Goal: Task Accomplishment & Management: Manage account settings

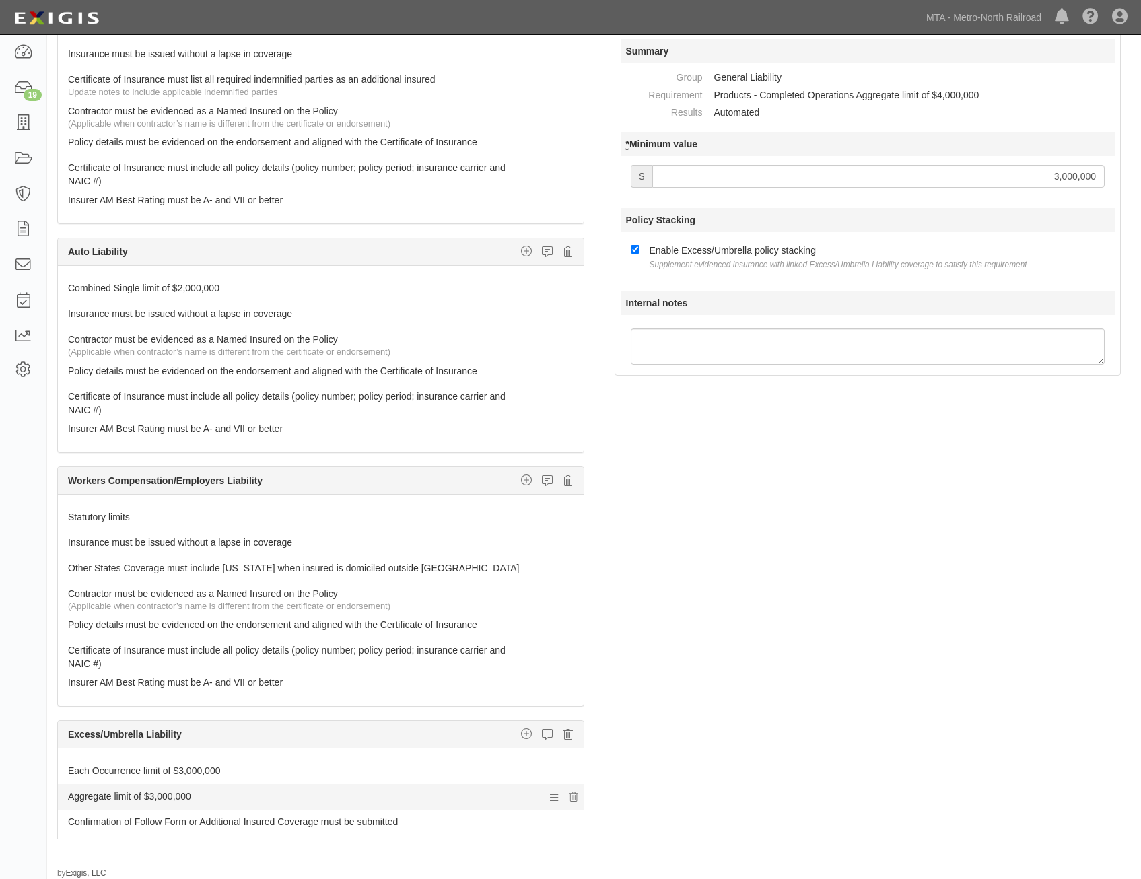
scroll to position [404, 0]
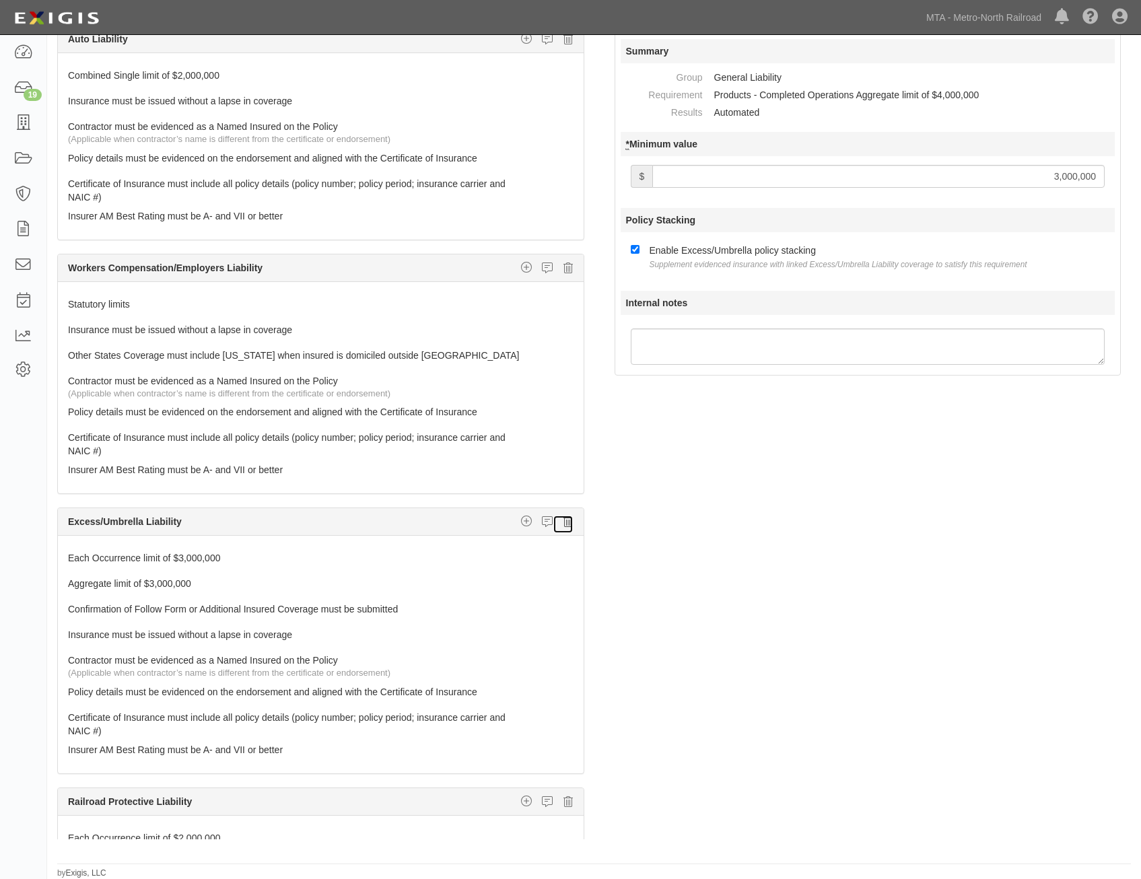
click at [564, 523] on icon at bounding box center [568, 522] width 9 height 12
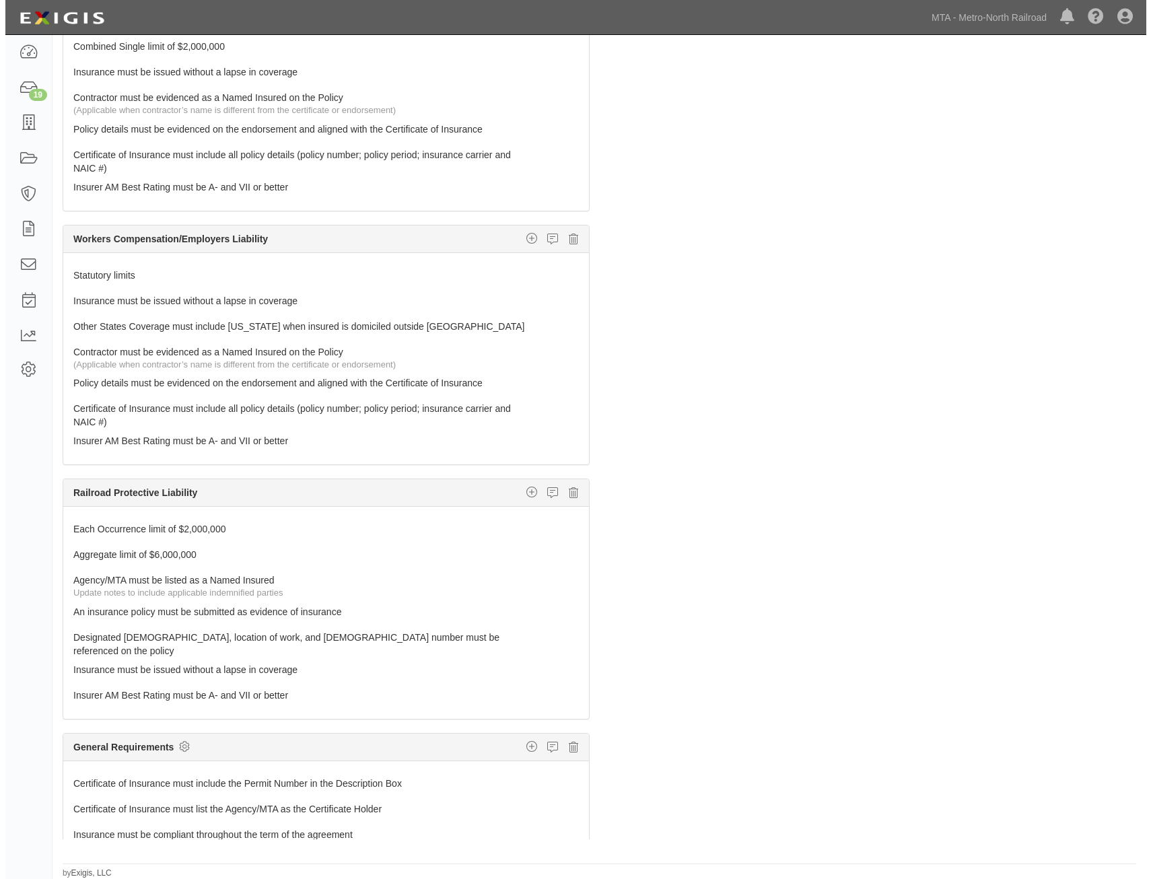
scroll to position [459, 0]
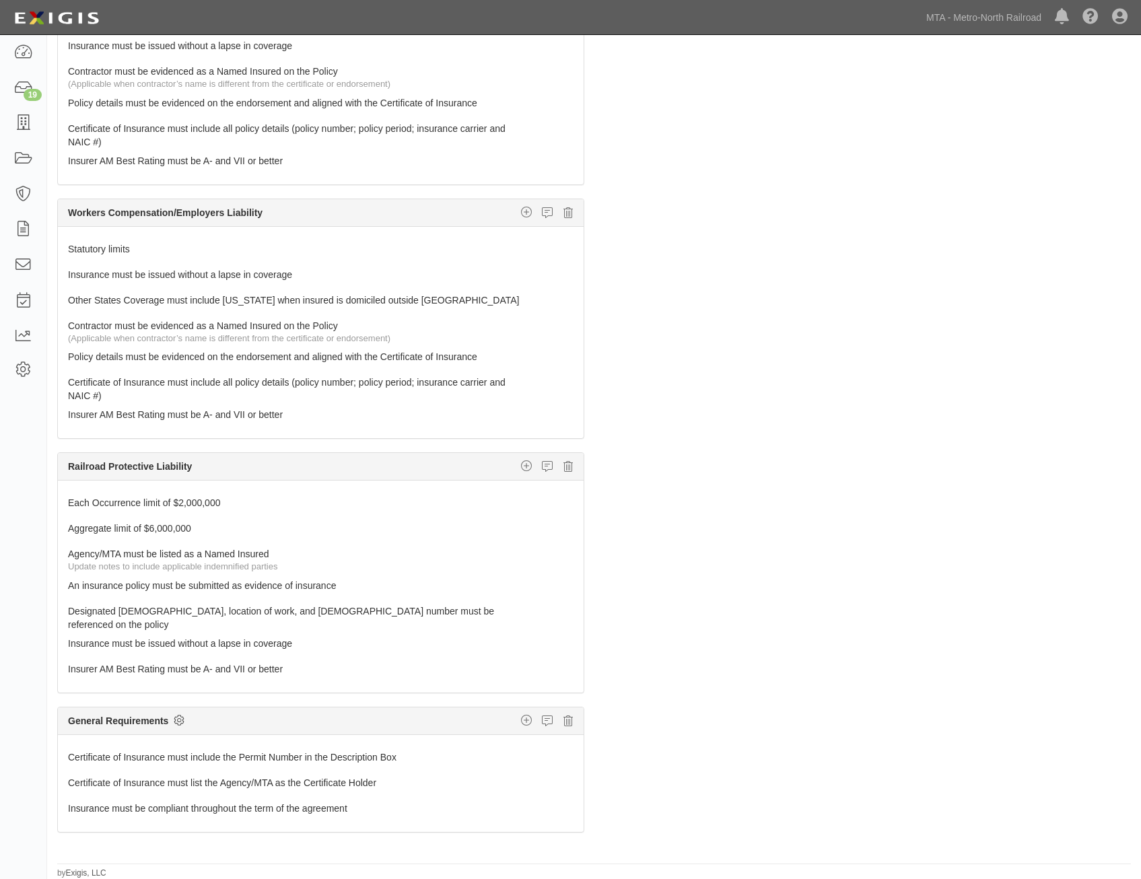
click at [181, 714] on icon at bounding box center [179, 720] width 11 height 12
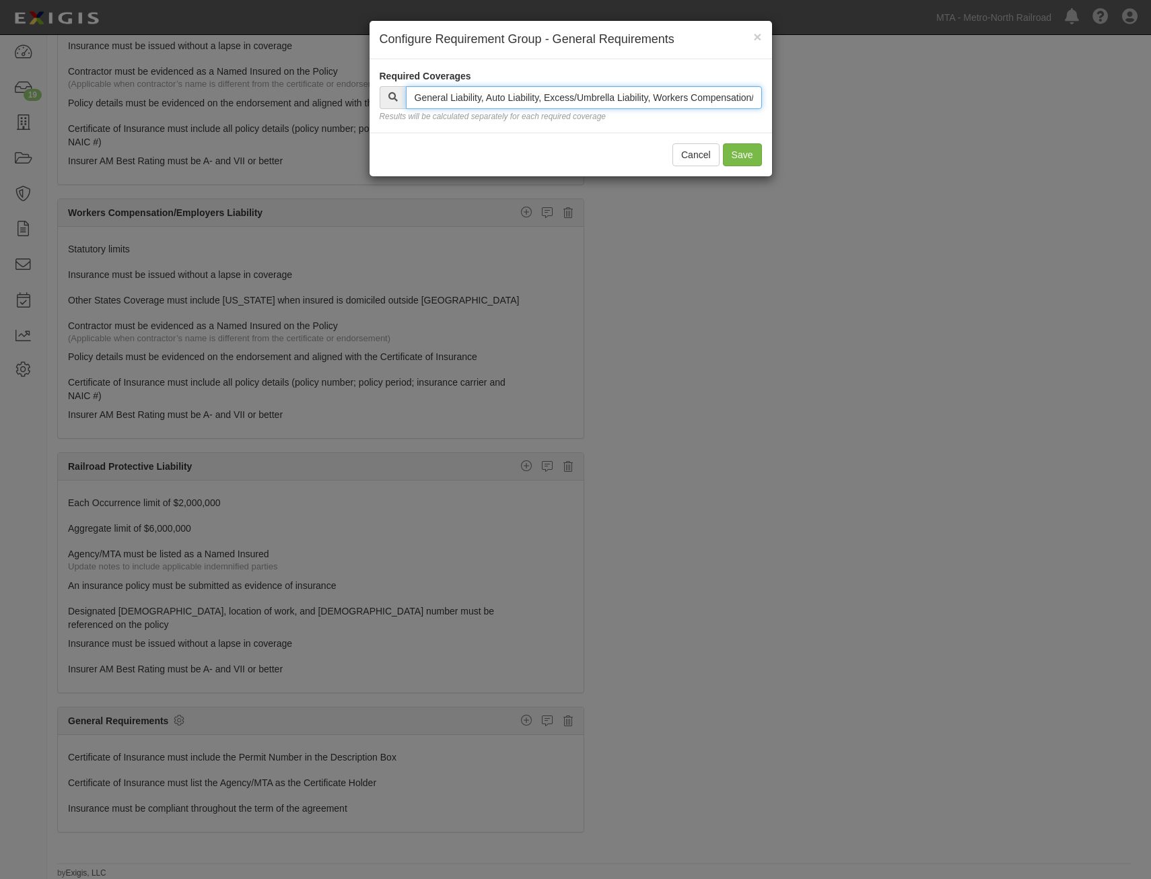
click at [638, 102] on input "text" at bounding box center [584, 97] width 356 height 23
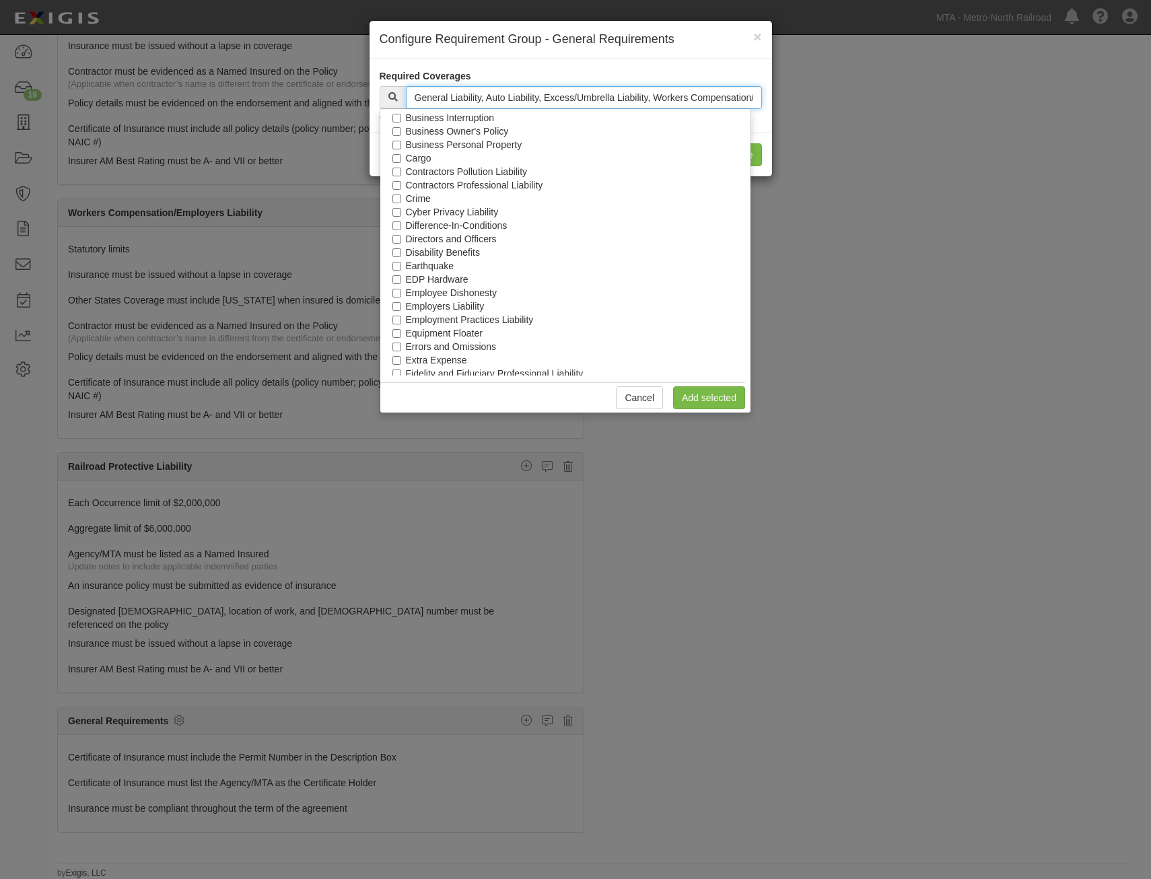
scroll to position [0, 0]
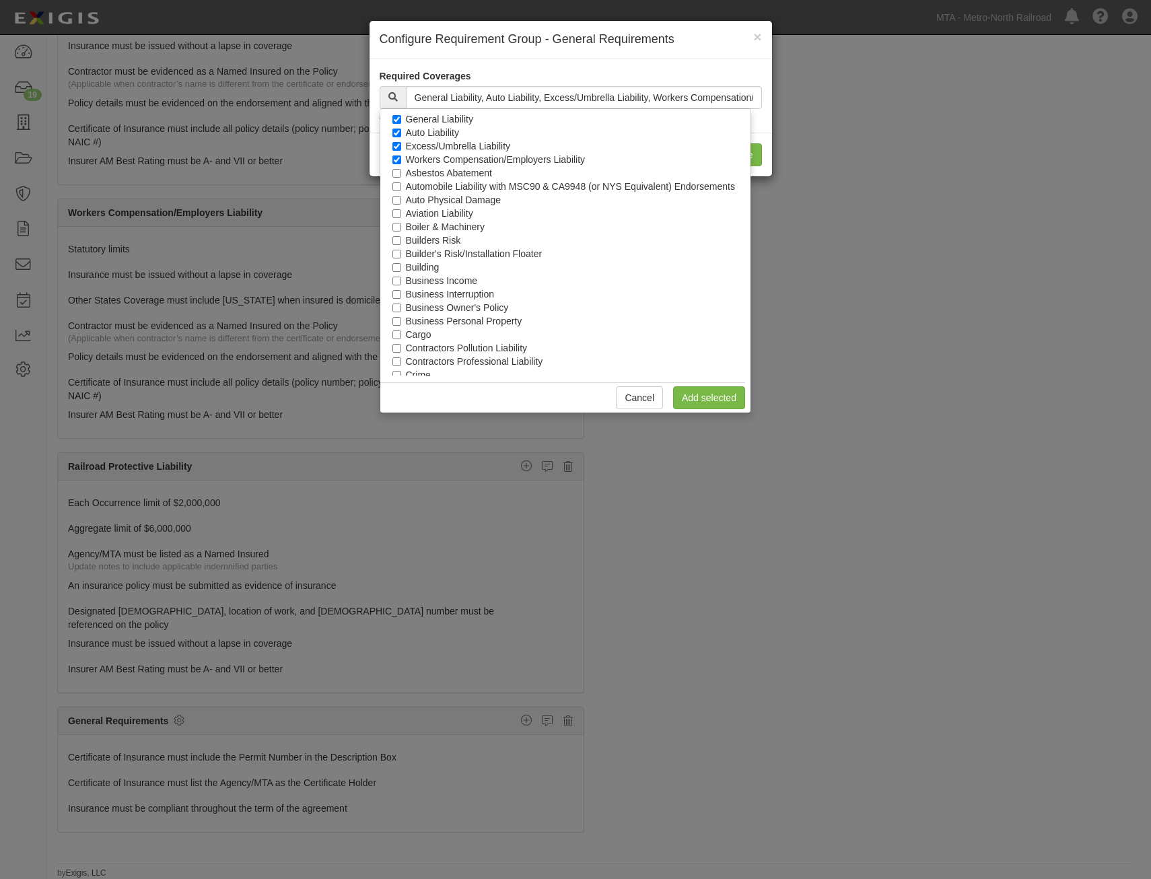
click at [452, 149] on label "Excess/Umbrella Liability" at bounding box center [458, 145] width 105 height 13
click at [401, 149] on input "Excess/Umbrella Liability" at bounding box center [397, 146] width 9 height 9
checkbox input "false"
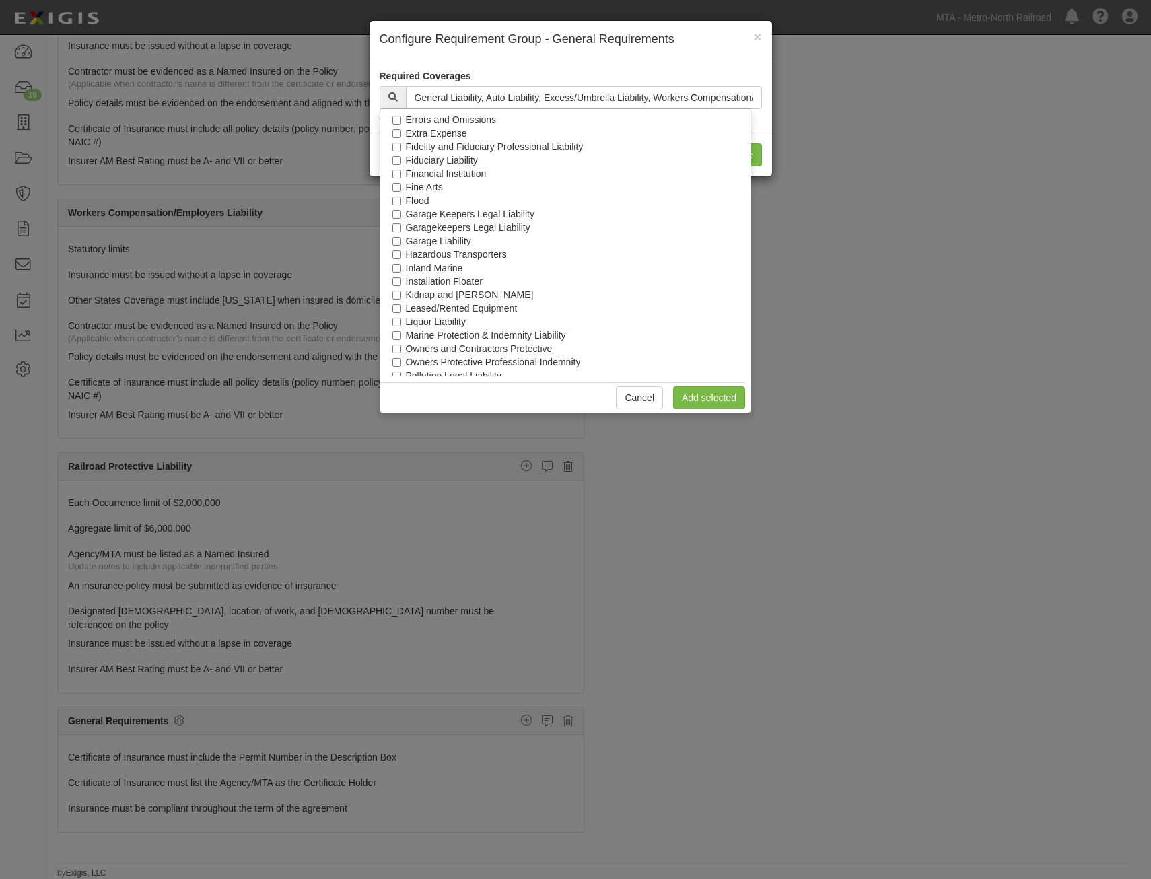
scroll to position [611, 0]
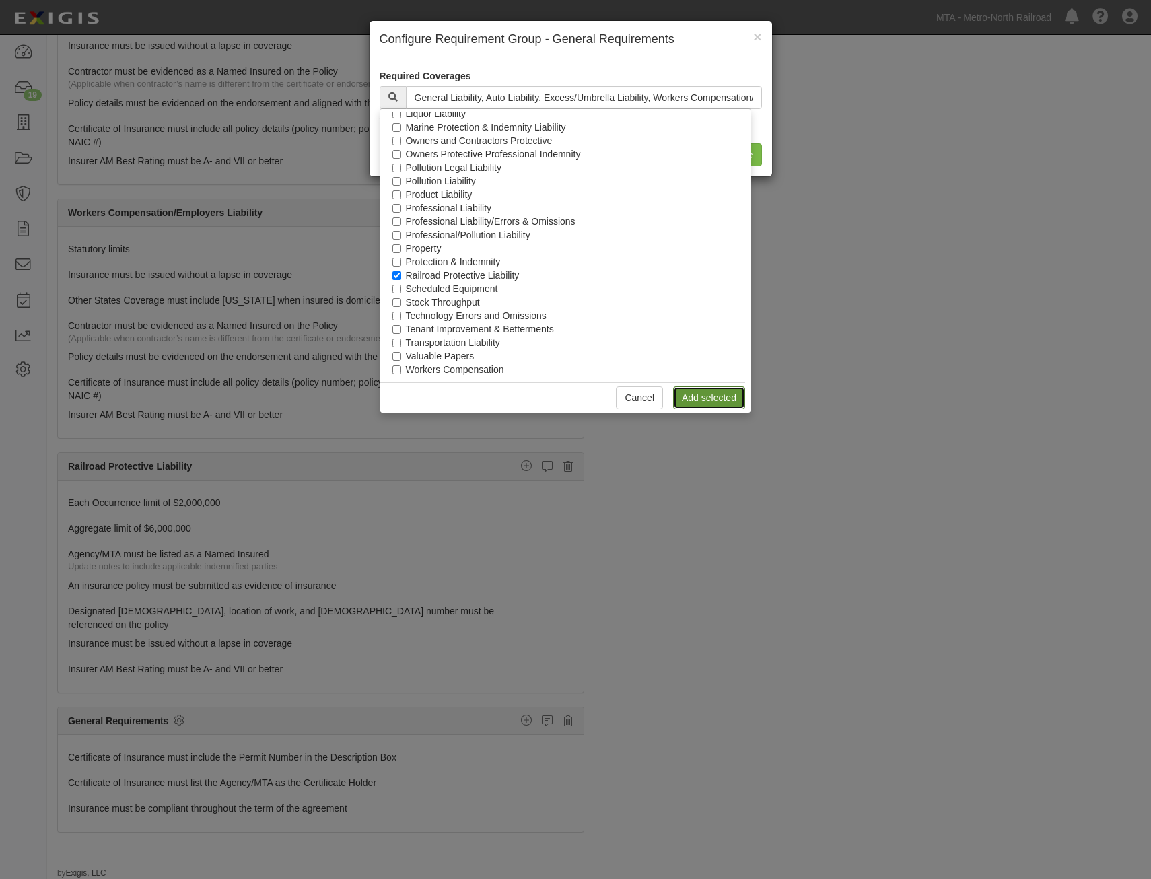
click at [722, 395] on link "Add selected" at bounding box center [709, 397] width 72 height 23
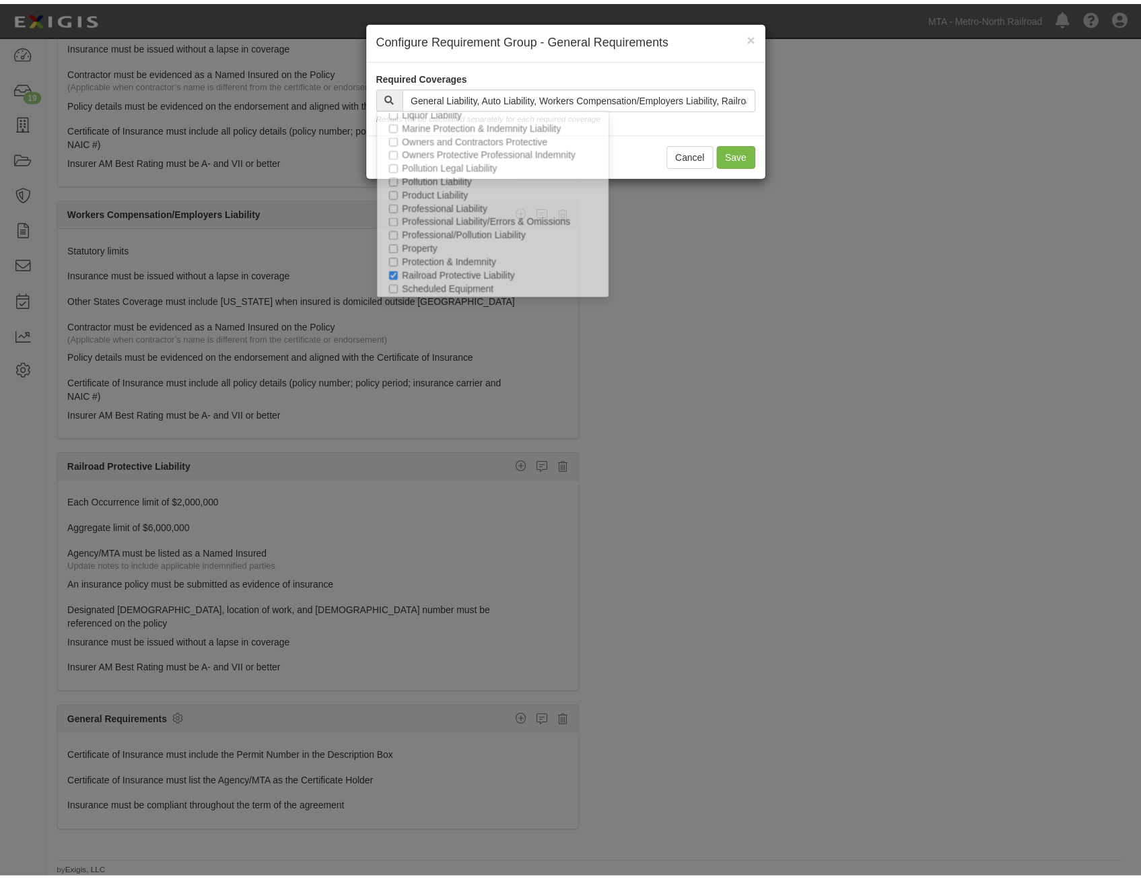
scroll to position [1379, 0]
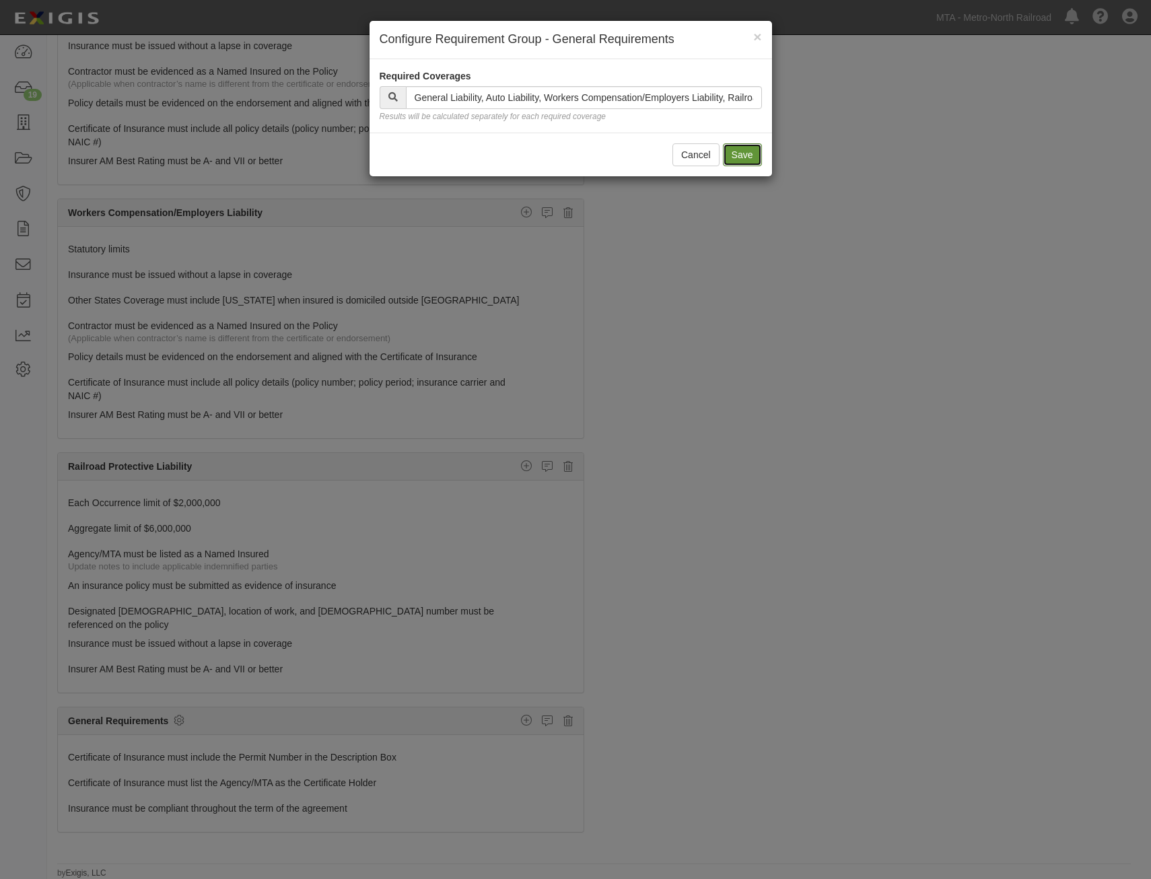
click at [747, 155] on button "Save" at bounding box center [742, 154] width 39 height 23
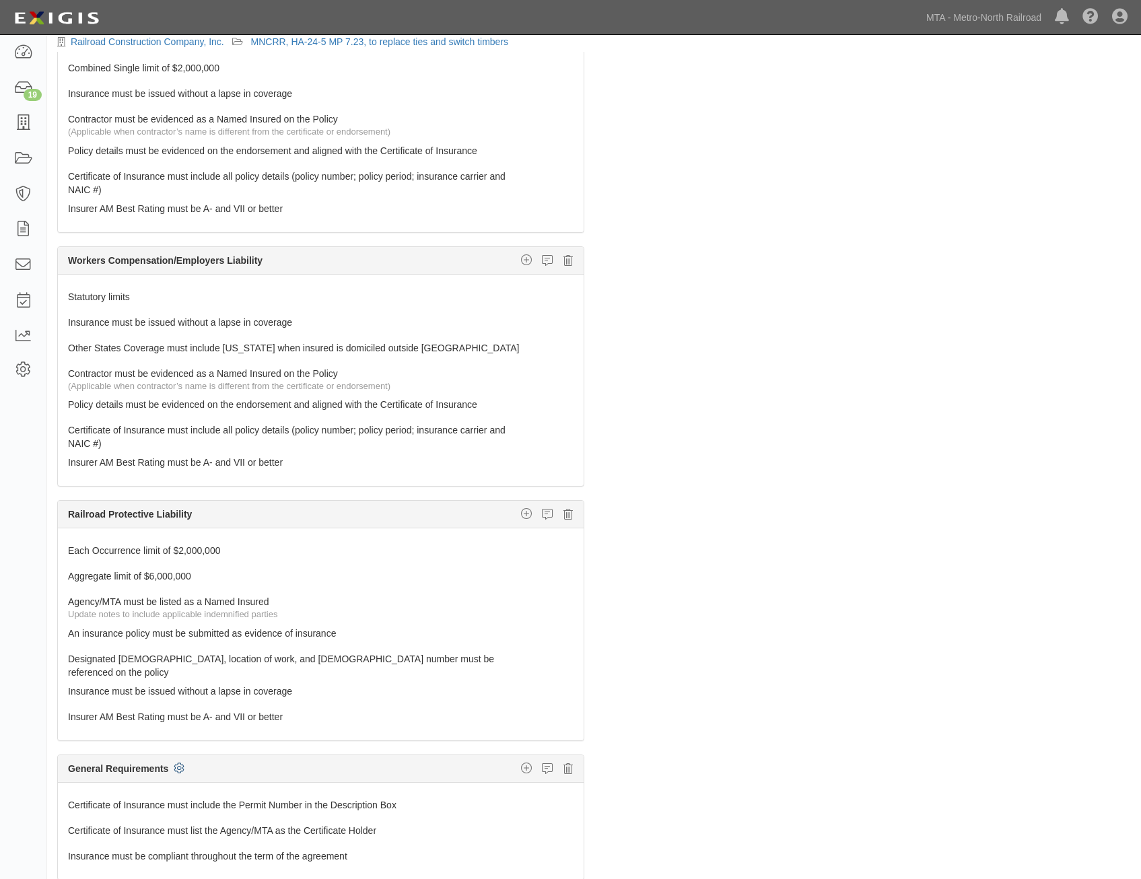
scroll to position [0, 0]
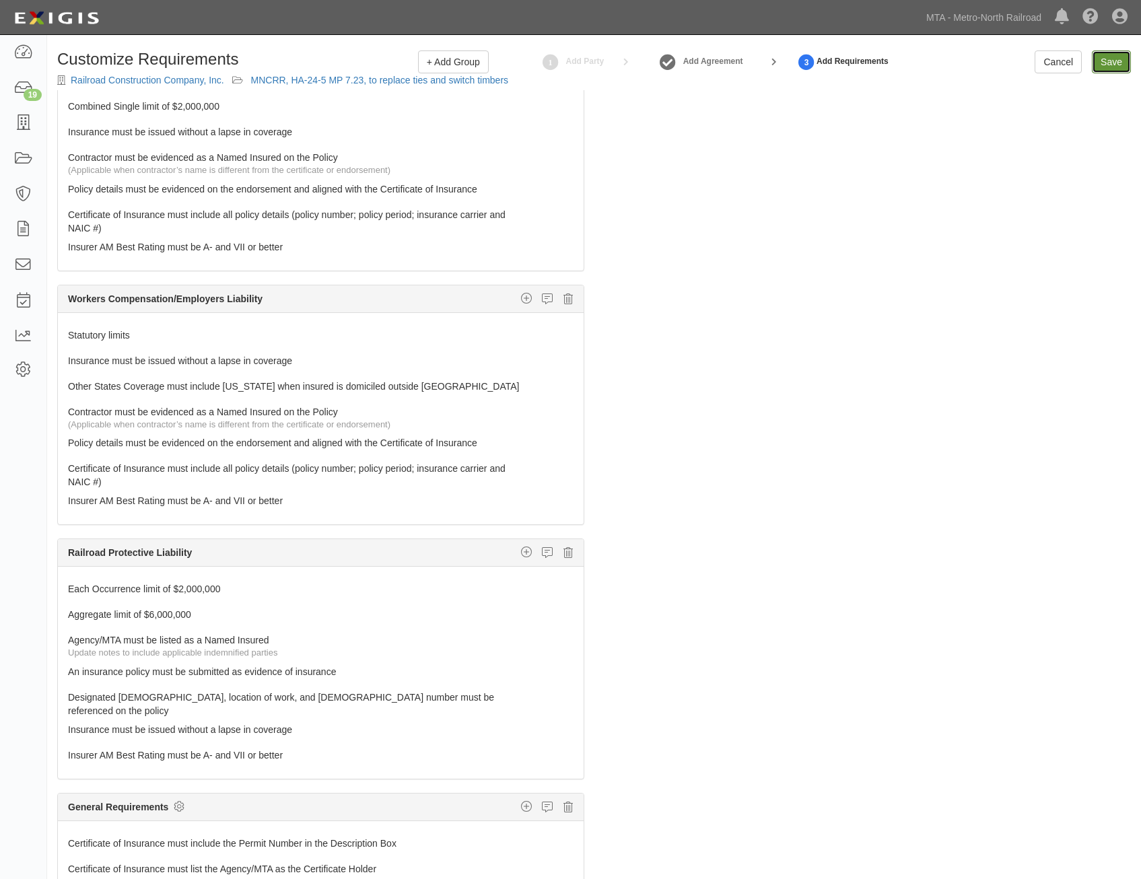
click at [1110, 59] on input "Save" at bounding box center [1111, 62] width 39 height 23
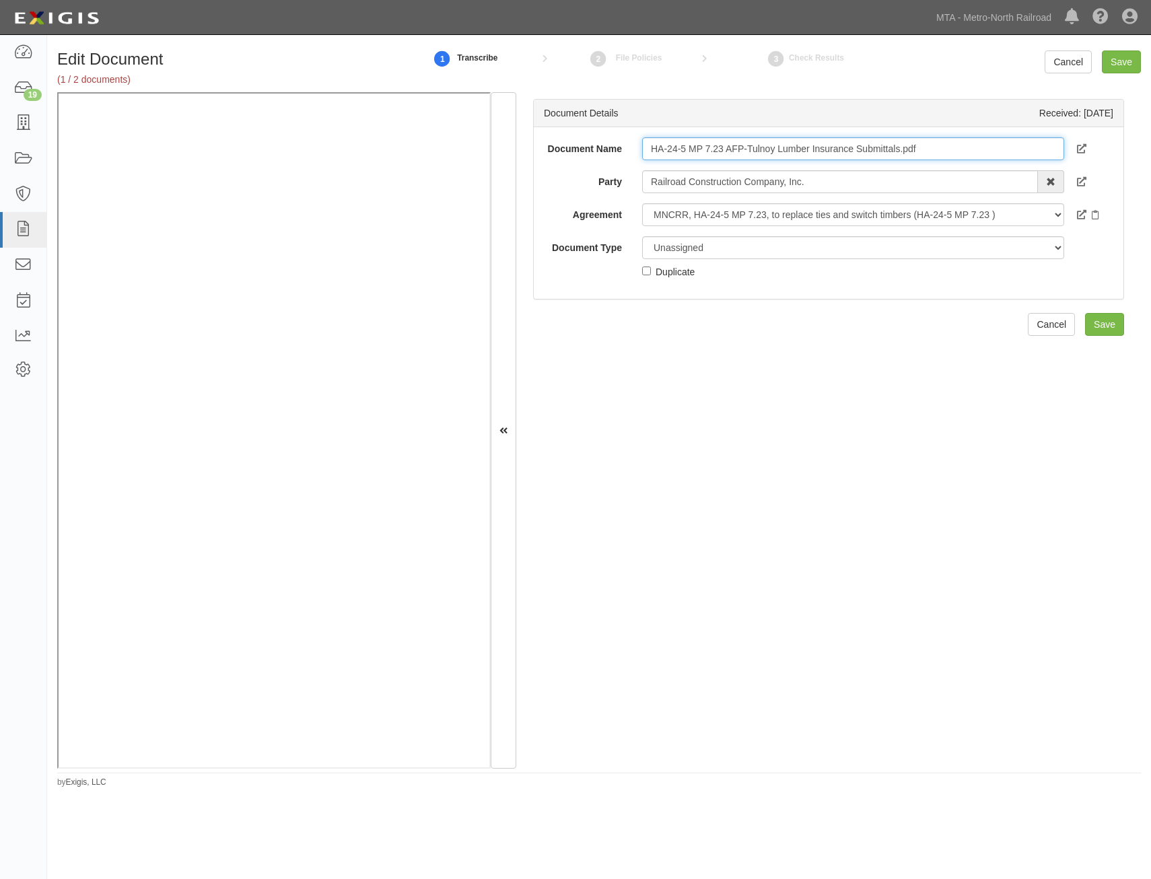
click at [837, 149] on input "HA-24-5 MP 7.23 AFP-Tulnoy Lumber Insurance Submittals.pdf" at bounding box center [853, 148] width 422 height 23
type input "COI with AIE"
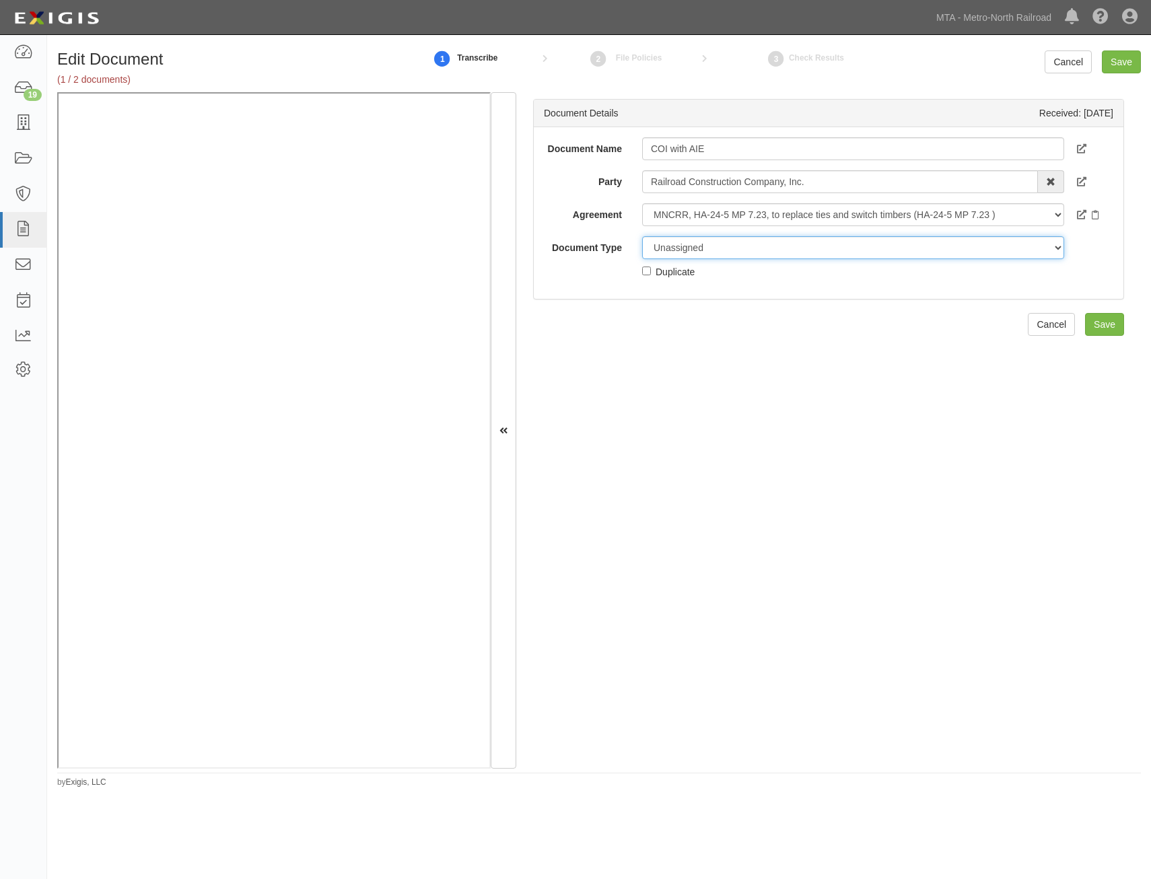
click at [830, 253] on select "Unassigned Binder Cancellation Notice Certificate Contract Endorsement Insuranc…" at bounding box center [853, 247] width 422 height 23
select select "CertificateDetail"
click at [642, 236] on select "Unassigned Binder Cancellation Notice Certificate Contract Endorsement Insuranc…" at bounding box center [853, 247] width 422 height 23
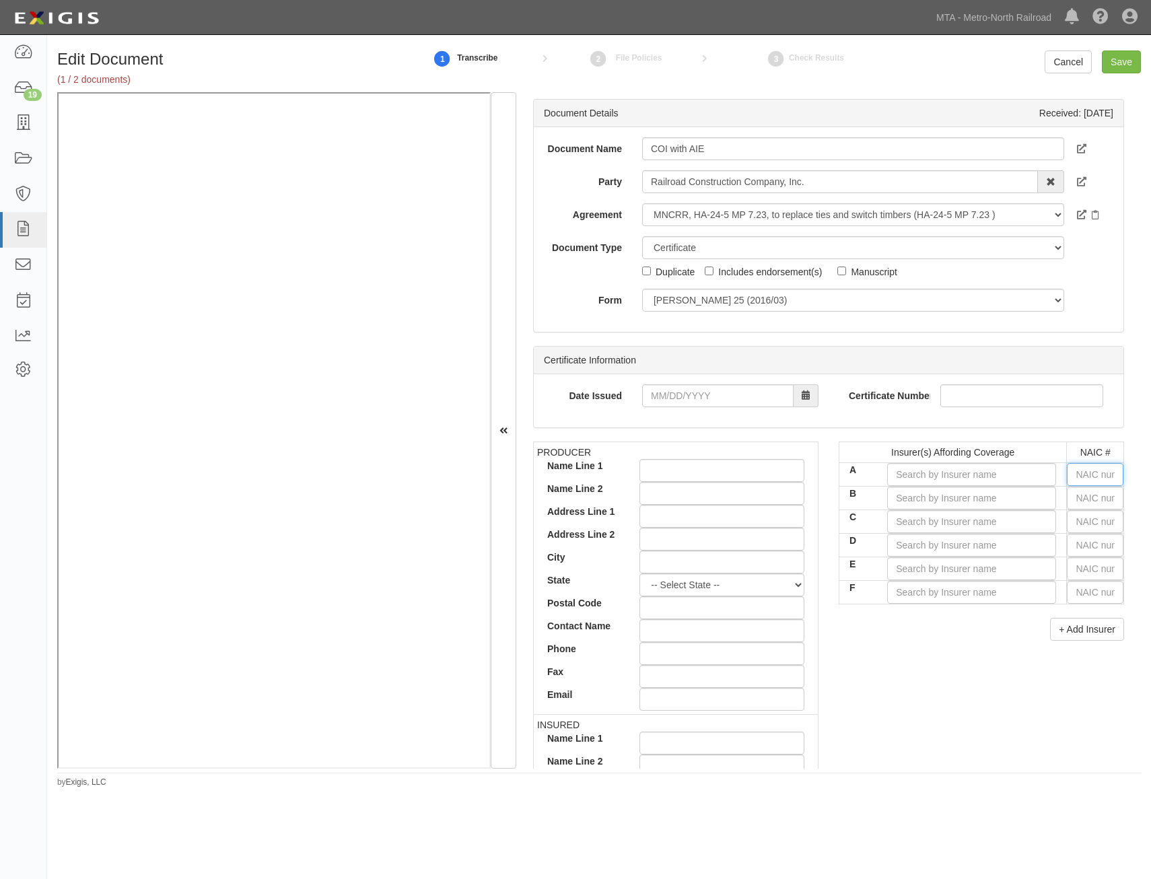
click at [1092, 473] on input "text" at bounding box center [1095, 474] width 57 height 23
type input "25232"
type input "2"
type input "23795"
type input "23"
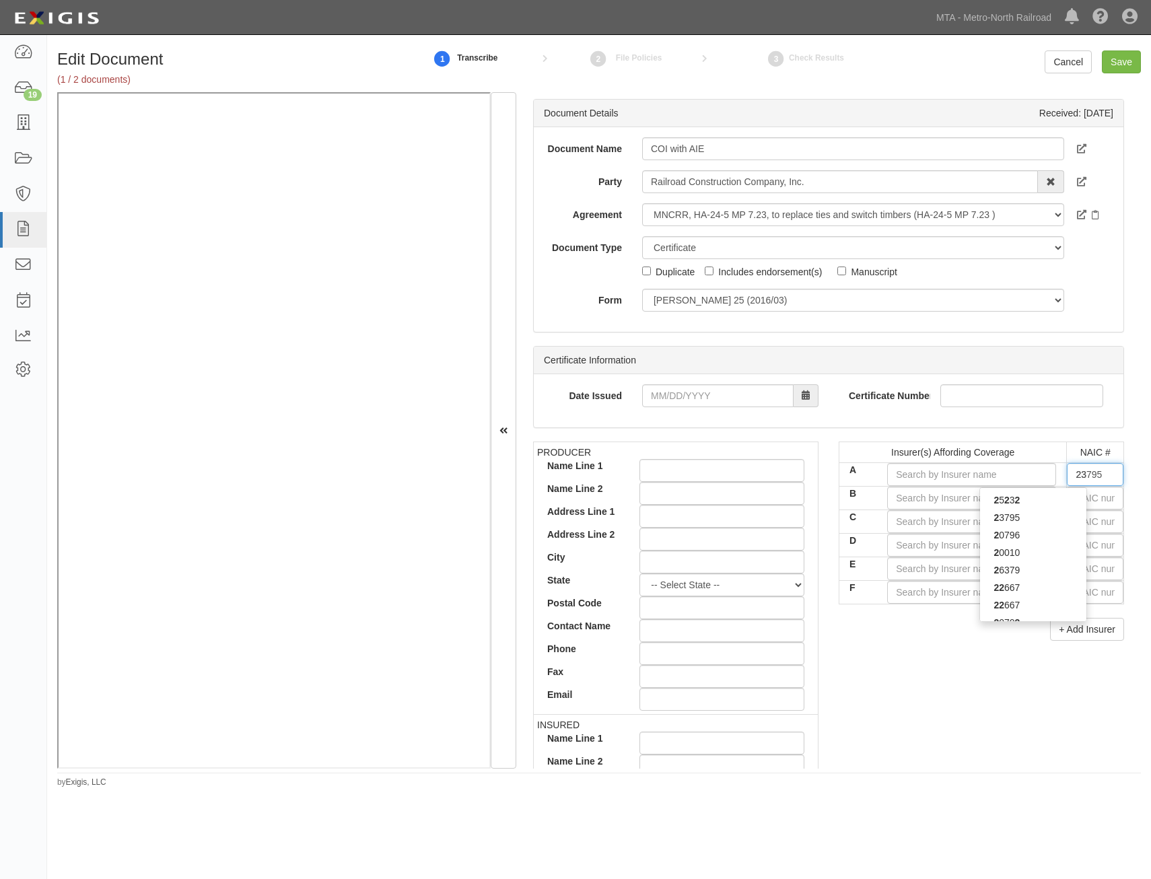
type input "23035"
type input "2303"
type input "23035"
click at [1049, 502] on div "23035" at bounding box center [1033, 501] width 106 height 18
type input "Liberty Mutual Fire Insurance Company (A XV Rating)"
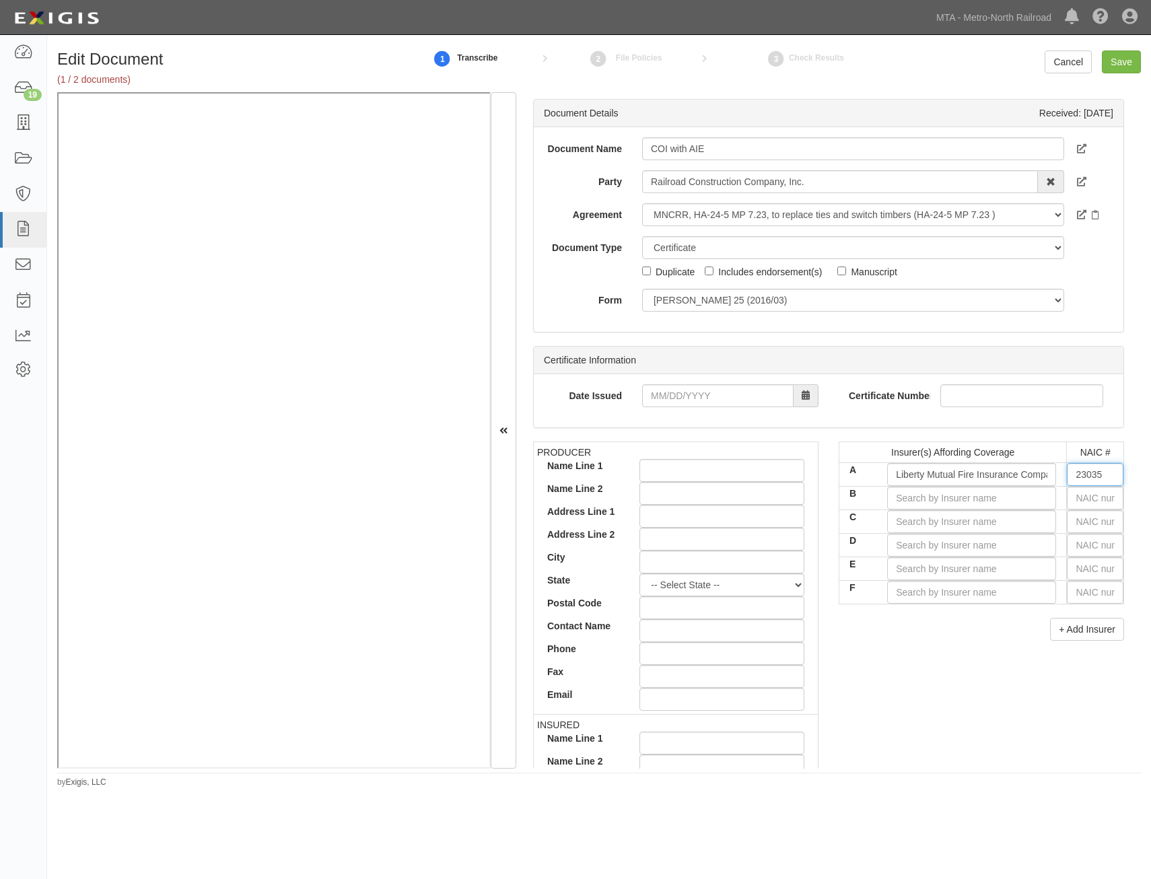
type input "23035"
click at [1098, 501] on input "text" at bounding box center [1095, 498] width 57 height 23
type input "36404"
type input "3"
type input "38733"
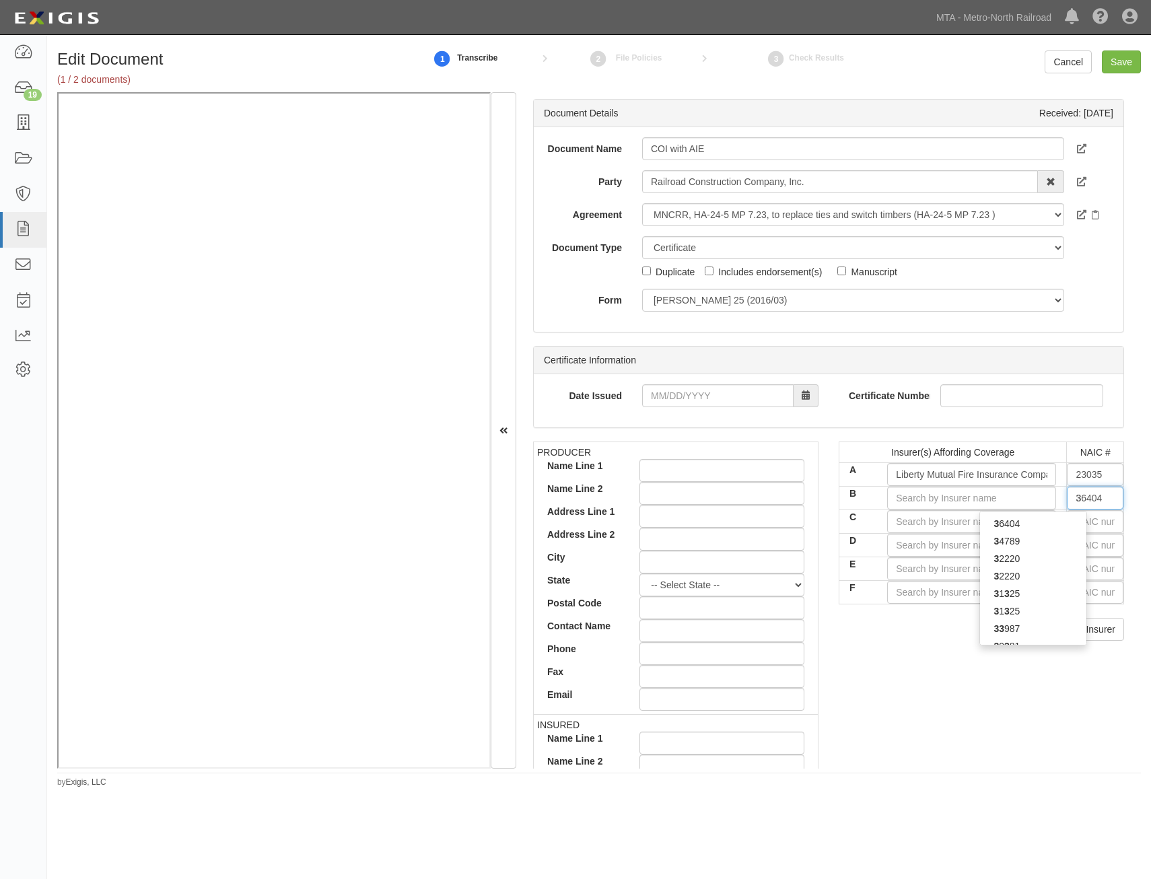
type input "38"
type input "38342"
type input "383"
type input "38318"
type input "3831"
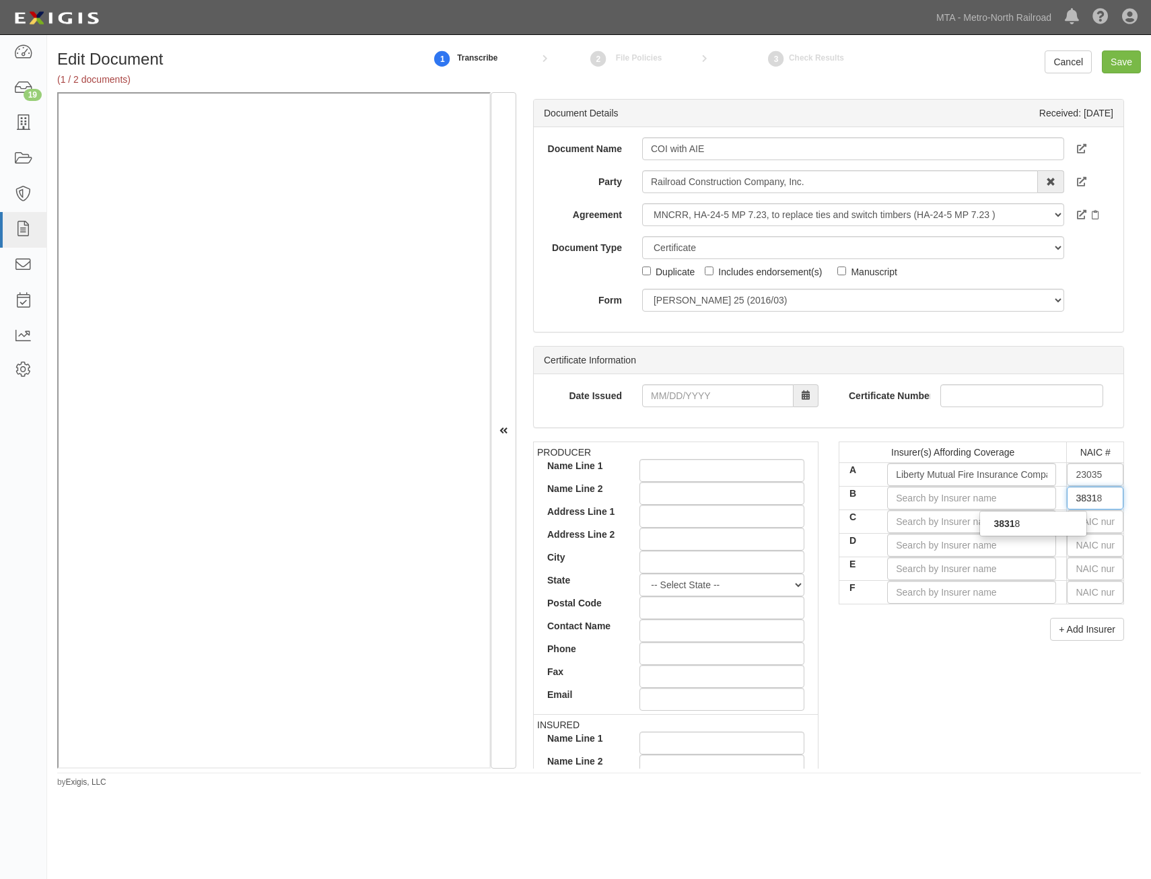
type input "38318"
click at [1067, 527] on div "38318" at bounding box center [1033, 524] width 106 height 18
type input "Starr Indemnity & Liability Company (A XV Rating)"
type input "38318"
click at [1093, 518] on input "text" at bounding box center [1095, 521] width 57 height 23
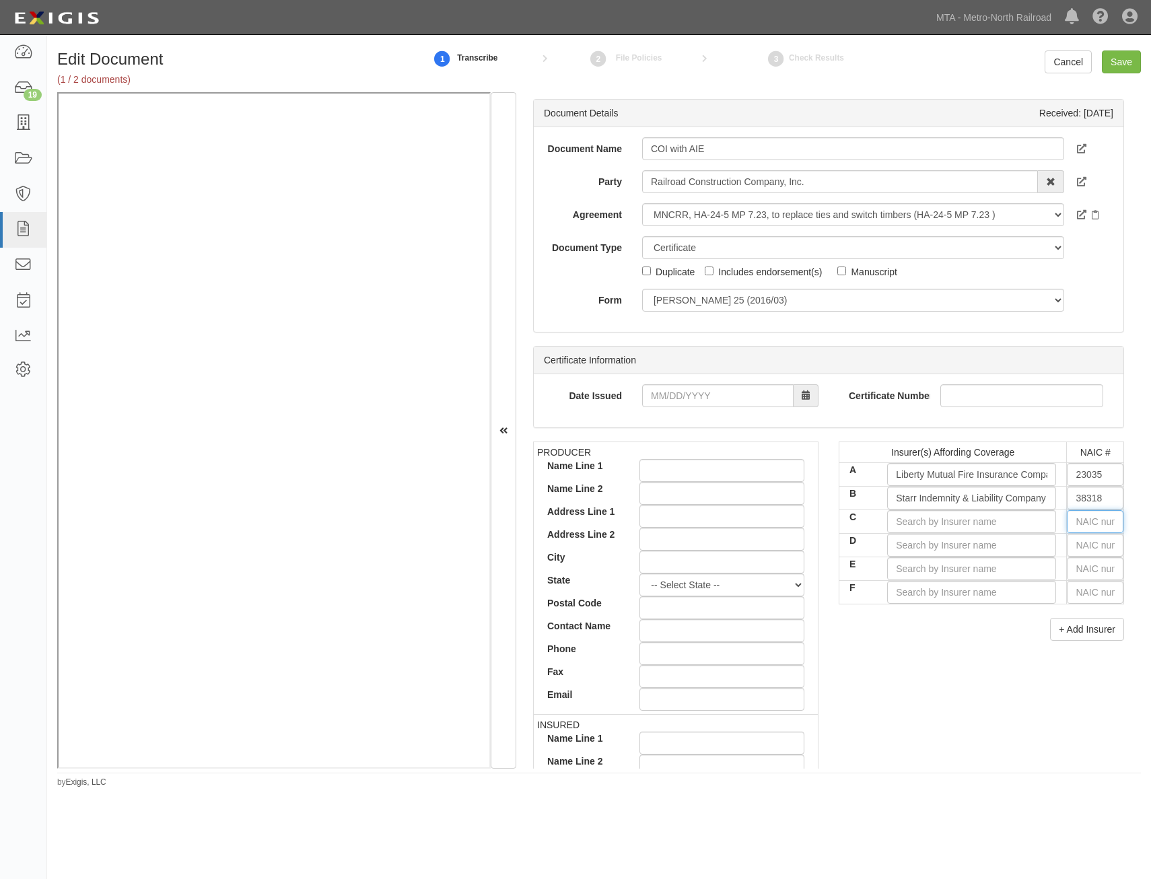
type input "25232"
type input "2"
type input "21571"
type input "21"
type input "21407"
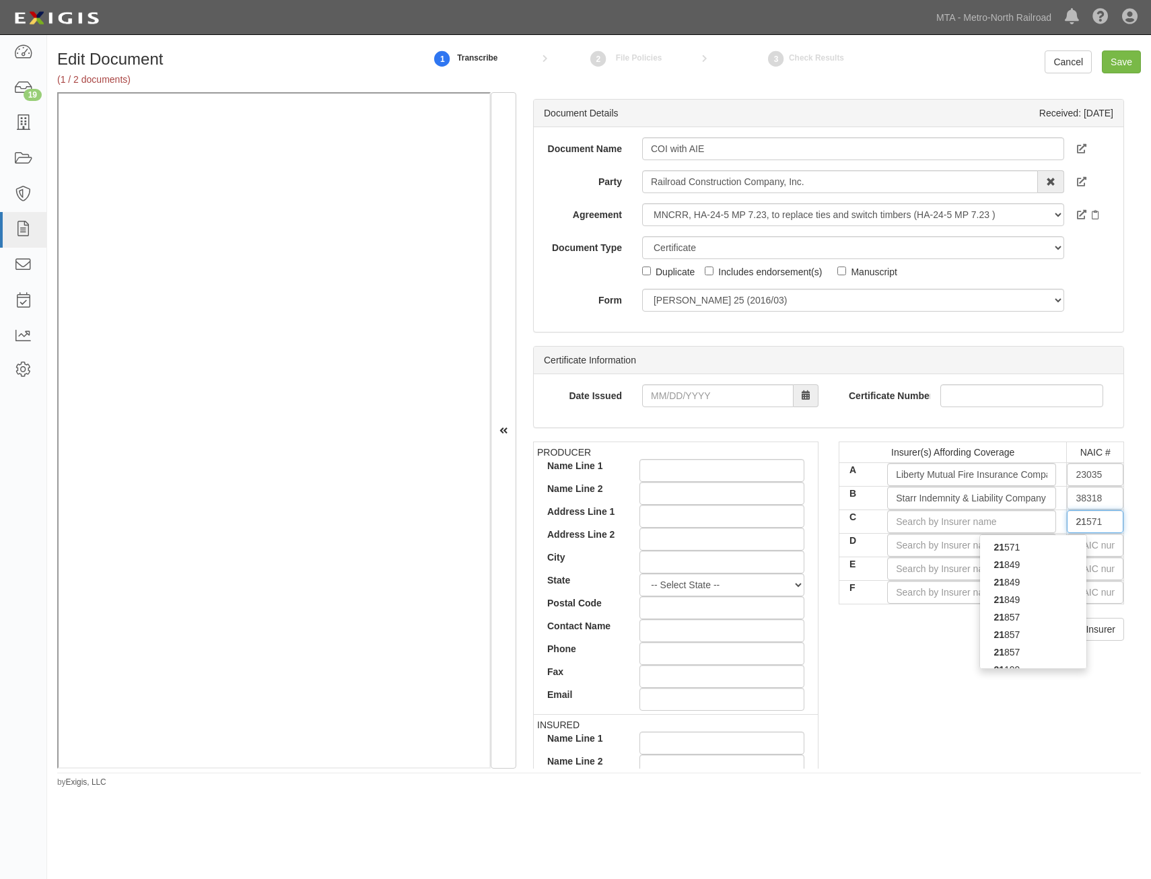
type input "214"
type input "21458"
type input "2145"
type input "21458"
click at [1054, 562] on div "21458" at bounding box center [1033, 565] width 106 height 18
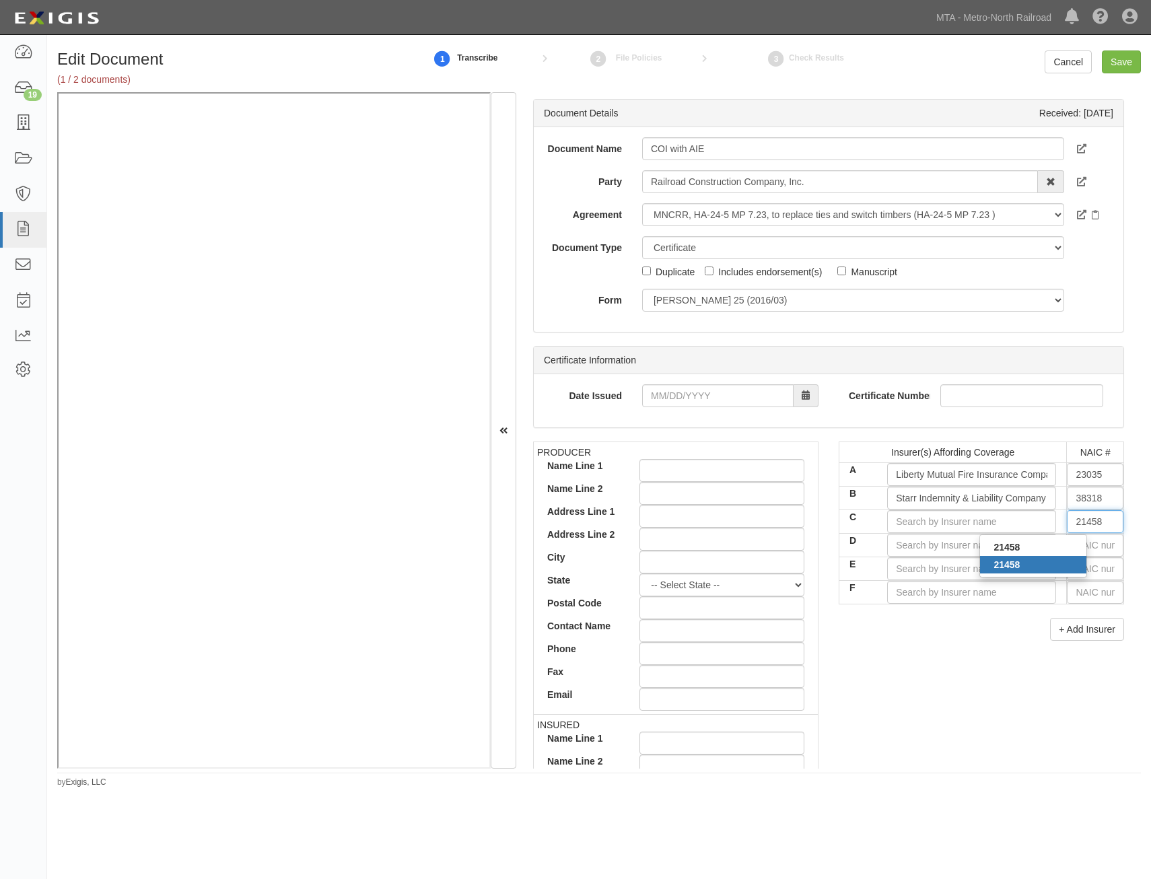
type input "Employers Insurance Company of Wausau (A XV Rating)"
type input "21458"
click at [1093, 544] on input "text" at bounding box center [1095, 545] width 57 height 23
drag, startPoint x: 974, startPoint y: 694, endPoint x: 970, endPoint y: 685, distance: 9.0
click at [974, 694] on div "PRODUCER Name Line 1 Name Line 2 Address Line 1 Address Line 2 City State -- Se…" at bounding box center [828, 676] width 611 height 468
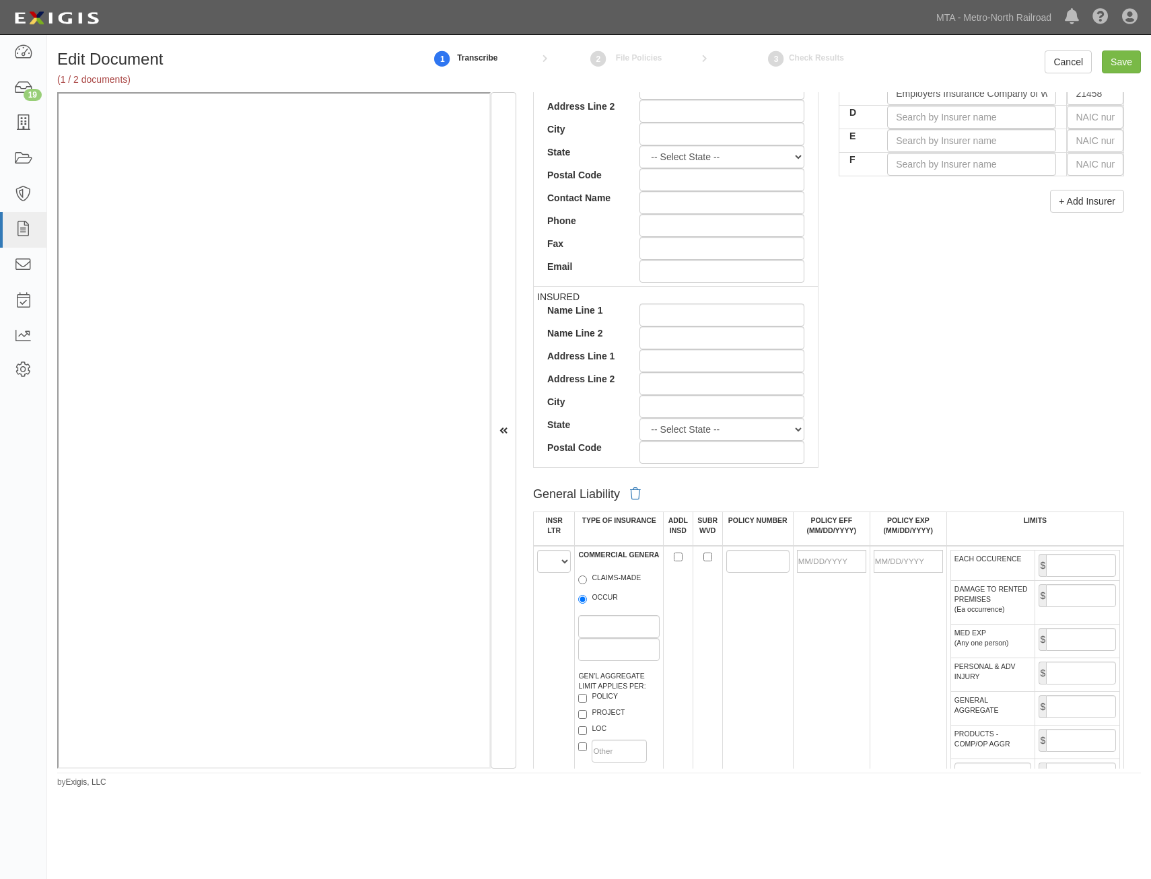
scroll to position [606, 0]
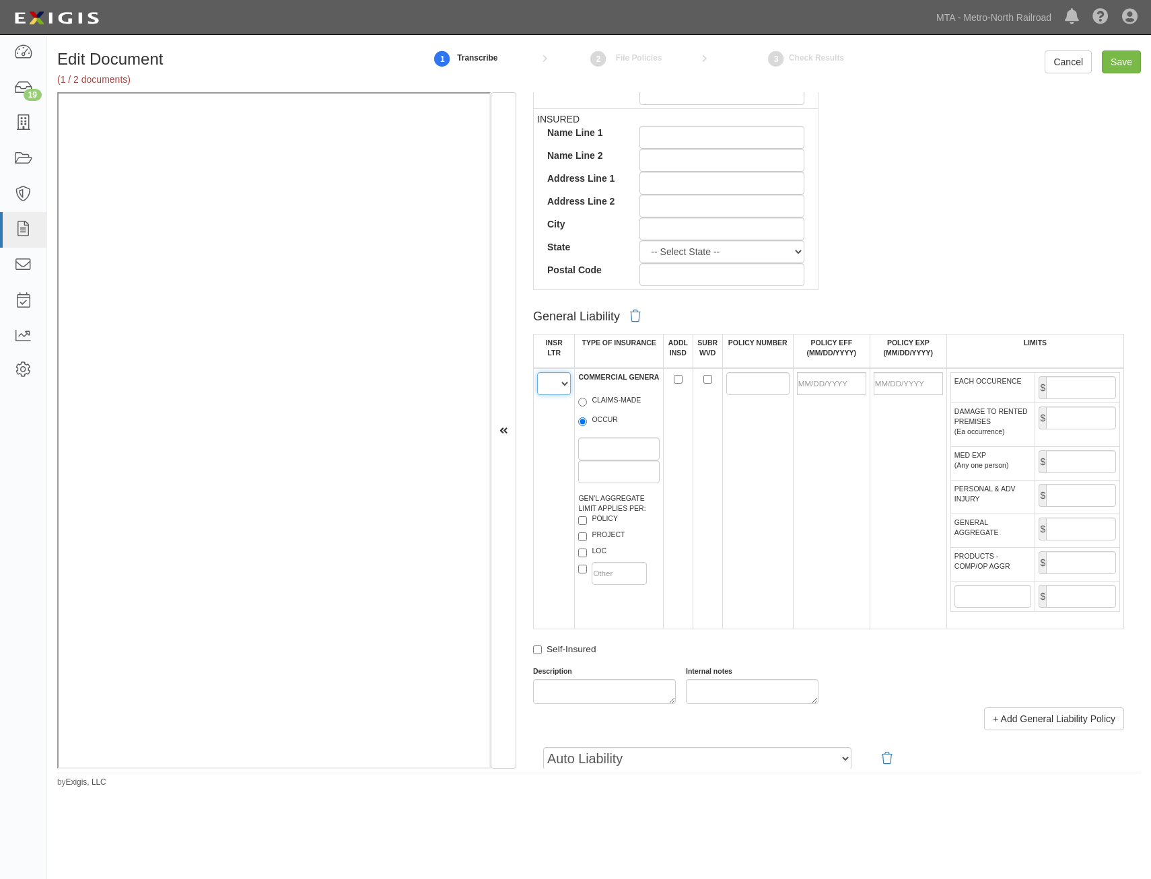
click at [565, 380] on select "A B C D E F" at bounding box center [554, 383] width 34 height 23
select select "A"
click at [537, 372] on select "A B C D E F" at bounding box center [554, 383] width 34 height 23
click at [617, 423] on label "OCCUR" at bounding box center [598, 421] width 40 height 13
click at [587, 423] on input "OCCUR" at bounding box center [582, 421] width 9 height 9
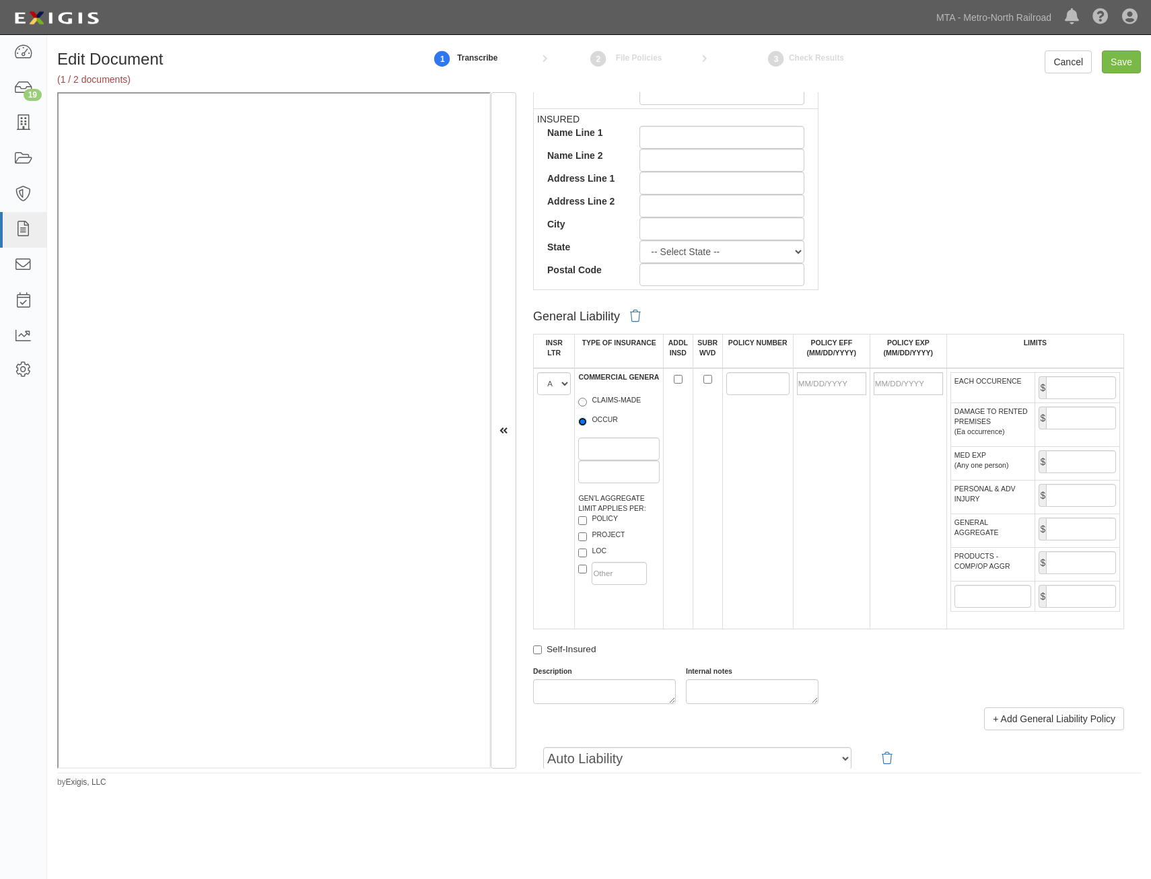
radio input "true"
click at [621, 543] on div "GEN'L AGGREGATE LIMIT APPLIES PER: POLICY PROJECT LOC" at bounding box center [618, 541] width 81 height 94
click at [621, 537] on label "PROJECT" at bounding box center [601, 536] width 46 height 13
click at [587, 537] on input "PROJECT" at bounding box center [582, 537] width 9 height 9
checkbox input "true"
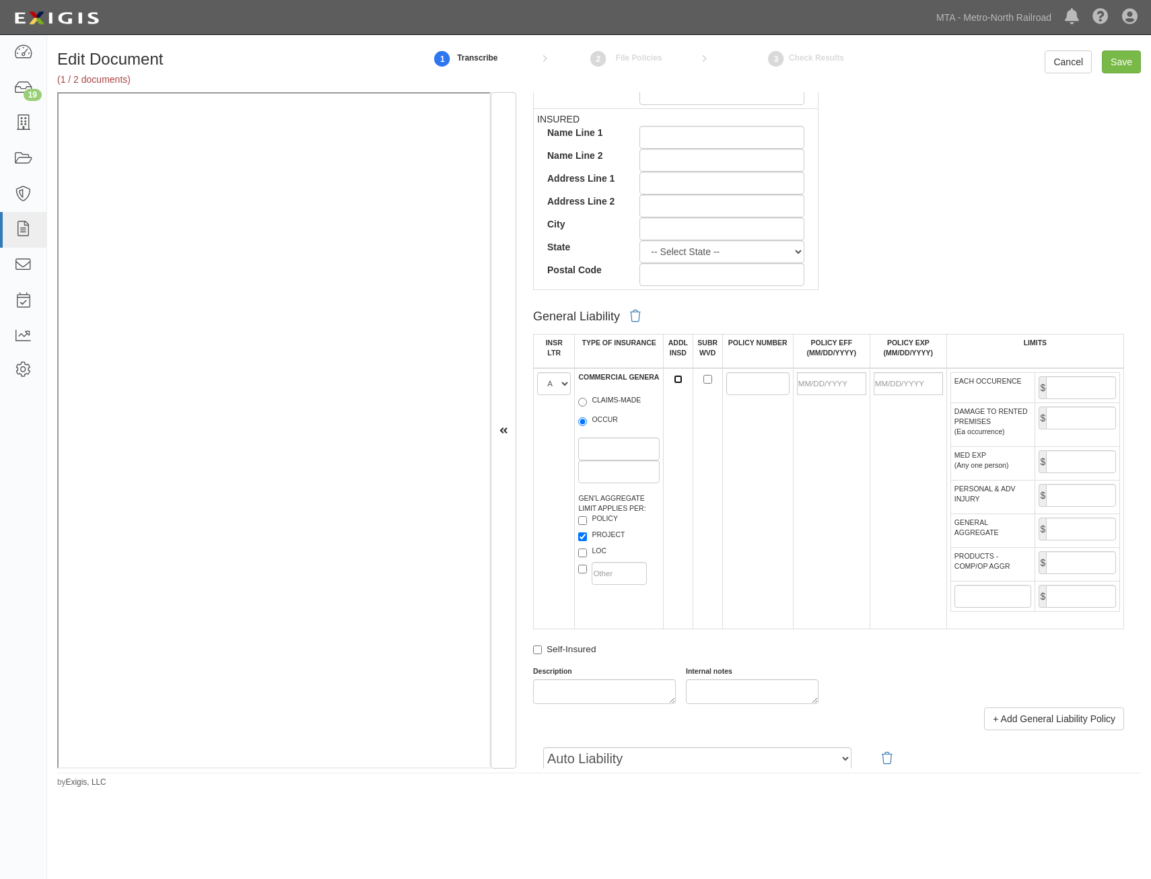
click at [674, 380] on input "ADDL INSD" at bounding box center [678, 379] width 9 height 9
checkbox input "true"
drag, startPoint x: 740, startPoint y: 384, endPoint x: 702, endPoint y: 426, distance: 55.8
click at [740, 384] on input "POLICY NUMBER" at bounding box center [758, 383] width 63 height 23
type input "TB2-661-066448-285"
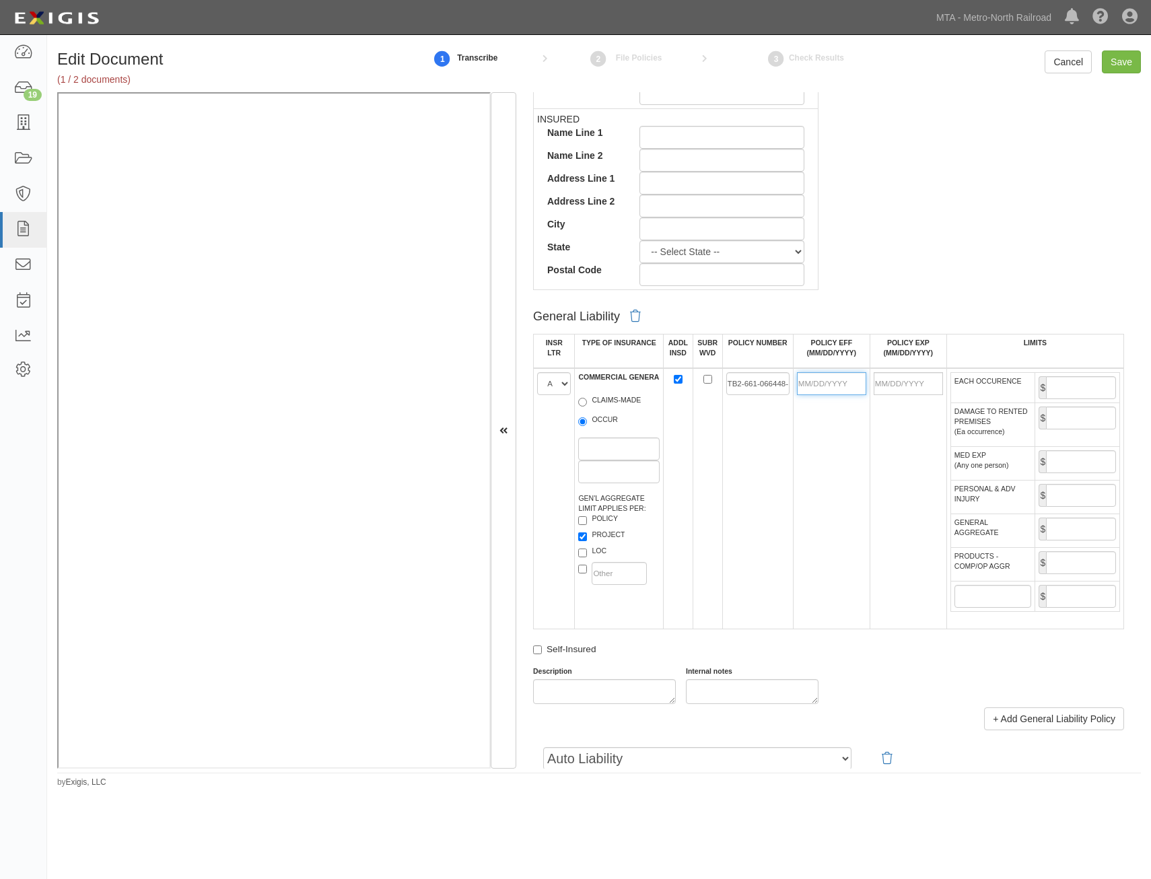
click at [832, 391] on input "POLICY EFF (MM/DD/YYYY)" at bounding box center [831, 383] width 69 height 23
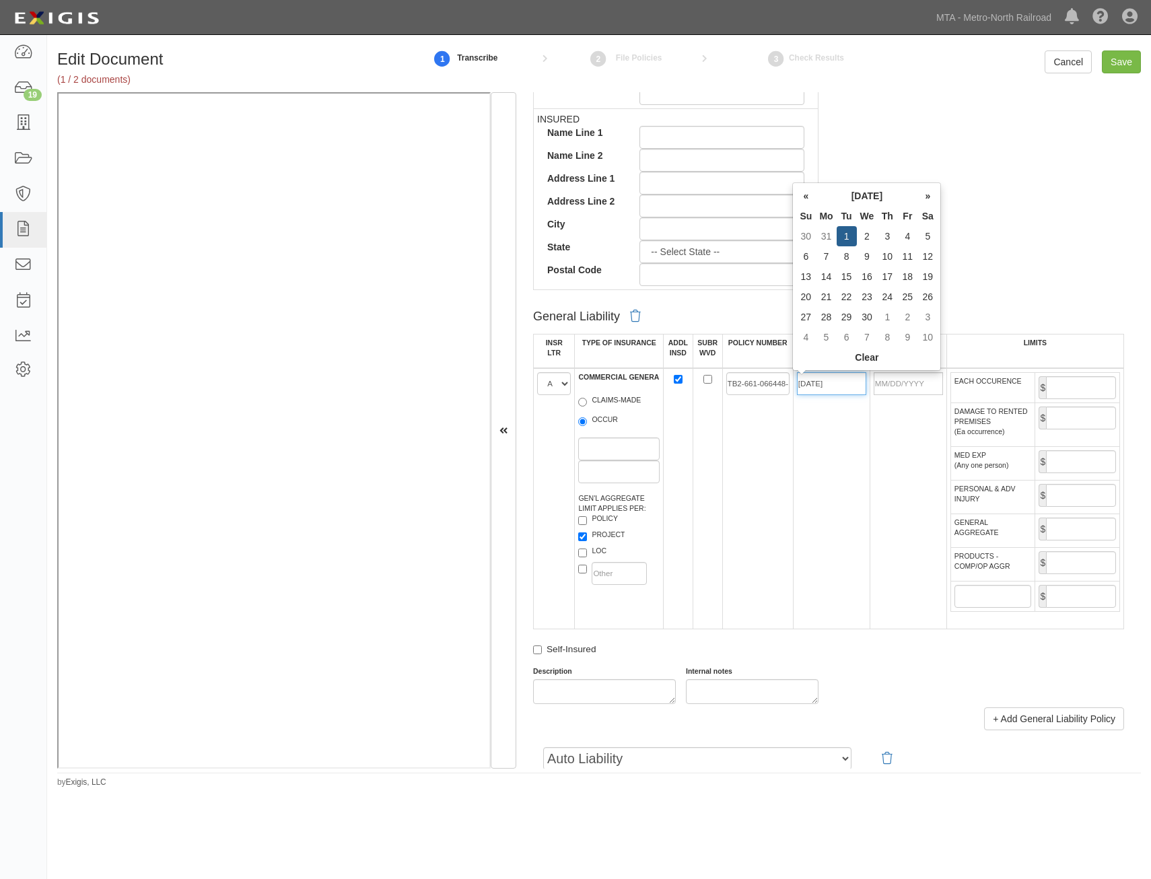
type input "04/01/2025"
type input "04/01/2026"
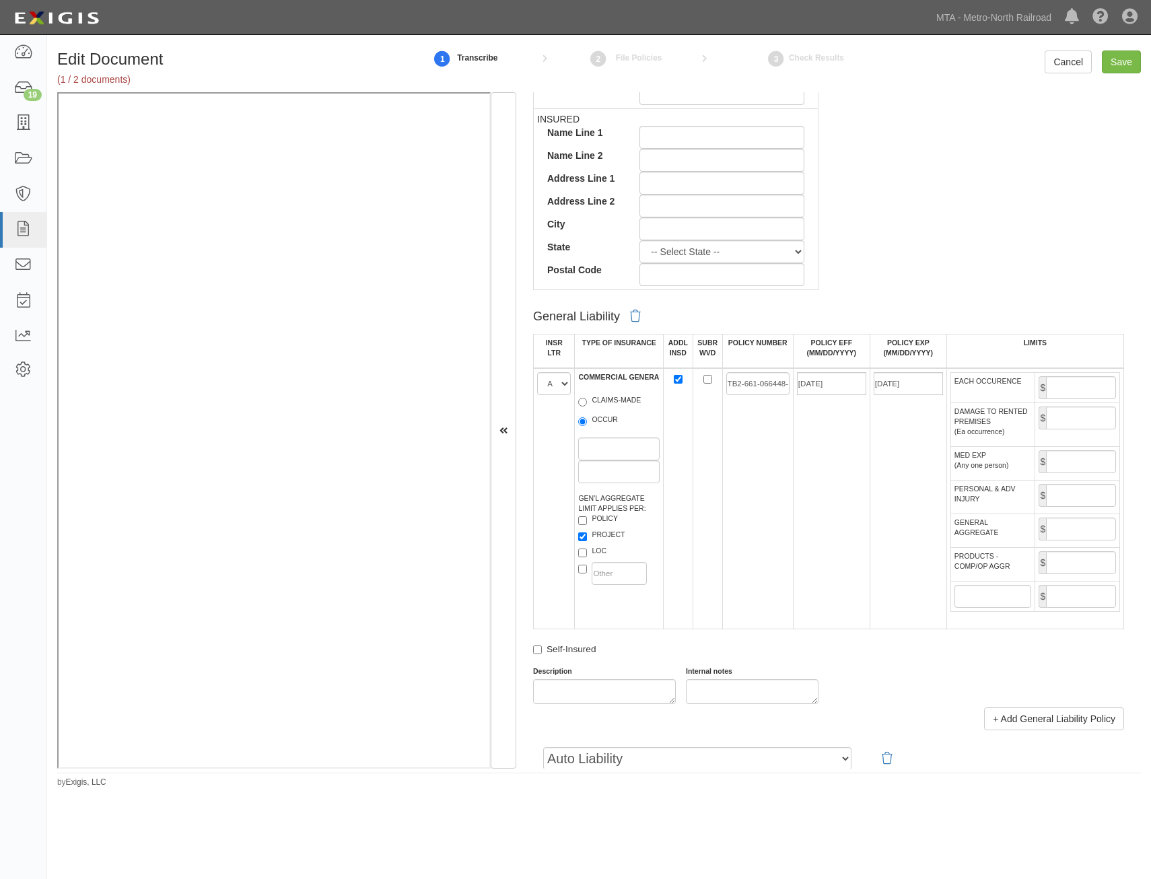
click at [797, 461] on td "04/01/2025" at bounding box center [831, 498] width 77 height 261
drag, startPoint x: 1093, startPoint y: 377, endPoint x: 1089, endPoint y: 393, distance: 16.2
click at [1093, 377] on input "EACH OCCURENCE" at bounding box center [1081, 387] width 70 height 23
type input "2,000,000"
click at [1056, 537] on input "GENERAL AGGREGATE" at bounding box center [1081, 529] width 70 height 23
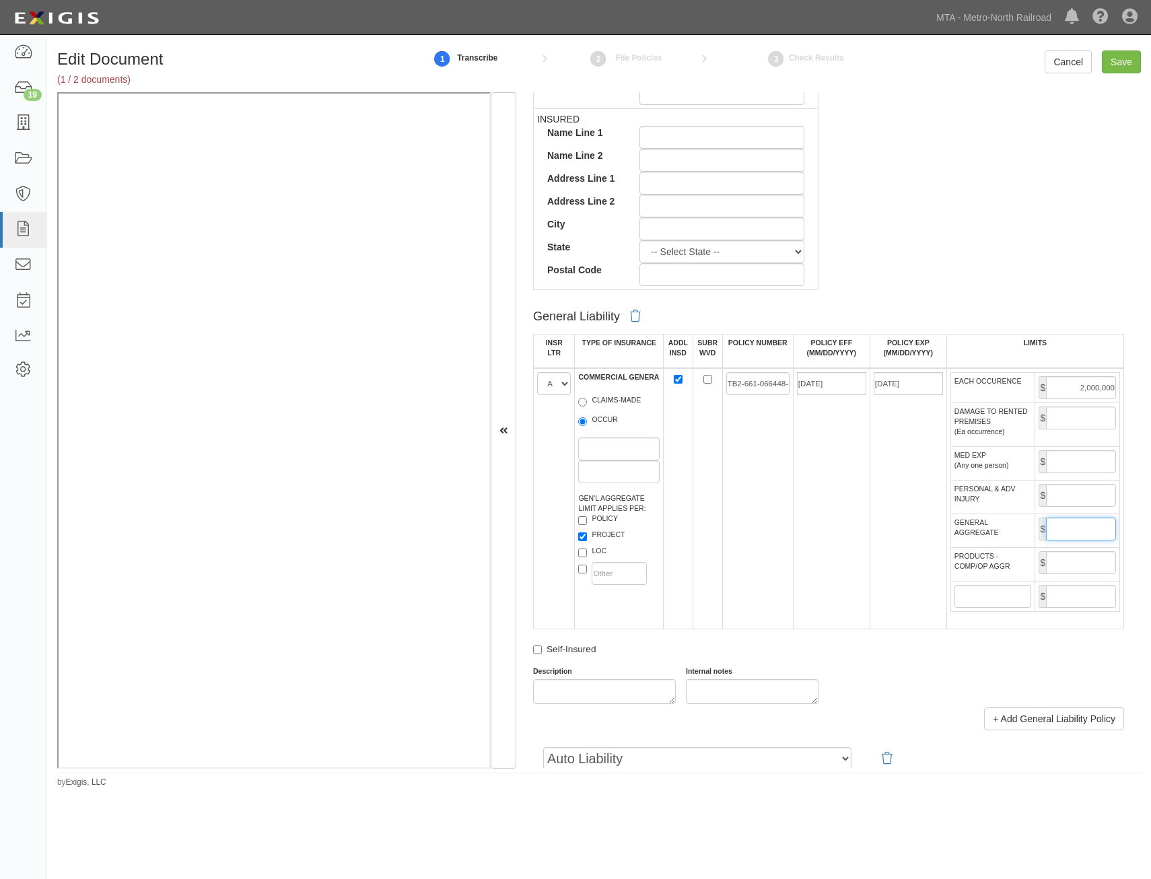
type input "4,000,000"
drag, startPoint x: 1084, startPoint y: 557, endPoint x: 1081, endPoint y: 568, distance: 11.8
click at [1084, 557] on input "PRODUCTS - COMP/OP AGGR" at bounding box center [1081, 562] width 70 height 23
type input "4,000,000"
click at [793, 603] on td "04/01/2025" at bounding box center [831, 498] width 77 height 261
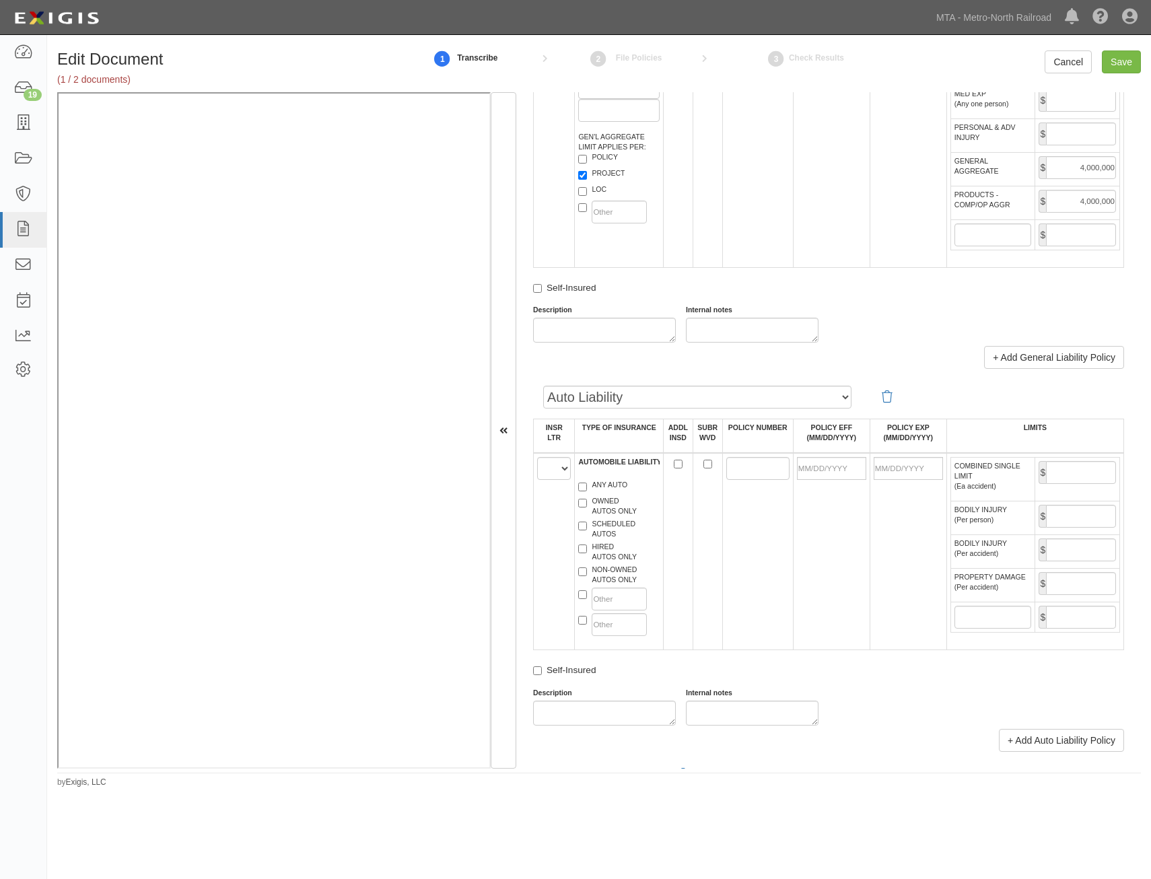
scroll to position [1010, 0]
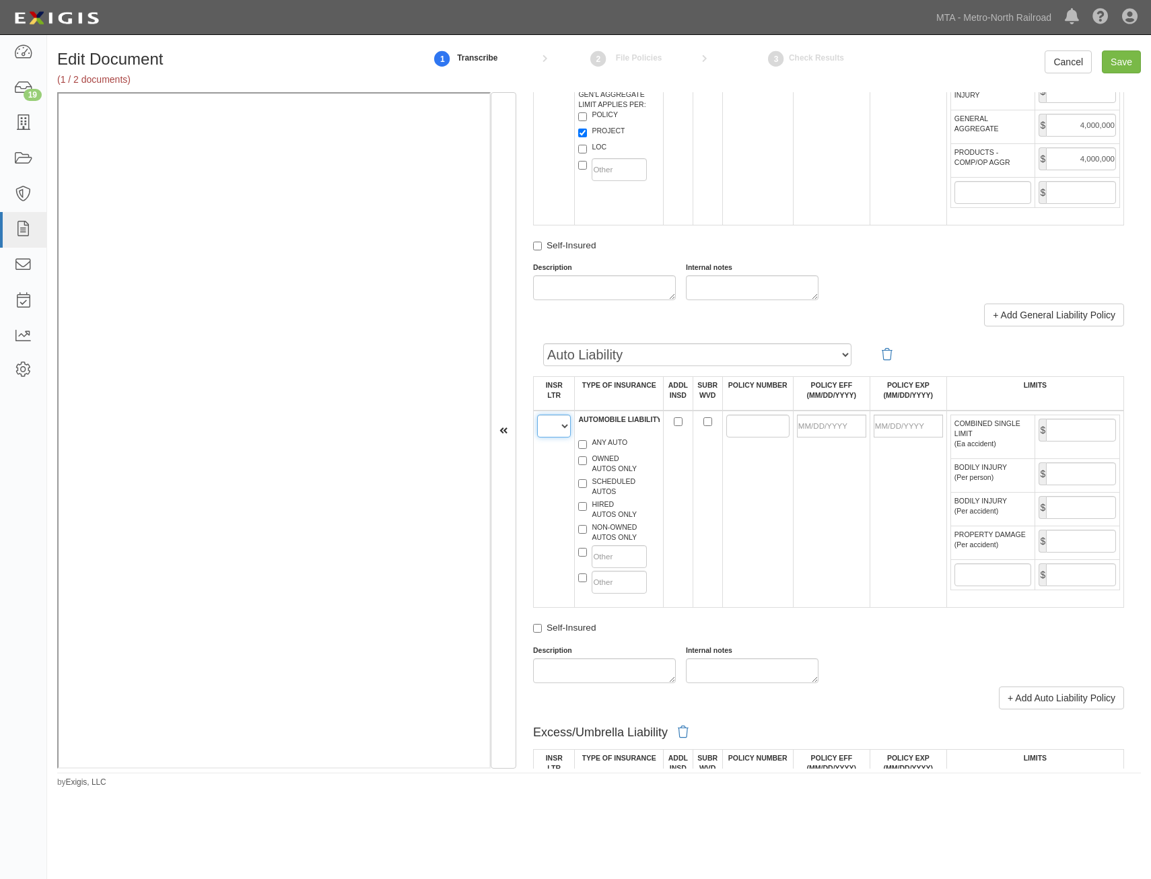
drag, startPoint x: 558, startPoint y: 431, endPoint x: 558, endPoint y: 438, distance: 7.4
click at [558, 431] on select "A B C D E F" at bounding box center [554, 426] width 34 height 23
select select "A"
click at [537, 415] on select "A B C D E F" at bounding box center [554, 426] width 34 height 23
click at [607, 448] on label "ANY AUTO" at bounding box center [602, 444] width 49 height 13
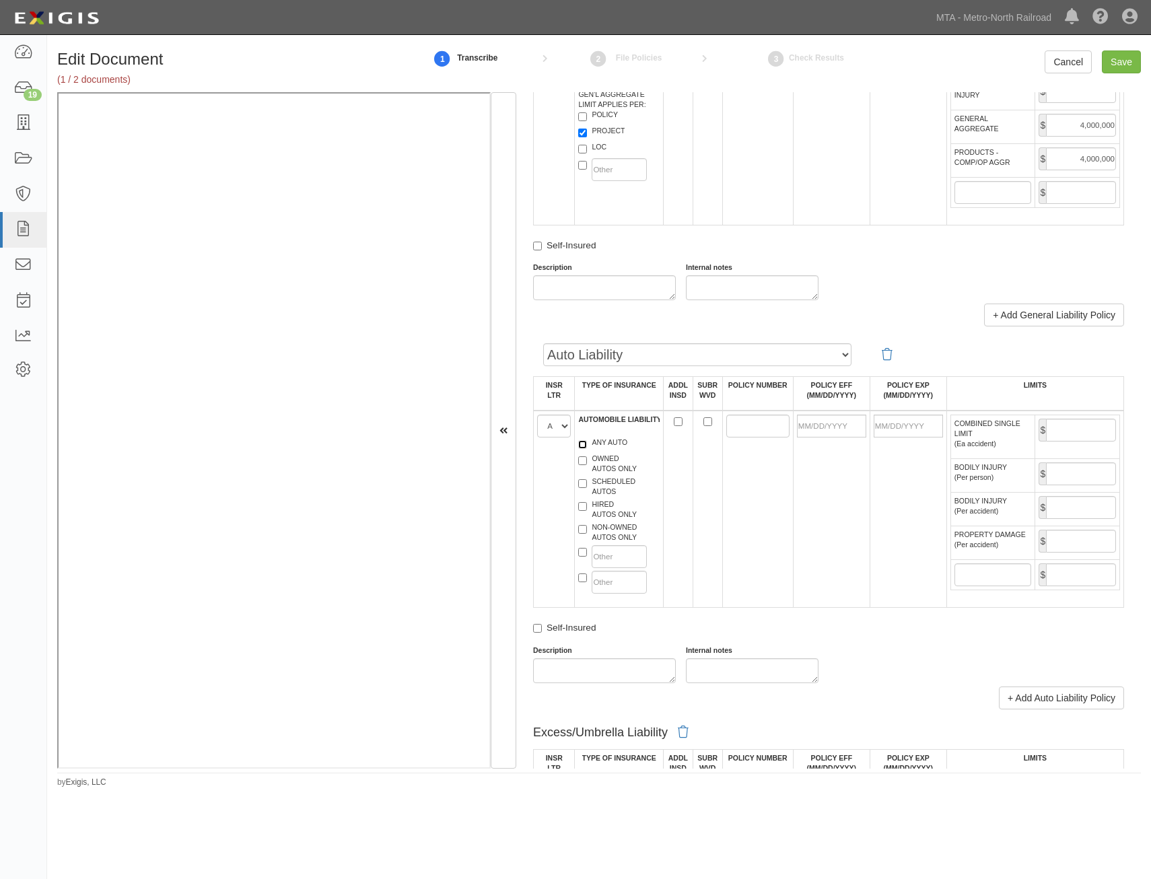
click at [587, 448] on input "ANY AUTO" at bounding box center [582, 444] width 9 height 9
checkbox input "true"
click at [675, 422] on input "ADDL INSD" at bounding box center [678, 421] width 9 height 9
checkbox input "true"
click at [756, 430] on input "POLICY NUMBER" at bounding box center [758, 426] width 63 height 23
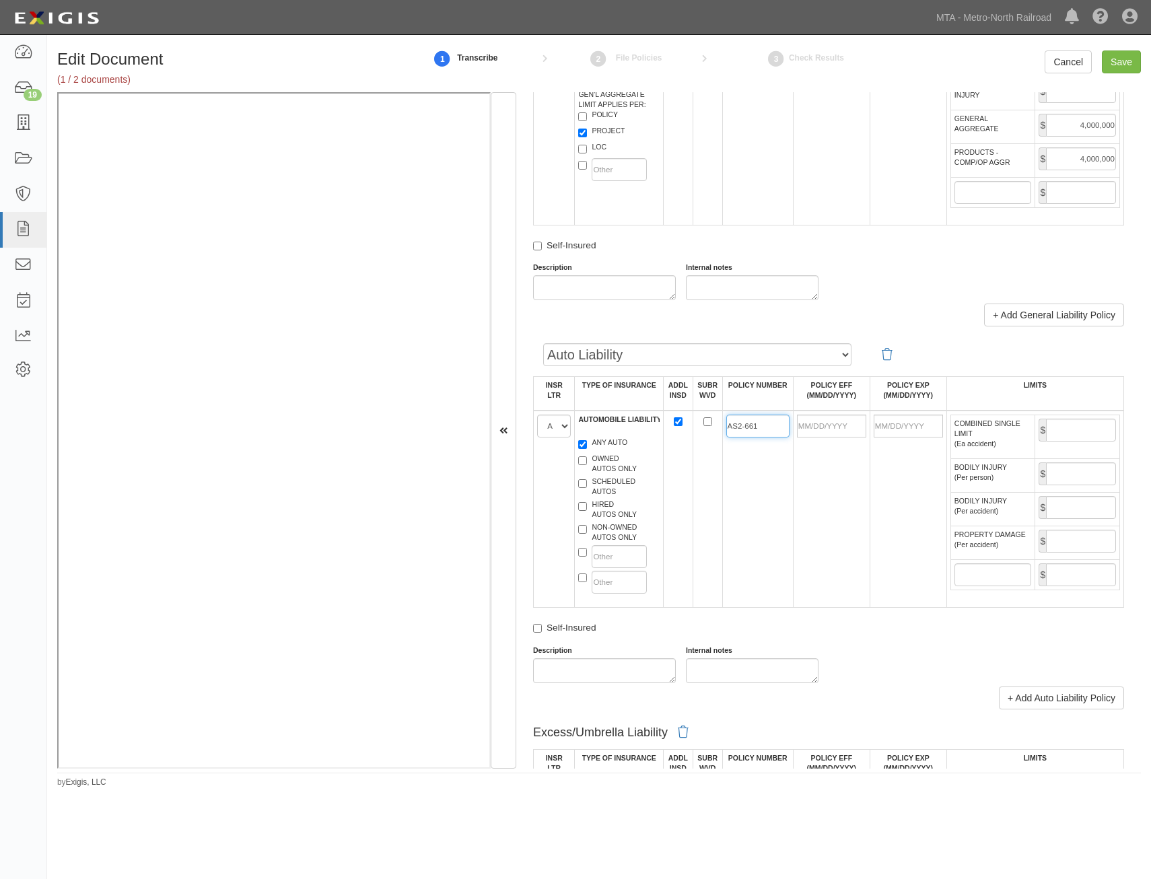
type input "AS2-661-066448-045"
drag, startPoint x: 848, startPoint y: 487, endPoint x: 841, endPoint y: 444, distance: 43.6
click at [848, 486] on td at bounding box center [831, 509] width 77 height 197
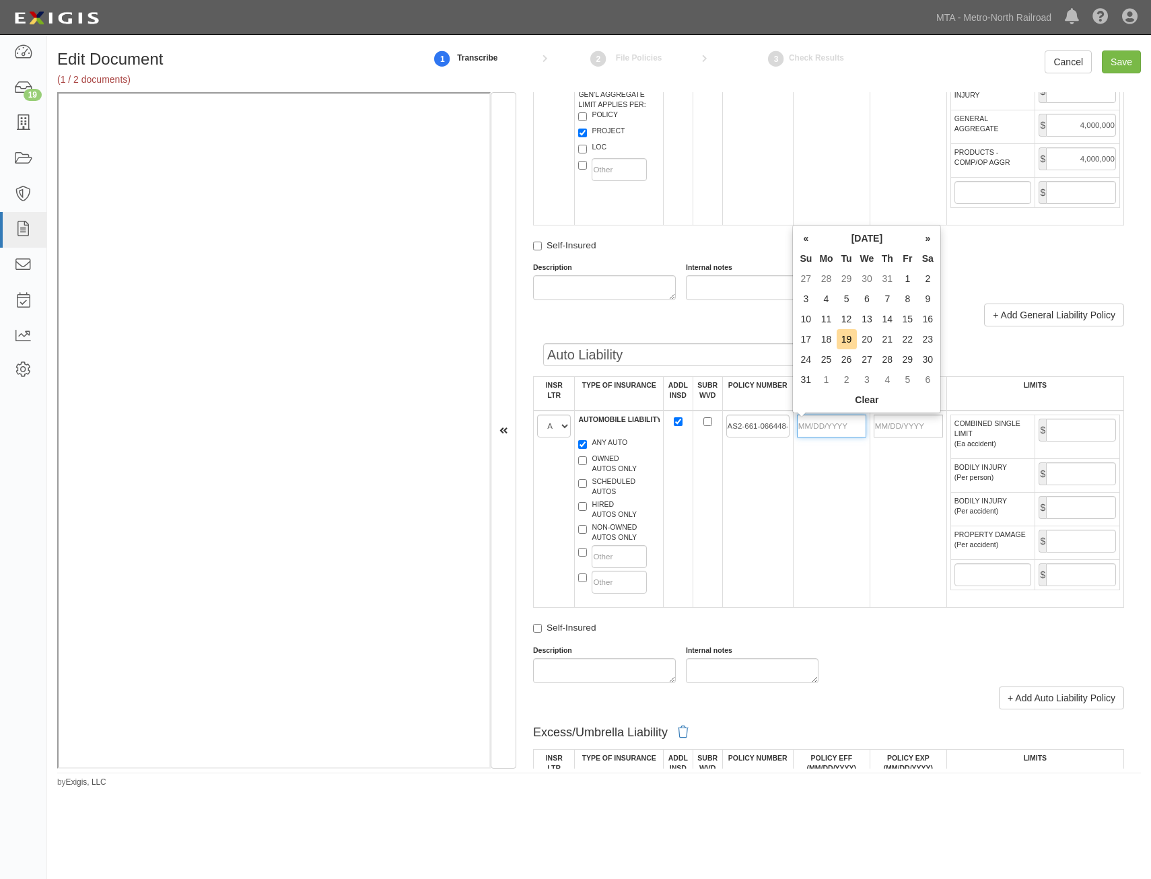
drag, startPoint x: 838, startPoint y: 430, endPoint x: 805, endPoint y: 471, distance: 52.2
click at [838, 430] on input "POLICY EFF (MM/DD/YYYY)" at bounding box center [831, 426] width 69 height 23
type input "04/01/2025"
type input "04/01/2026"
click at [776, 509] on td "AS2-661-066448-045" at bounding box center [757, 509] width 71 height 197
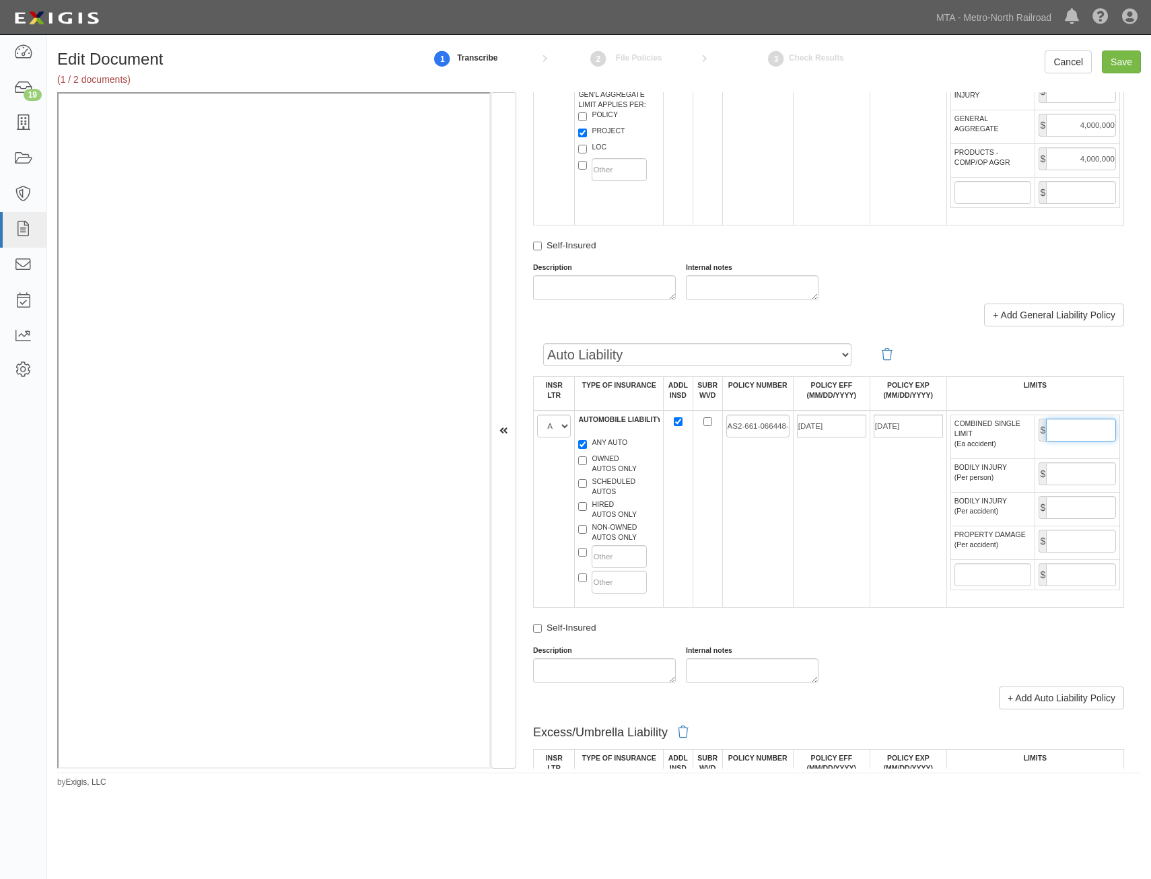
drag, startPoint x: 1093, startPoint y: 431, endPoint x: 1089, endPoint y: 436, distance: 7.2
click at [1093, 431] on input "COMBINED SINGLE LIMIT (Ea accident)" at bounding box center [1081, 430] width 70 height 23
type input "2,000,000"
click at [702, 545] on td at bounding box center [708, 509] width 30 height 197
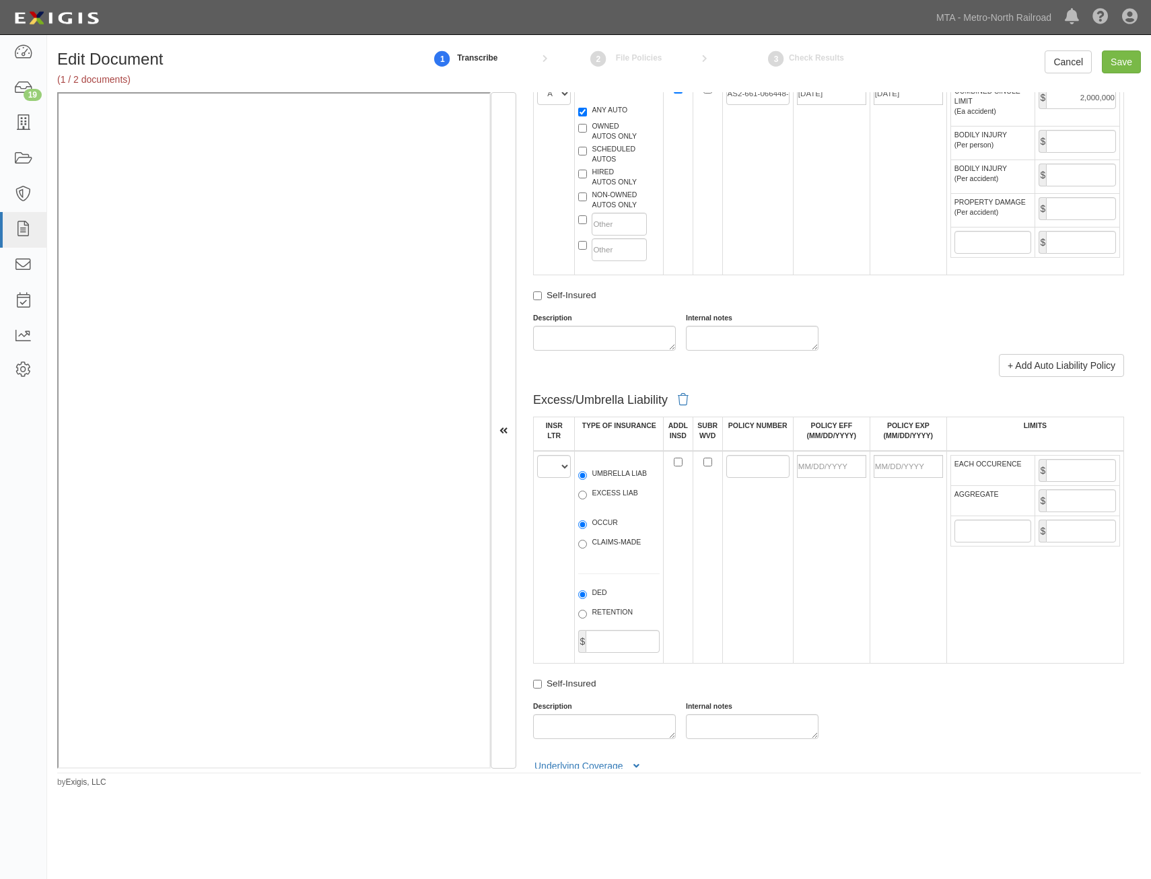
scroll to position [1347, 0]
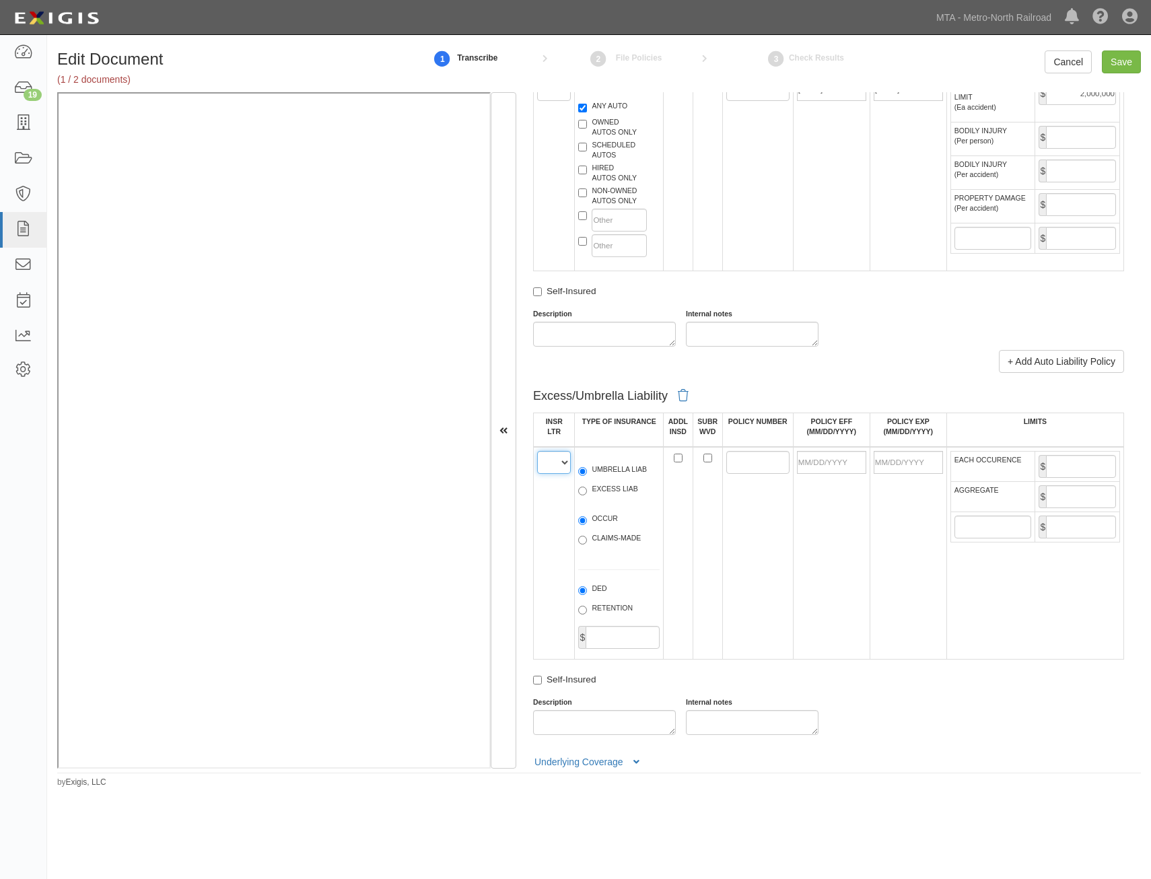
drag, startPoint x: 544, startPoint y: 466, endPoint x: 549, endPoint y: 475, distance: 10.3
click at [544, 466] on select "A B C D E F" at bounding box center [554, 462] width 34 height 23
select select "B"
click at [537, 451] on select "A B C D E F" at bounding box center [554, 462] width 34 height 23
click at [607, 493] on label "EXCESS LIAB" at bounding box center [607, 490] width 59 height 13
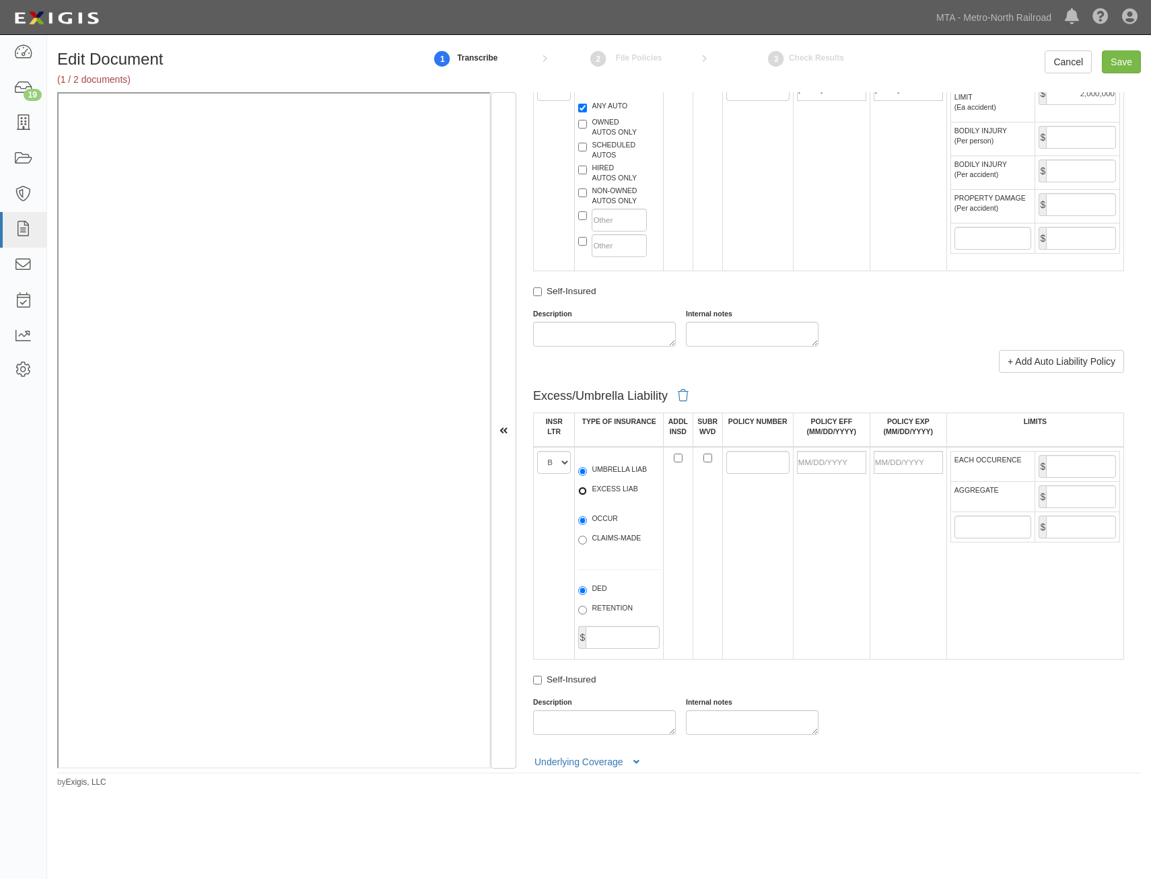
click at [587, 493] on input "EXCESS LIAB" at bounding box center [582, 491] width 9 height 9
radio input "true"
click at [607, 525] on label "OCCUR" at bounding box center [598, 520] width 40 height 13
click at [587, 525] on input "OCCUR" at bounding box center [582, 520] width 9 height 9
radio input "true"
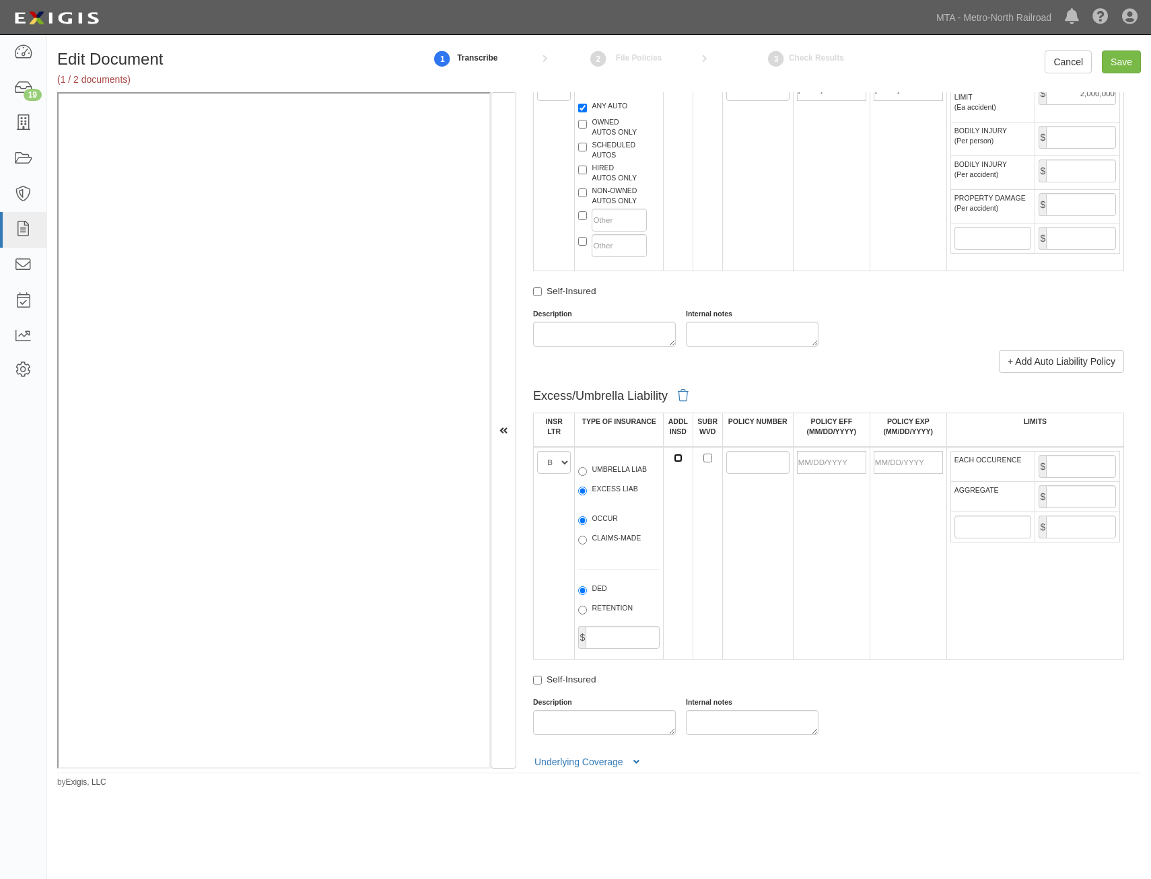
click at [674, 462] on input "ADDL INSD" at bounding box center [678, 458] width 9 height 9
checkbox input "true"
drag, startPoint x: 773, startPoint y: 469, endPoint x: 736, endPoint y: 513, distance: 57.8
click at [772, 469] on input "POLICY NUMBER" at bounding box center [758, 462] width 63 height 23
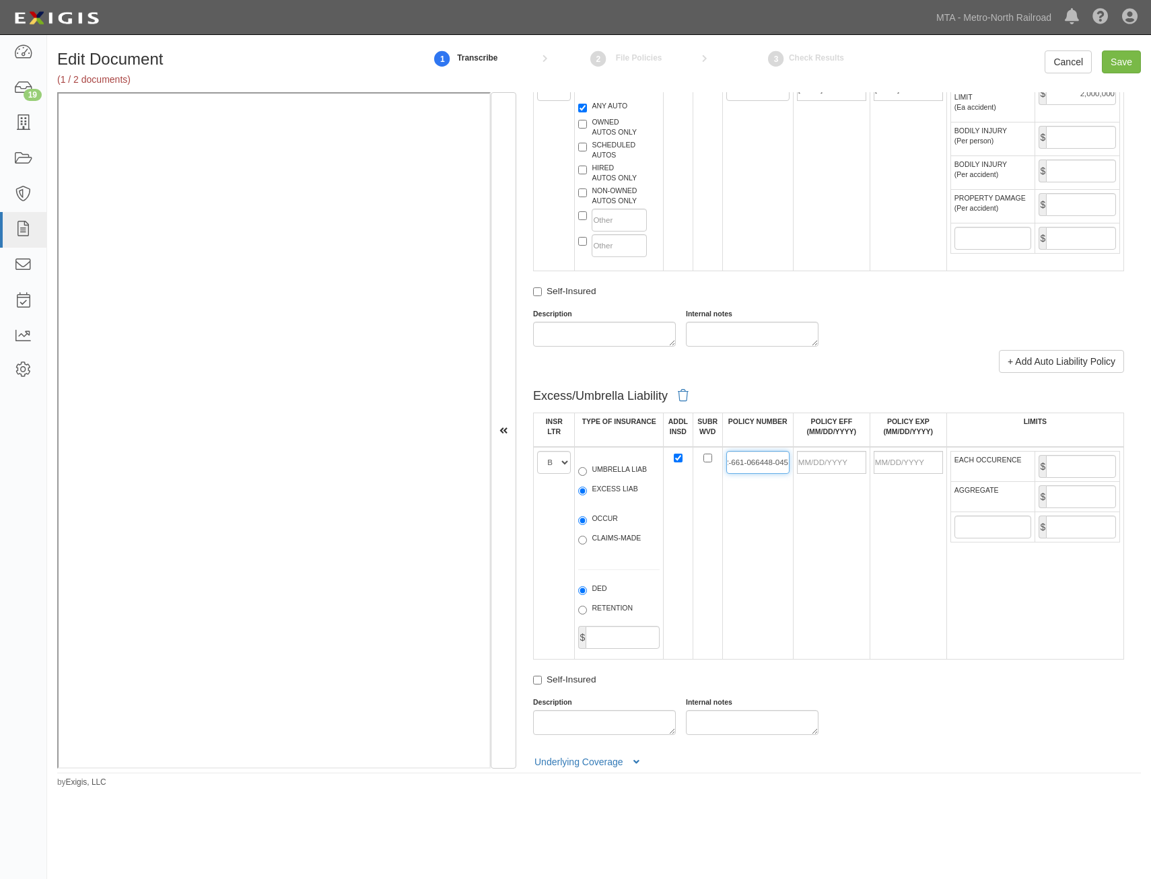
type input "AS2-661-066448-045"
click at [799, 512] on td at bounding box center [831, 553] width 77 height 213
click at [819, 462] on input "POLICY EFF (MM/DD/YYYY)" at bounding box center [831, 462] width 69 height 23
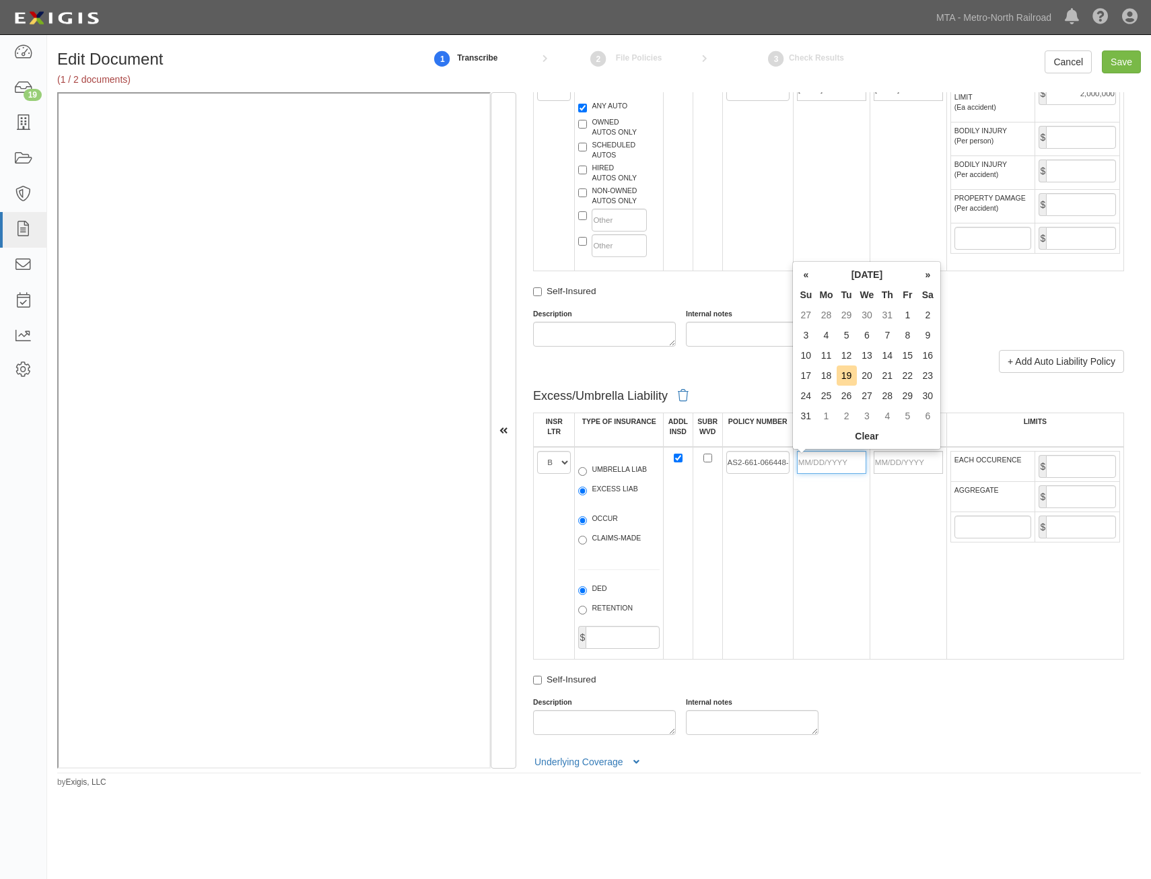
type input "04/01/2025"
type input "04/01/2026"
click at [955, 537] on input "text" at bounding box center [993, 527] width 77 height 23
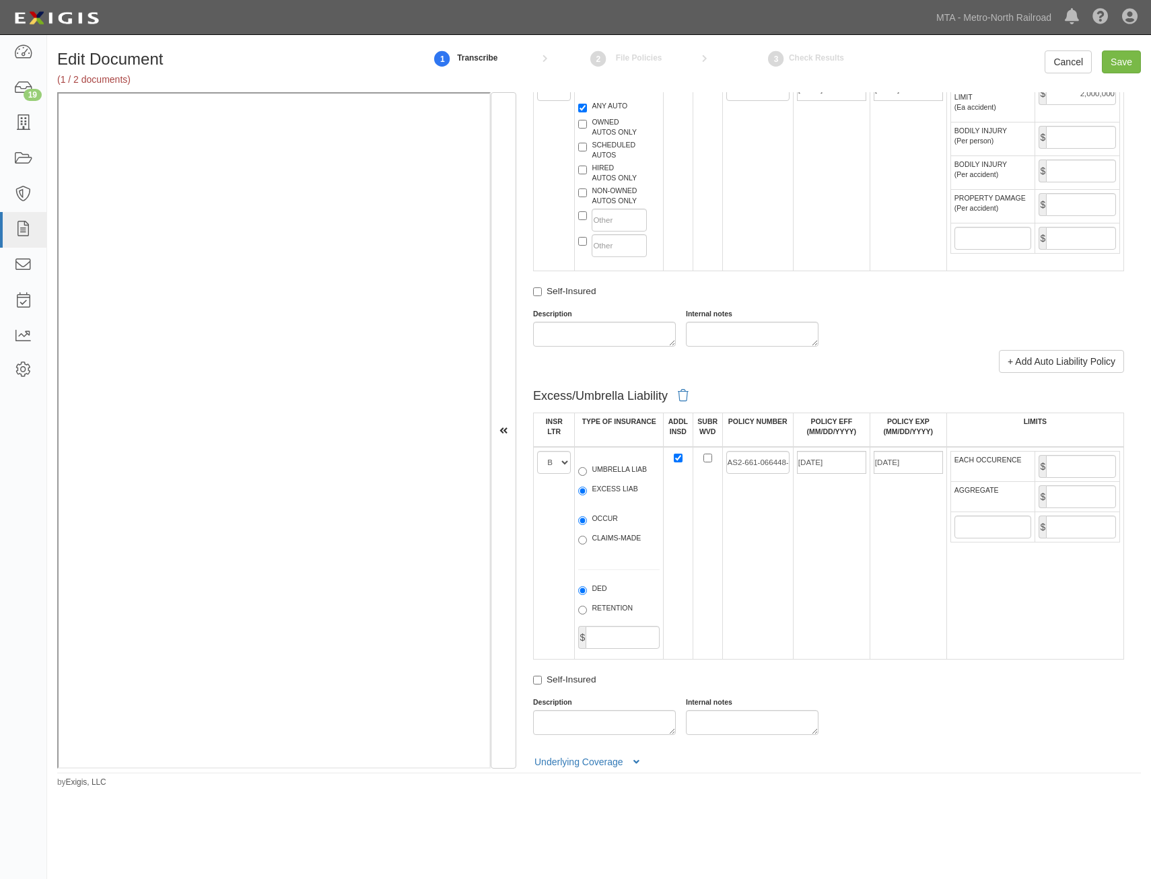
click at [920, 560] on td "04/01/2026" at bounding box center [908, 553] width 77 height 213
click at [1077, 469] on input "EACH OCCURENCE" at bounding box center [1081, 466] width 70 height 23
click at [778, 578] on td "AS2-661-066448-045" at bounding box center [757, 553] width 71 height 213
click at [1071, 457] on input "2,000,000" at bounding box center [1081, 466] width 70 height 23
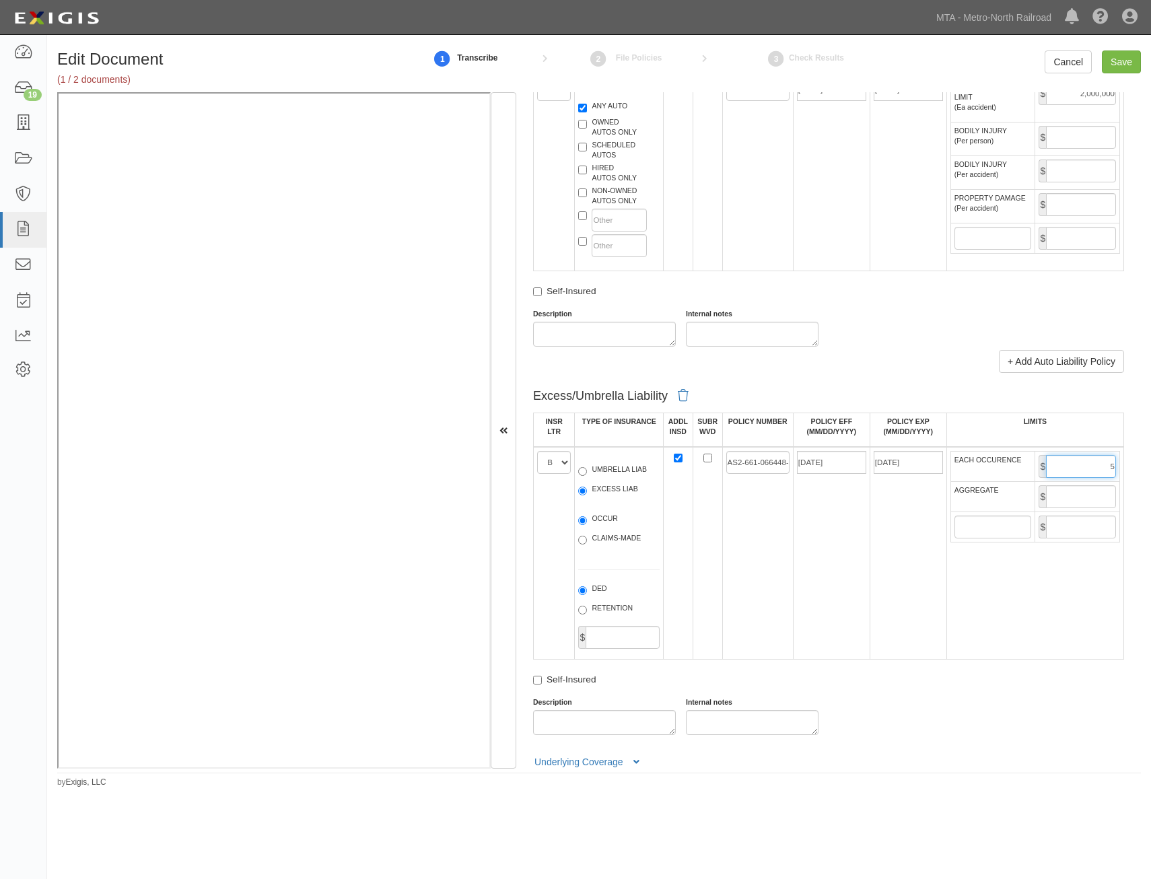
type input "5,000,000"
click at [1084, 487] on input "AGGREGATE" at bounding box center [1081, 496] width 70 height 23
click at [1095, 495] on input "555" at bounding box center [1081, 496] width 70 height 23
type input "5,000,000"
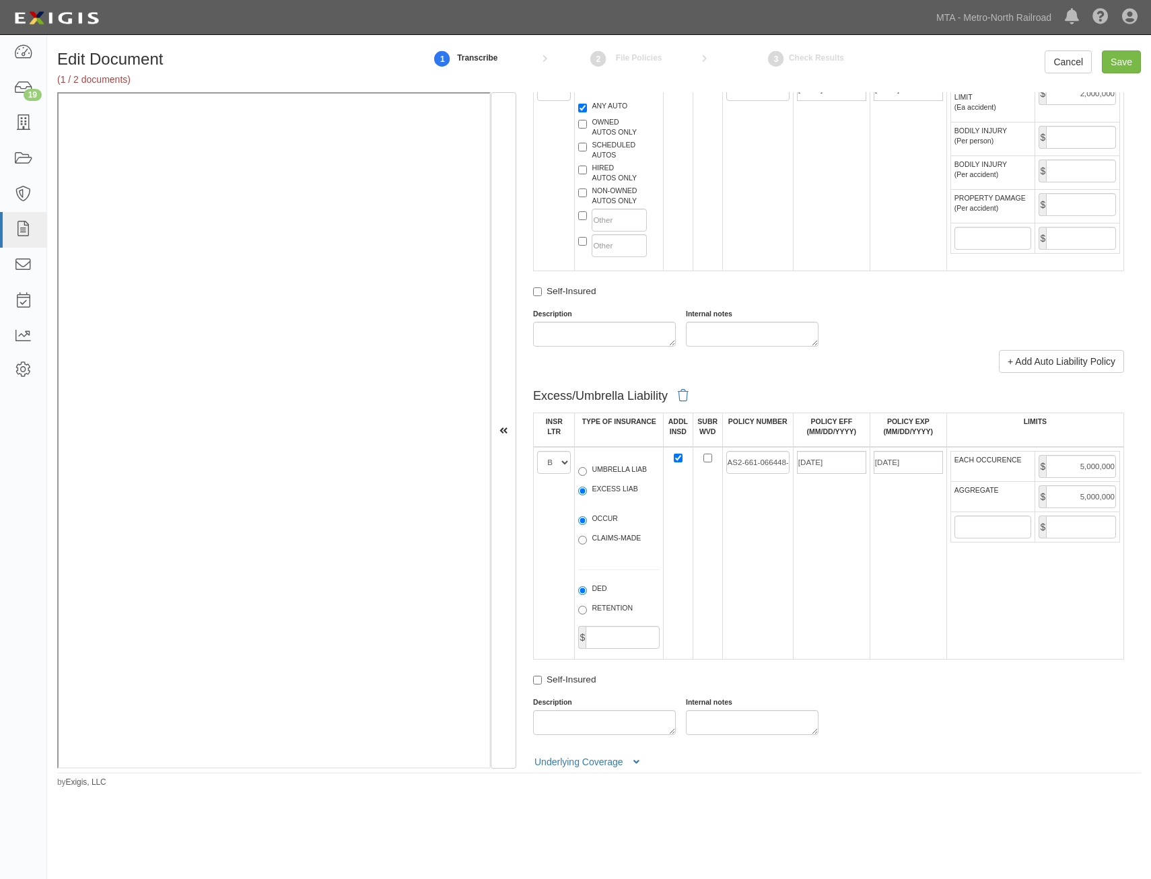
click at [870, 553] on td "04/01/2026" at bounding box center [908, 553] width 77 height 213
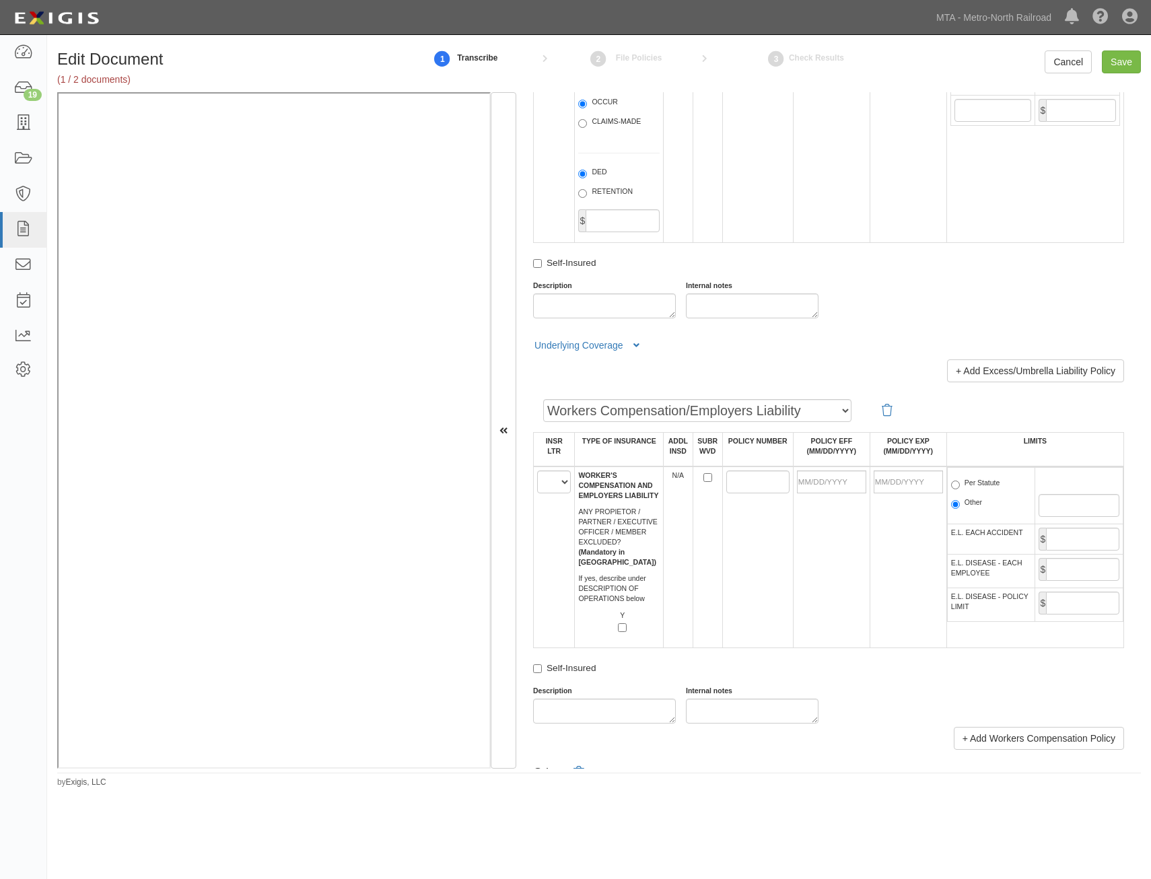
scroll to position [1818, 0]
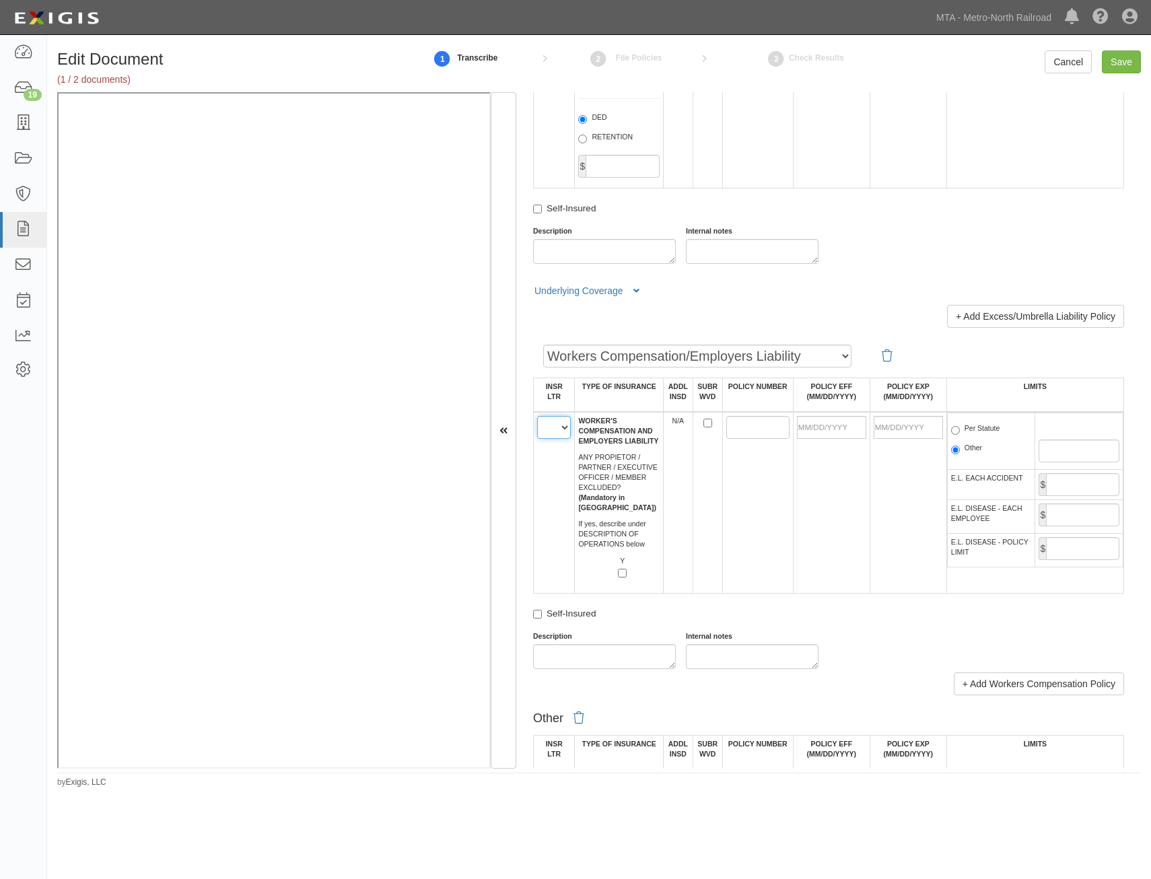
click at [549, 426] on select "A B C D E F" at bounding box center [554, 427] width 34 height 23
select select "C"
click at [537, 416] on select "A B C D E F" at bounding box center [554, 427] width 34 height 23
click at [740, 495] on td at bounding box center [757, 503] width 71 height 182
drag, startPoint x: 758, startPoint y: 429, endPoint x: 729, endPoint y: 471, distance: 51.2
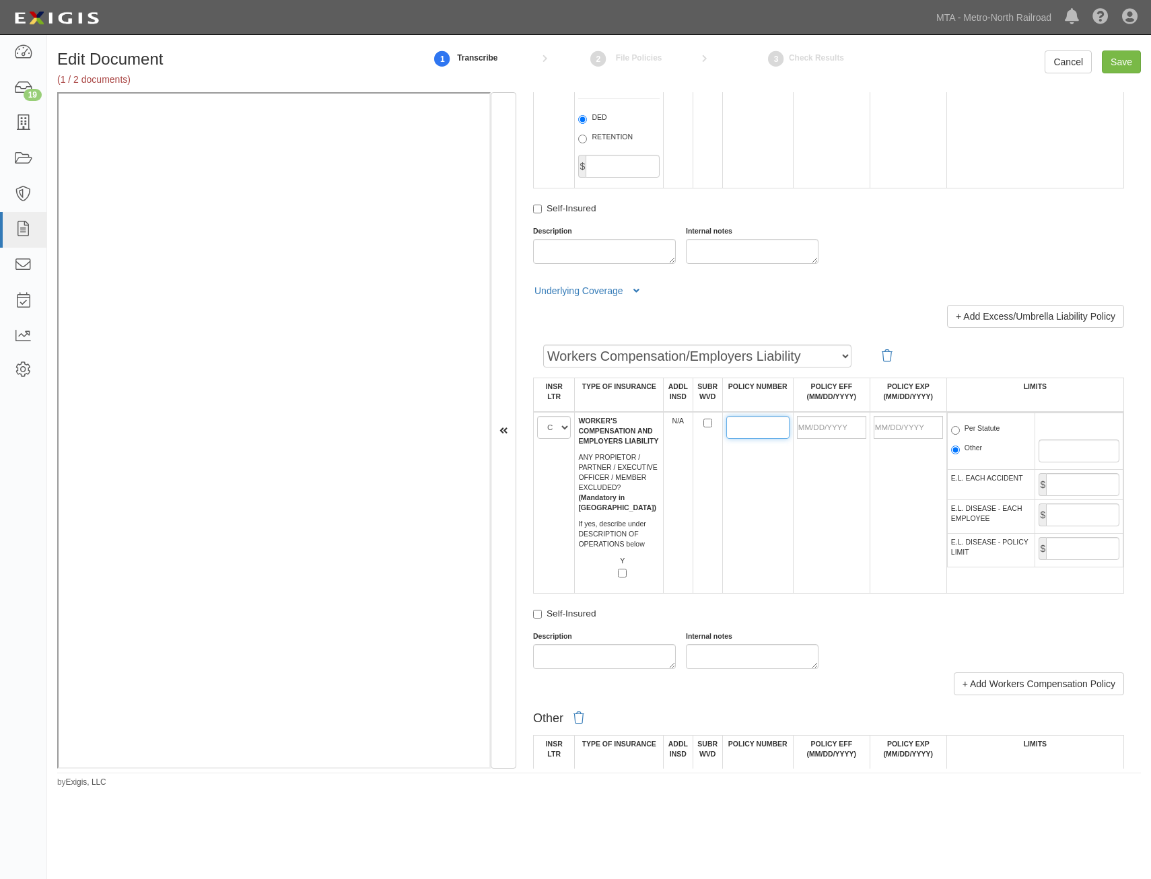
click at [758, 429] on input "POLICY NUMBER" at bounding box center [758, 427] width 63 height 23
type input "WCC-661-066448-015"
click at [835, 506] on td at bounding box center [831, 503] width 77 height 182
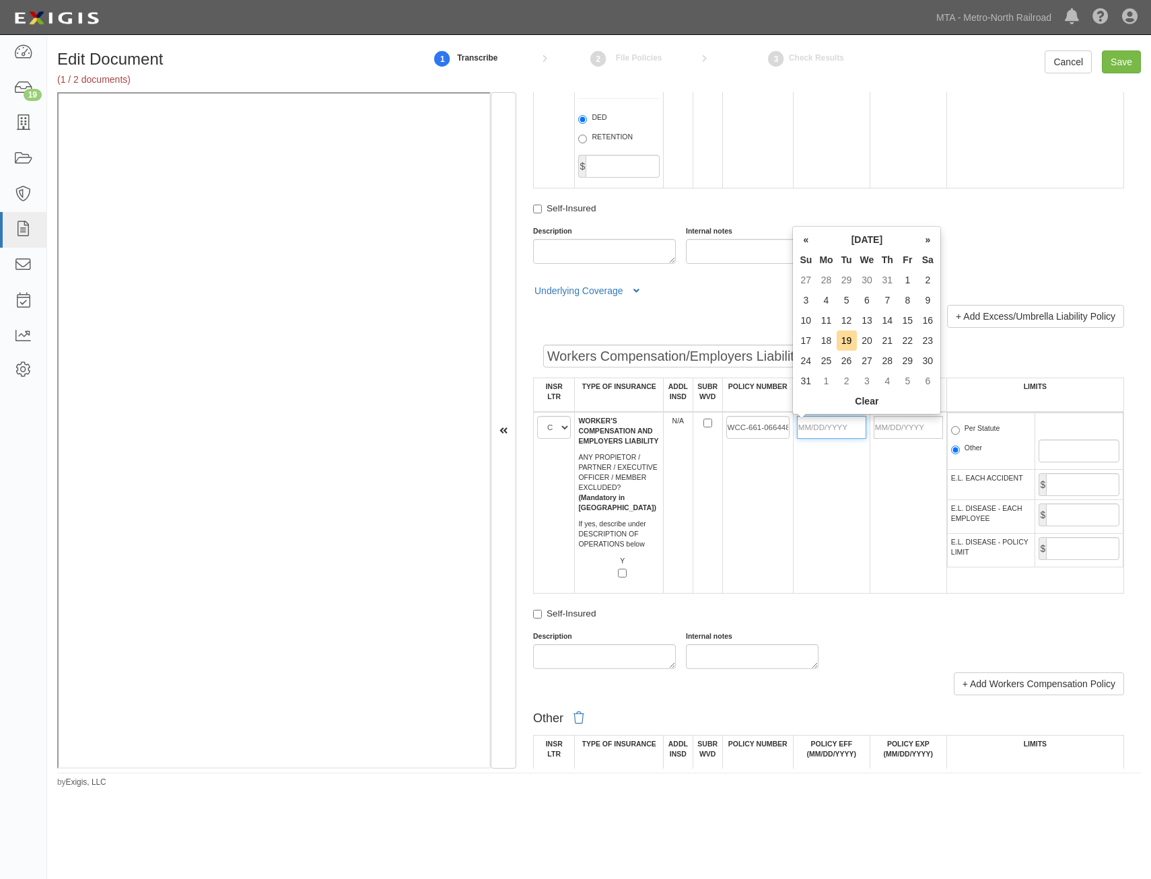
click at [831, 434] on input "POLICY EFF (MM/DD/YYYY)" at bounding box center [831, 427] width 69 height 23
type input "04/01/2025"
type input "04/01/2026"
click at [826, 537] on td "04/01/2025" at bounding box center [831, 503] width 77 height 182
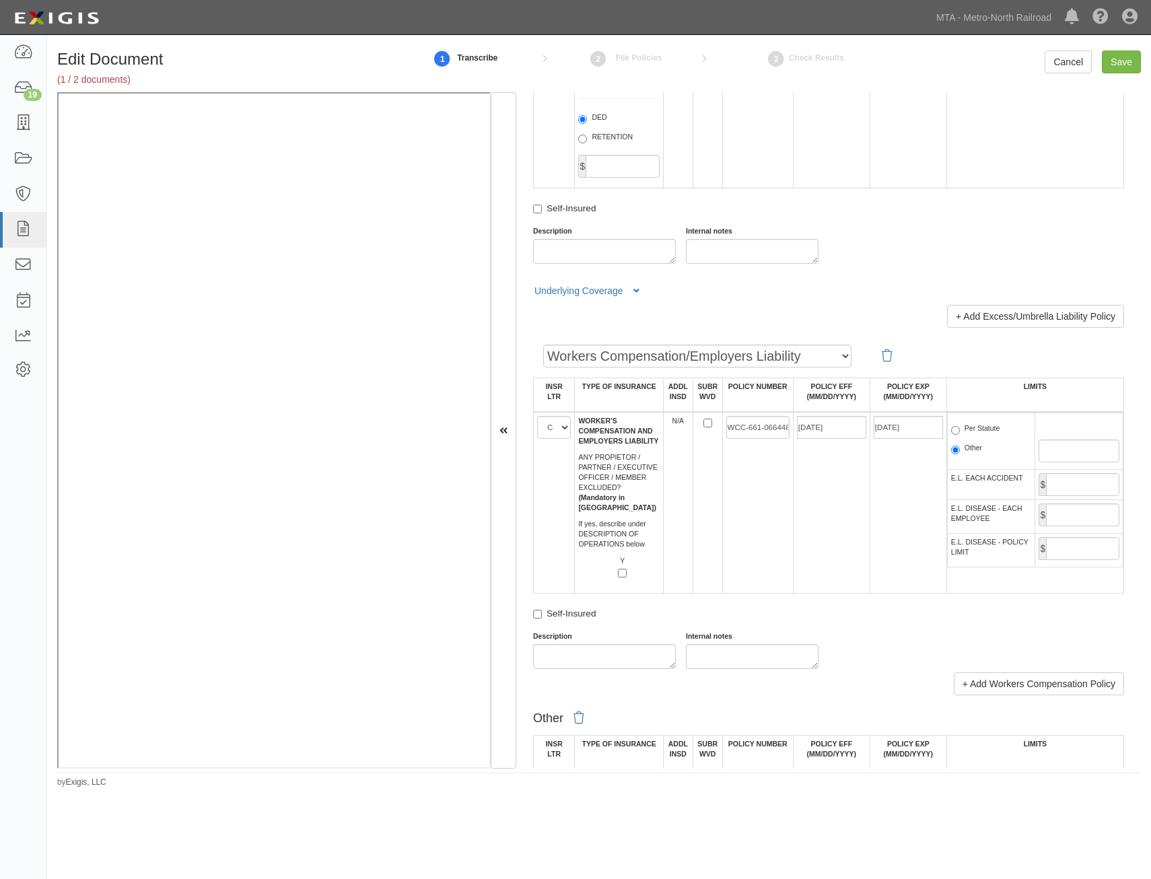
click at [958, 432] on label "Per Statute" at bounding box center [975, 430] width 49 height 13
click at [958, 432] on input "Per Statute" at bounding box center [955, 430] width 9 height 9
radio input "true"
drag, startPoint x: 1098, startPoint y: 487, endPoint x: 1091, endPoint y: 494, distance: 9.6
click at [1098, 487] on input "E.L. EACH ACCIDENT" at bounding box center [1082, 484] width 73 height 23
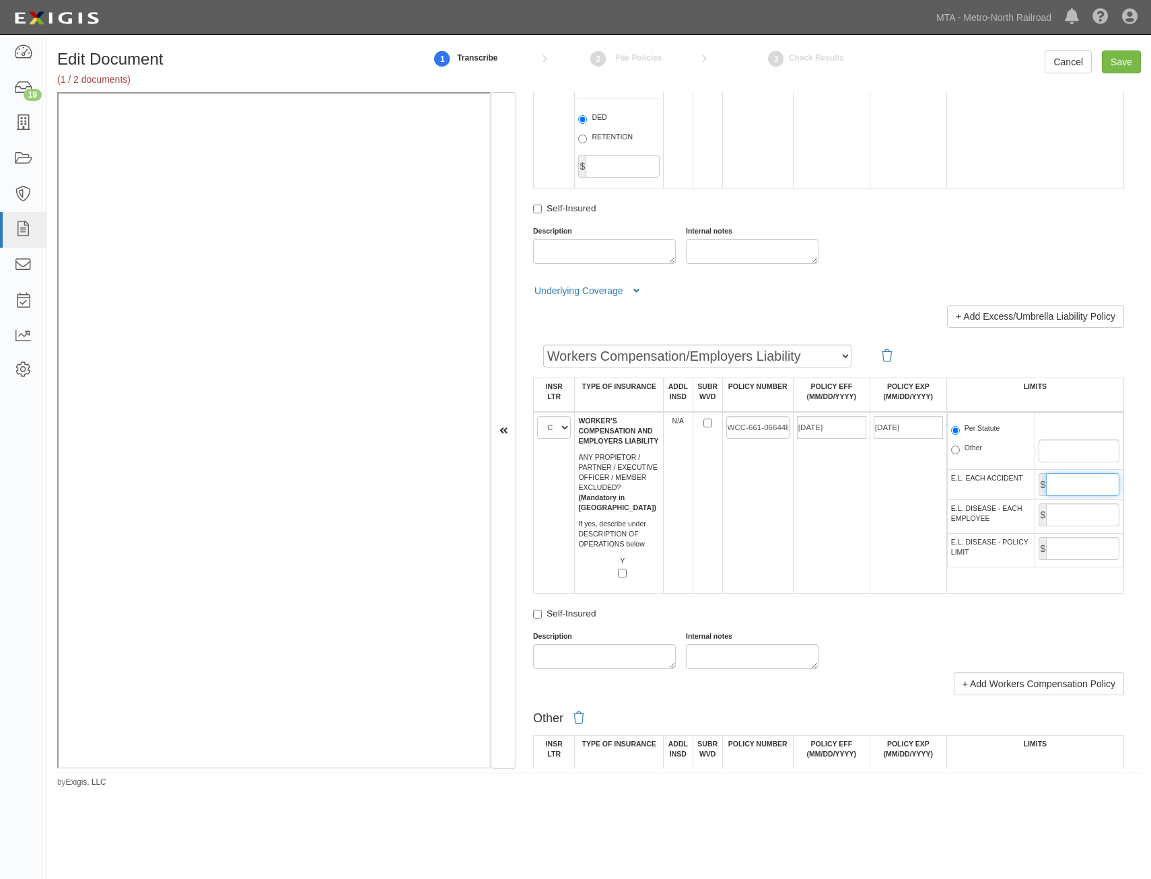
type input "1,000,000"
click at [1093, 516] on input "E.L. DISEASE - EACH EMPLOYEE" at bounding box center [1082, 515] width 73 height 23
type input "1,000,000"
click at [1072, 547] on input "E.L. DISEASE - POLICY LIMIT" at bounding box center [1082, 548] width 73 height 23
type input "1,000,000"
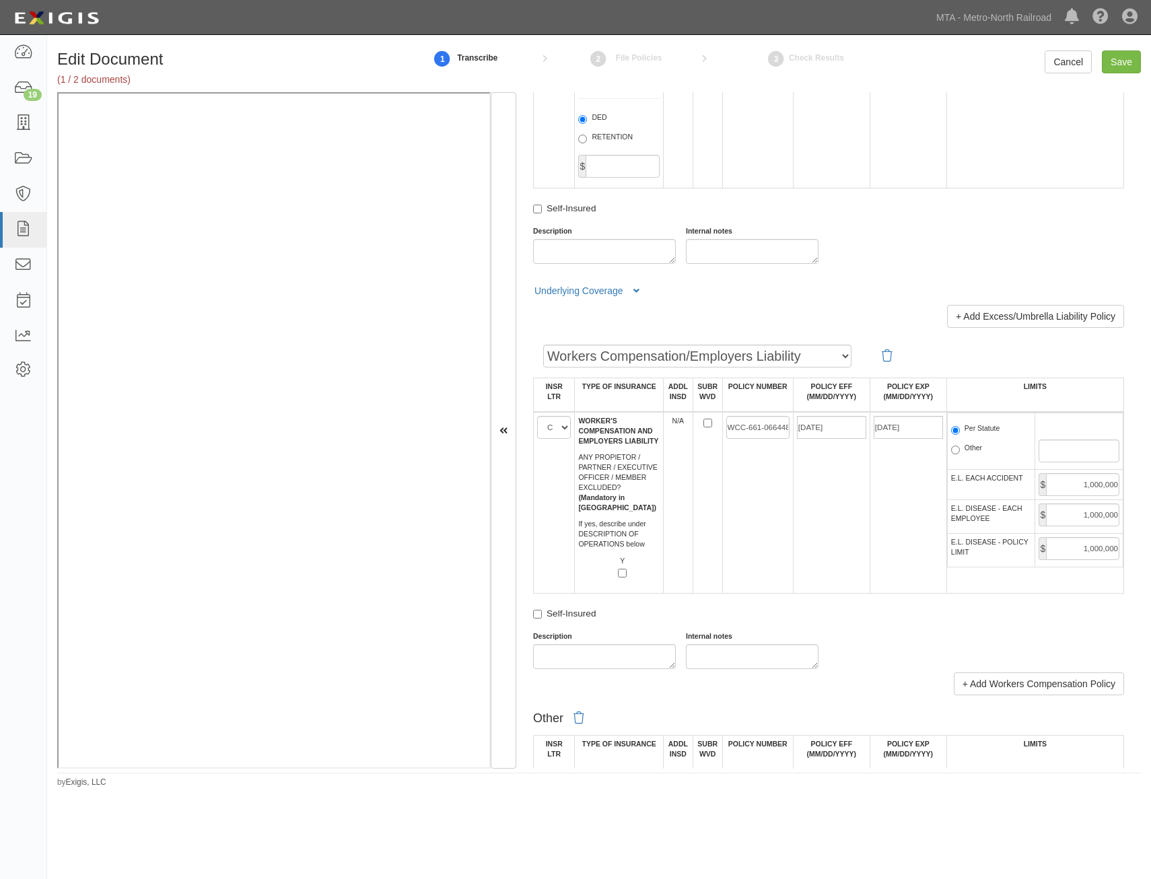
click at [883, 624] on div "Self-Insured" at bounding box center [828, 616] width 591 height 18
drag, startPoint x: 869, startPoint y: 585, endPoint x: 866, endPoint y: 607, distance: 22.4
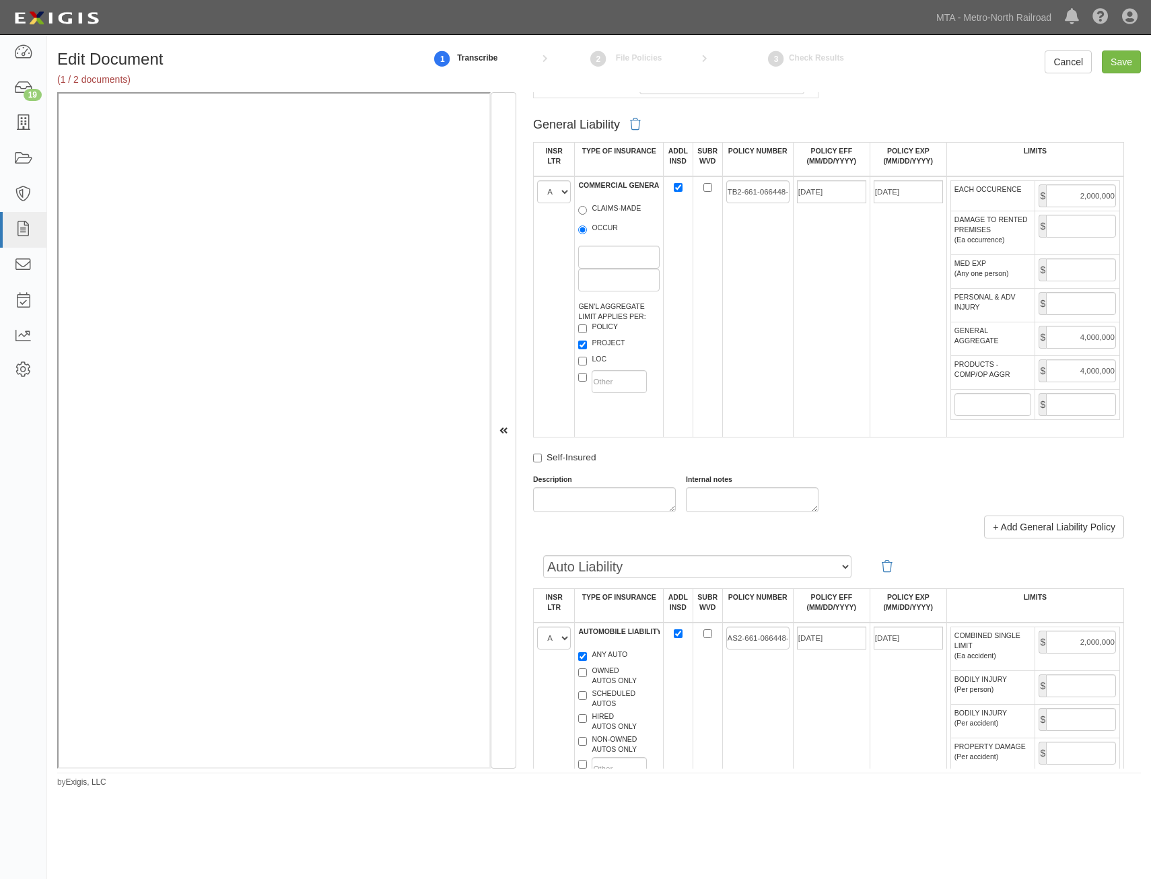
scroll to position [0, 0]
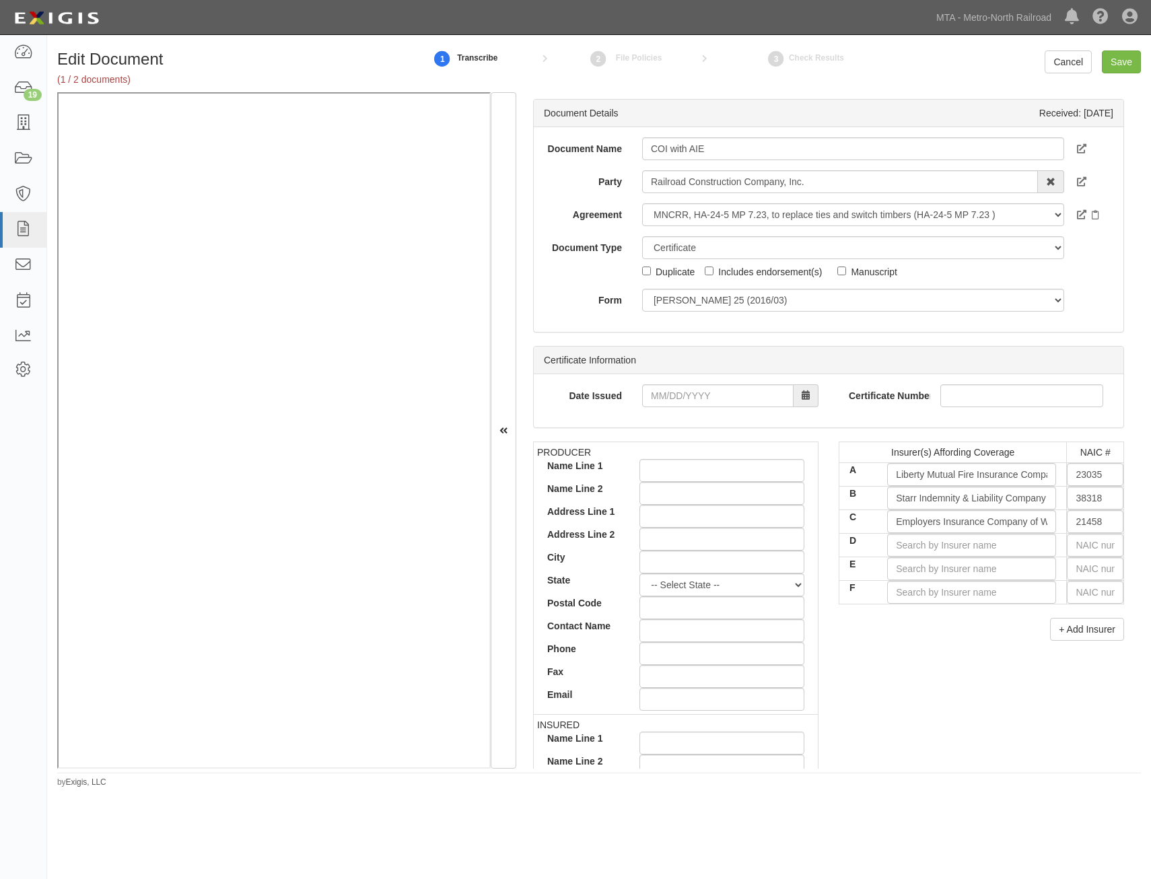
drag, startPoint x: 865, startPoint y: 613, endPoint x: 959, endPoint y: 289, distance: 338.0
click at [999, 549] on input "D" at bounding box center [971, 545] width 169 height 23
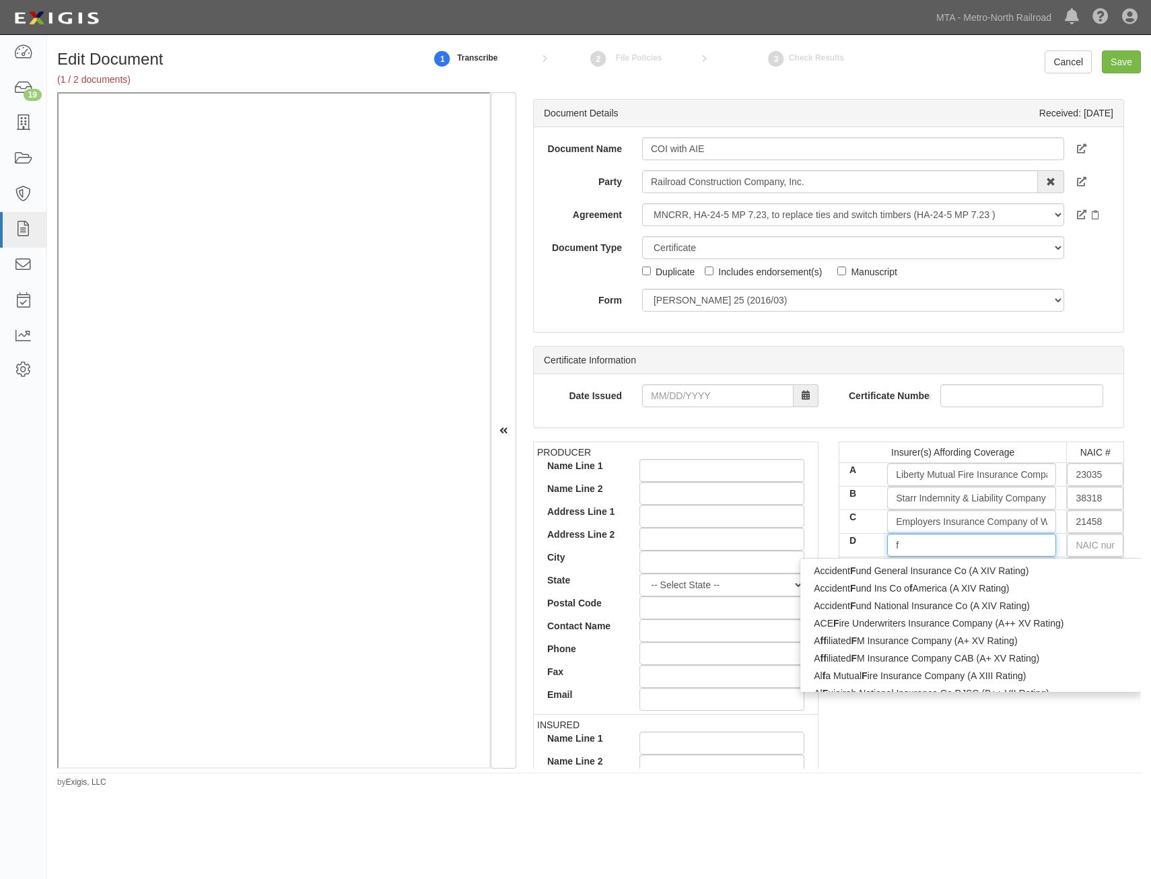
type input "fa"
type input "fair American Insurance and Reins Co (A++ XV Rating)"
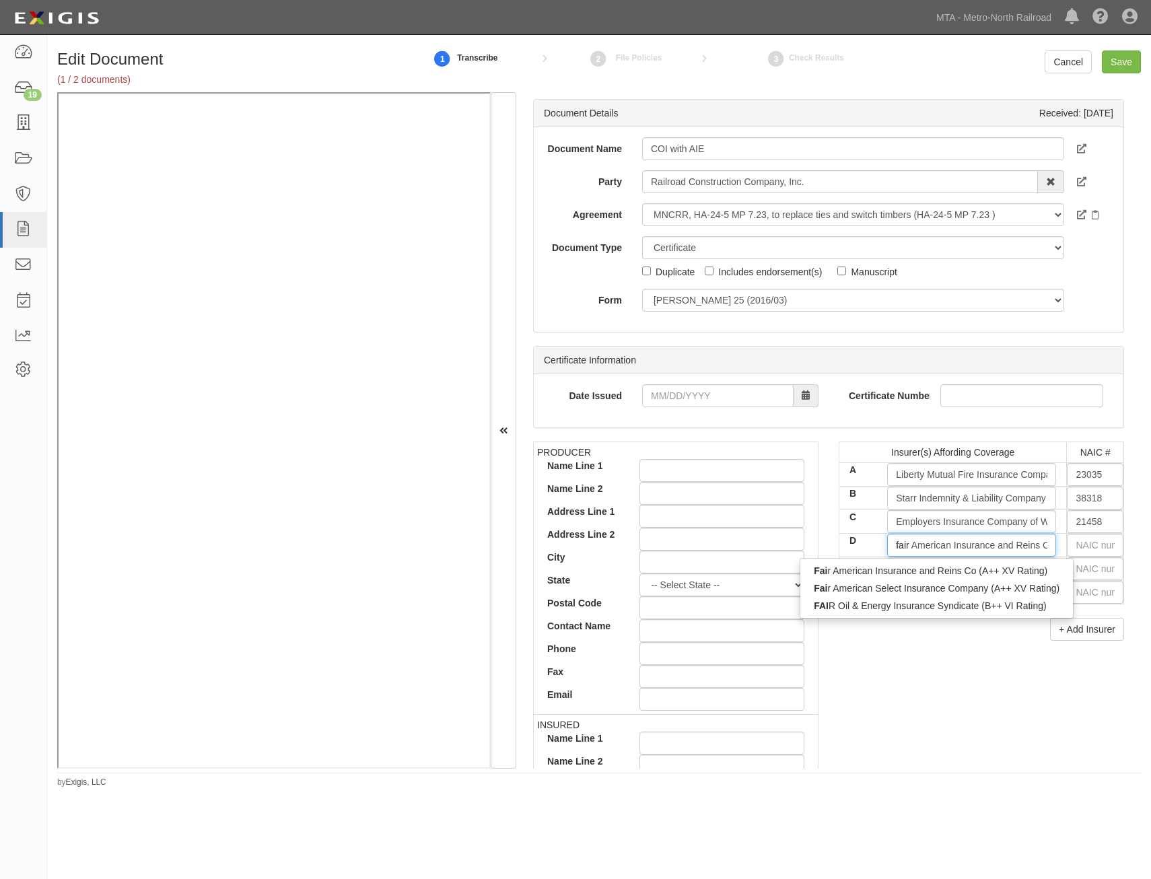
type input "fair"
type input "fair american Insurance and Reins Co (A++ XV Rating)"
type input "fair amer"
click at [942, 575] on div "Fair Amer ican Insurance and Reins Co (A++ XV Rating)" at bounding box center [938, 571] width 275 height 18
type input "Fair American Insurance and Reins Co (A++ XV Rating)"
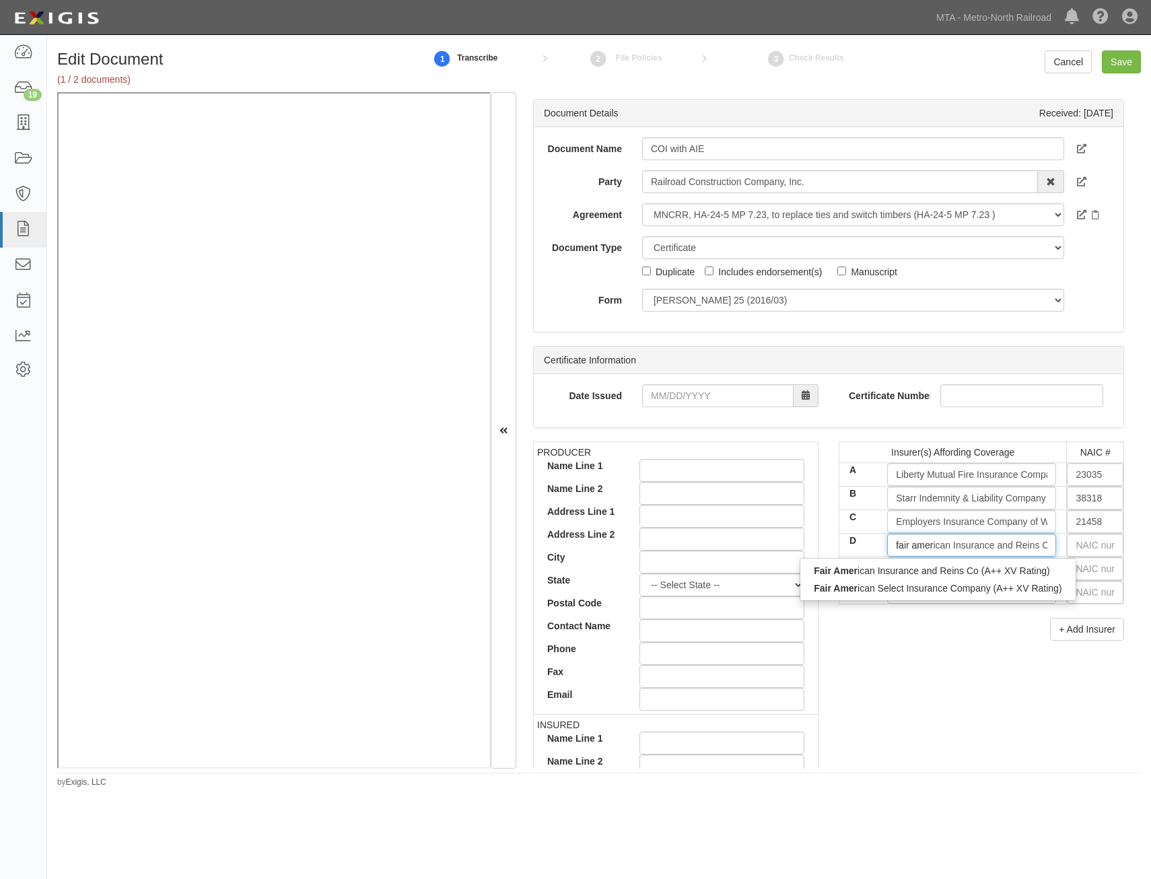
type input "35157"
type input "Fair American Insurance and Reins Co (A++ XV Rating)"
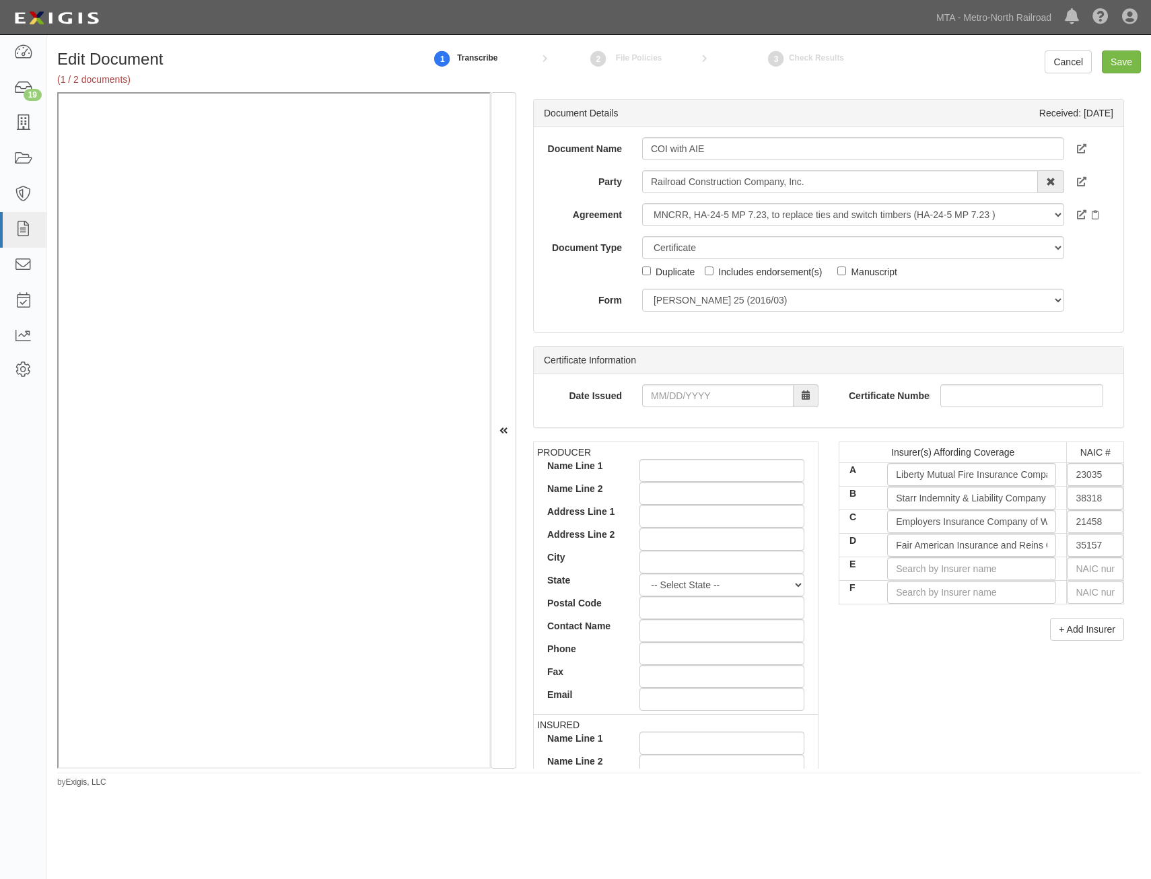
click at [935, 634] on div "+ Add Insurer" at bounding box center [981, 629] width 285 height 23
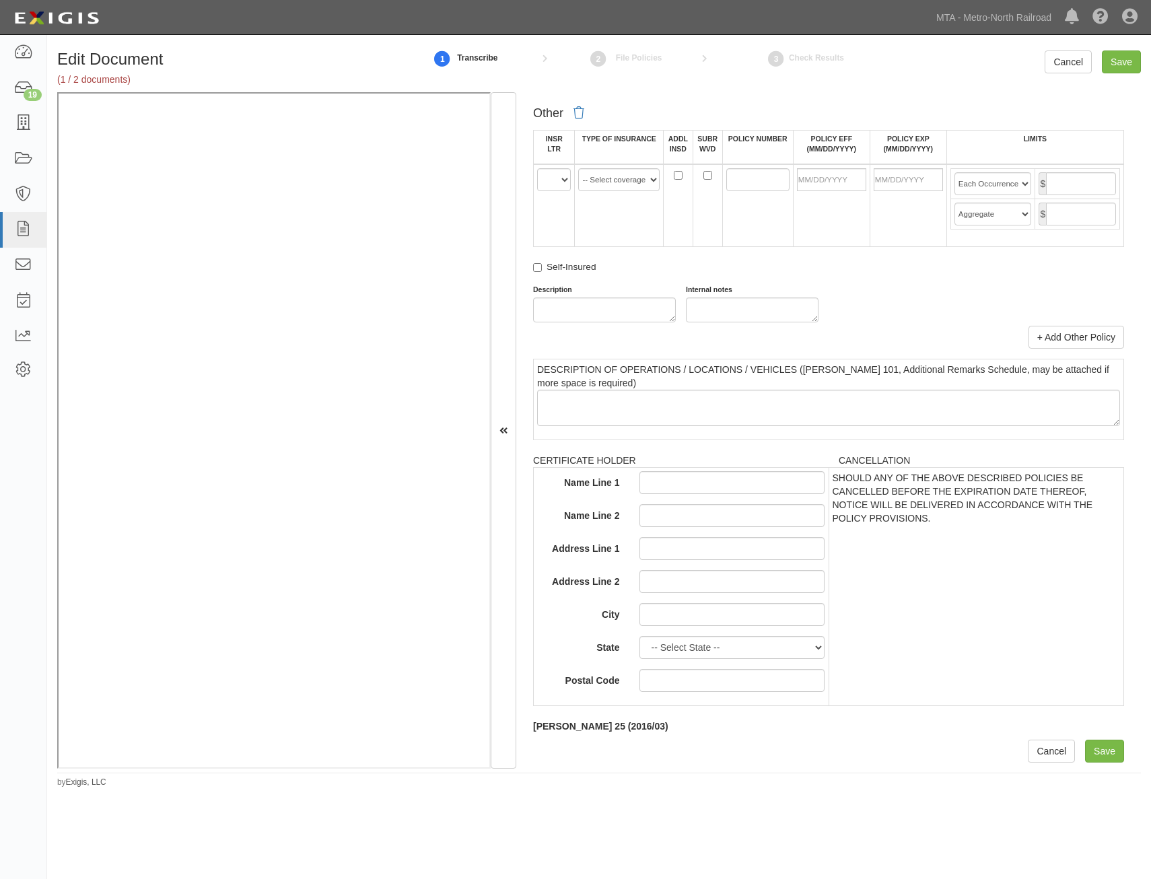
drag, startPoint x: 951, startPoint y: 314, endPoint x: 871, endPoint y: 601, distance: 297.6
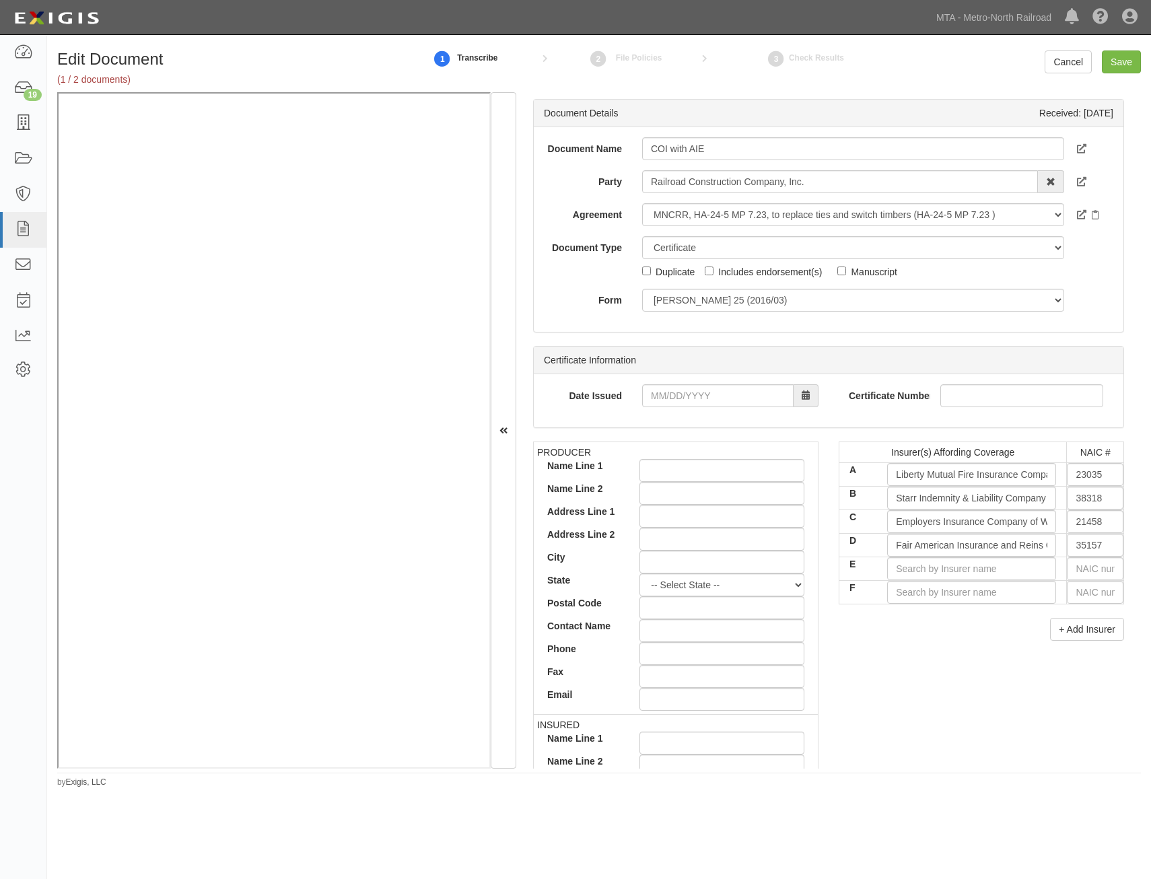
drag, startPoint x: 964, startPoint y: 455, endPoint x: 977, endPoint y: 257, distance: 197.7
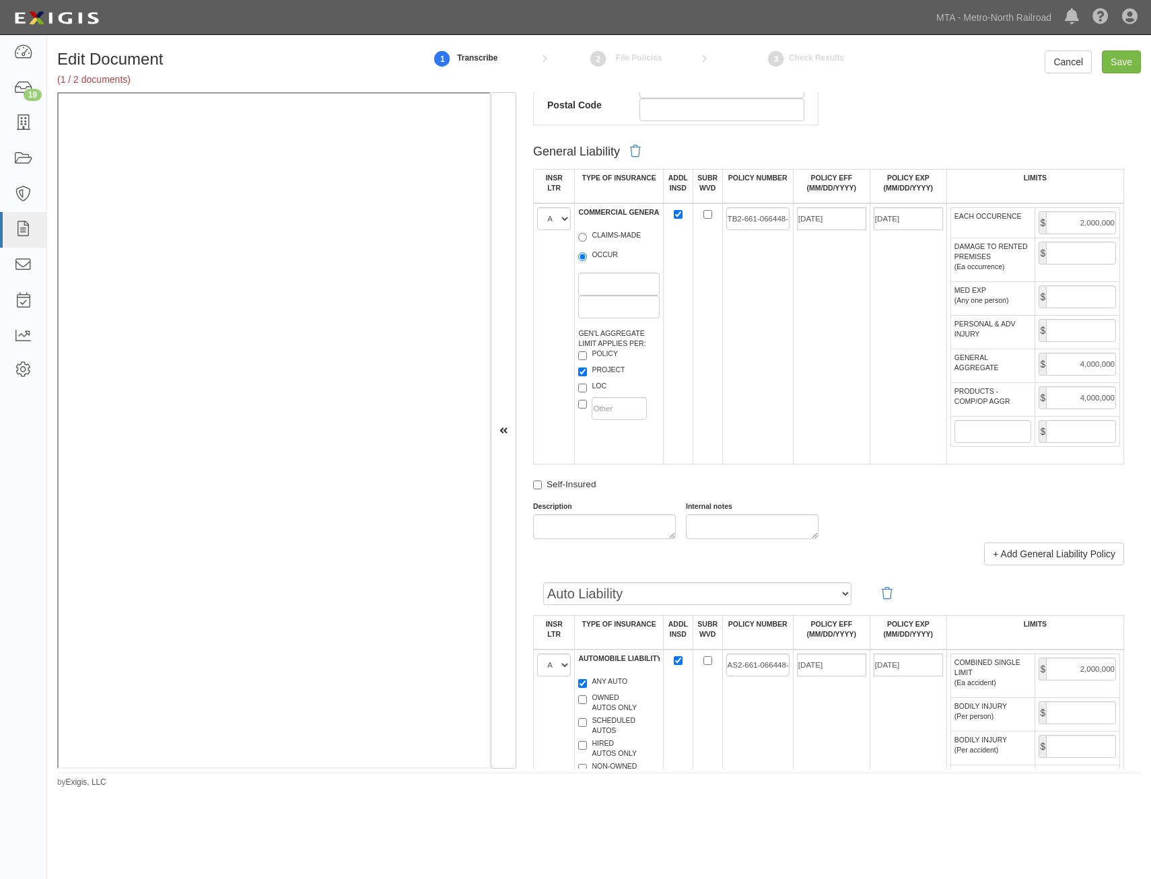
scroll to position [2423, 0]
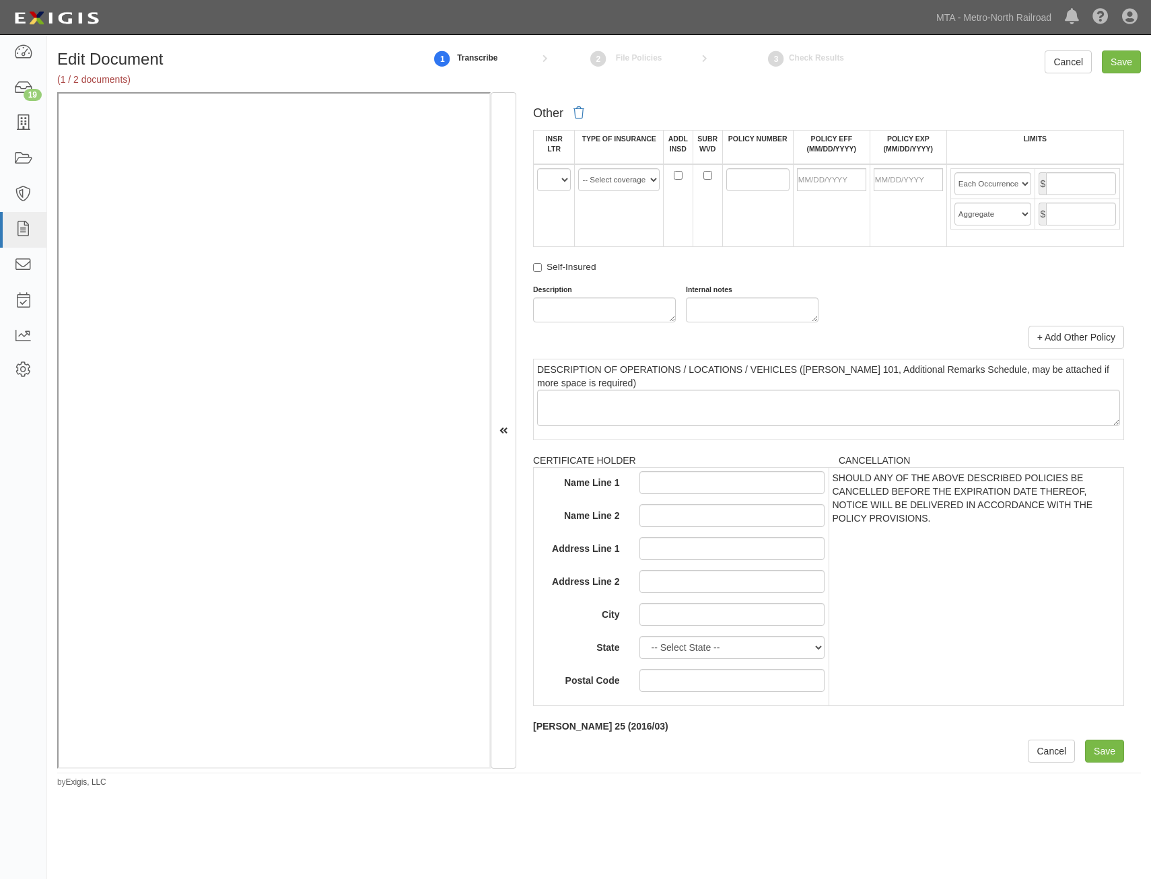
drag, startPoint x: 997, startPoint y: 516, endPoint x: 910, endPoint y: 844, distance: 338.6
drag, startPoint x: 557, startPoint y: 181, endPoint x: 560, endPoint y: 192, distance: 11.1
click at [557, 181] on select "A B C D E F" at bounding box center [554, 179] width 34 height 23
select select "D"
click at [537, 168] on select "A B C D E F" at bounding box center [554, 179] width 34 height 23
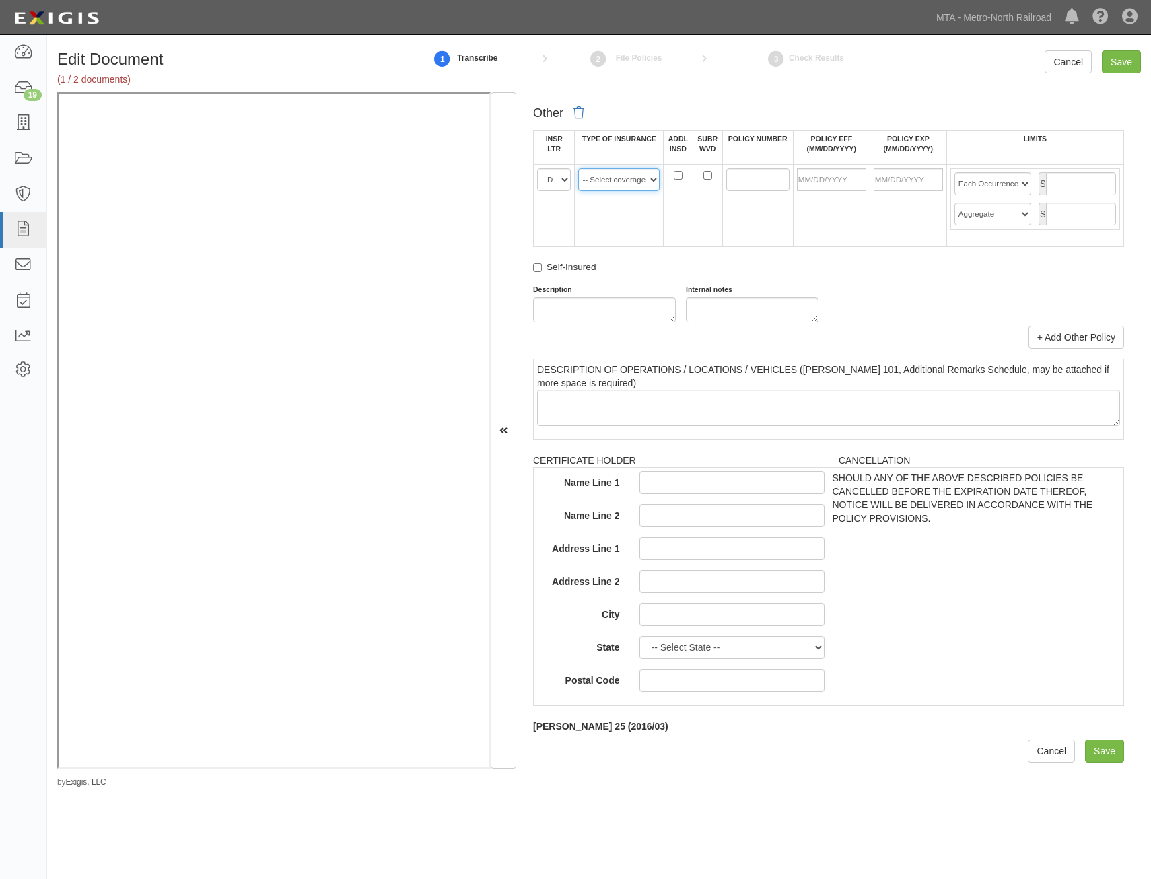
click at [615, 187] on select "-- Select coverage line -- Asbestos Abatement Auto Physical Damage Aviation Lia…" at bounding box center [618, 179] width 81 height 23
select select "47"
click at [578, 168] on select "-- Select coverage line -- Asbestos Abatement Auto Physical Damage Aviation Lia…" at bounding box center [618, 179] width 81 height 23
click at [755, 203] on td at bounding box center [757, 205] width 71 height 83
drag, startPoint x: 755, startPoint y: 178, endPoint x: 698, endPoint y: 217, distance: 68.4
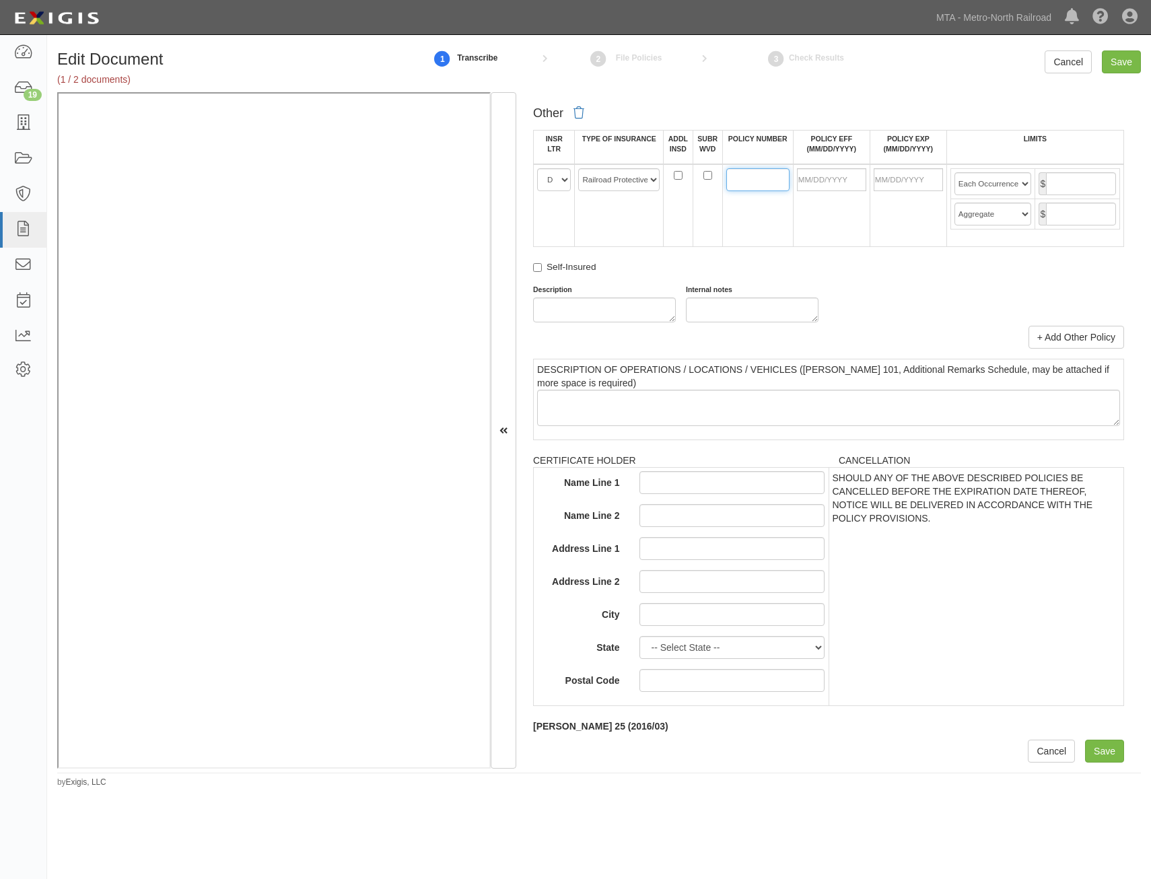
click at [755, 178] on input "POLICY NUMBER" at bounding box center [758, 179] width 63 height 23
type input "RPL-7002492-00"
drag, startPoint x: 832, startPoint y: 178, endPoint x: 784, endPoint y: 224, distance: 66.2
click at [832, 178] on input "POLICY EFF (MM/DD/YYYY)" at bounding box center [831, 179] width 69 height 23
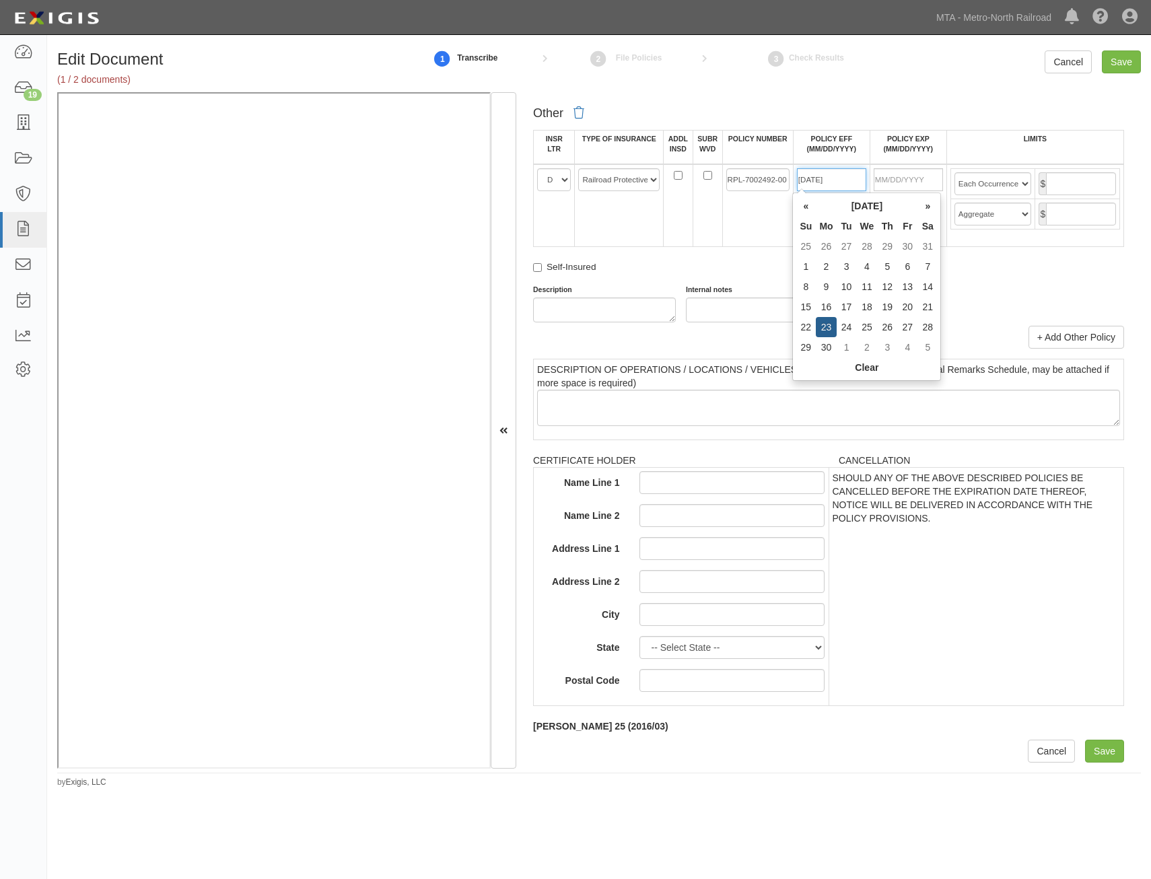
type input "06/23/2025"
click at [748, 242] on td "RPL-7002492-00" at bounding box center [757, 205] width 71 height 83
click at [903, 187] on input "06/23/2026" at bounding box center [908, 179] width 69 height 23
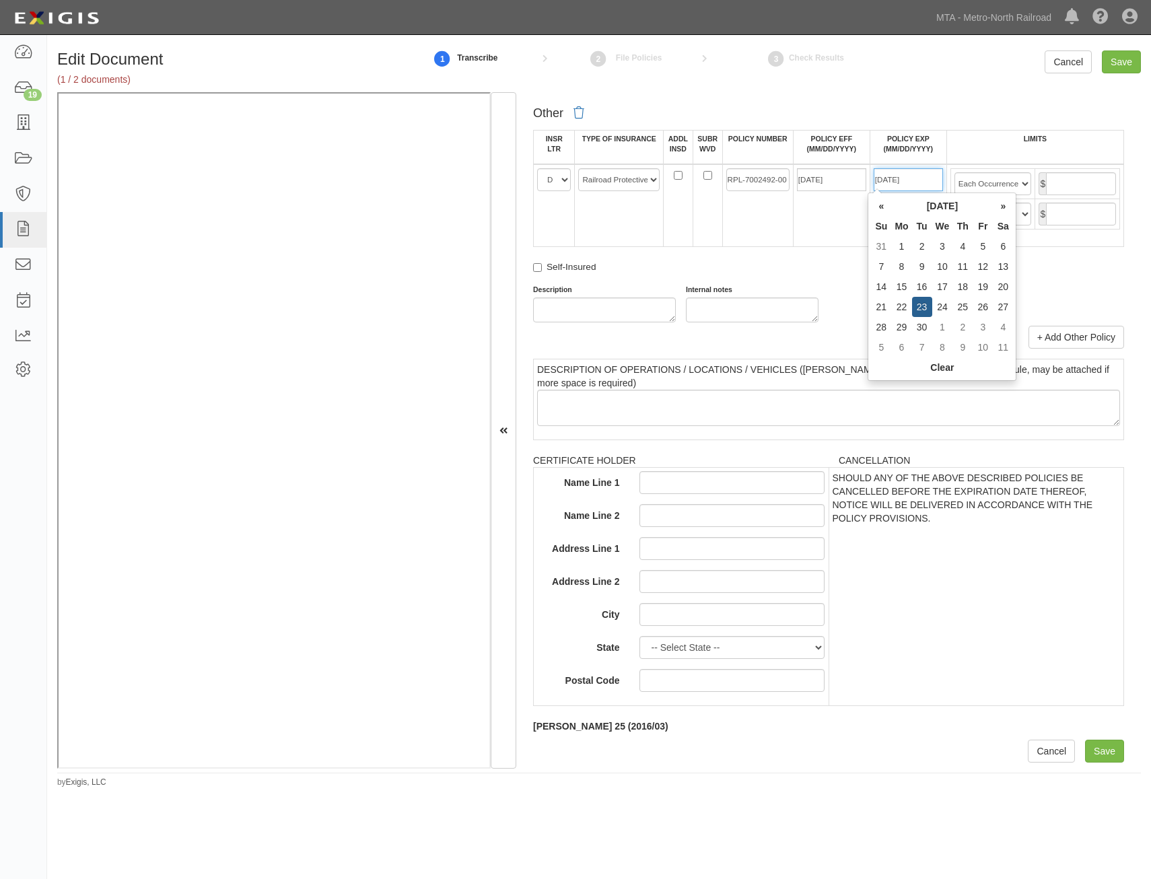
click at [903, 187] on input "06/23/2026" at bounding box center [908, 179] width 69 height 23
type input "12/31/2025"
click at [799, 209] on td "06/23/2025" at bounding box center [831, 205] width 77 height 83
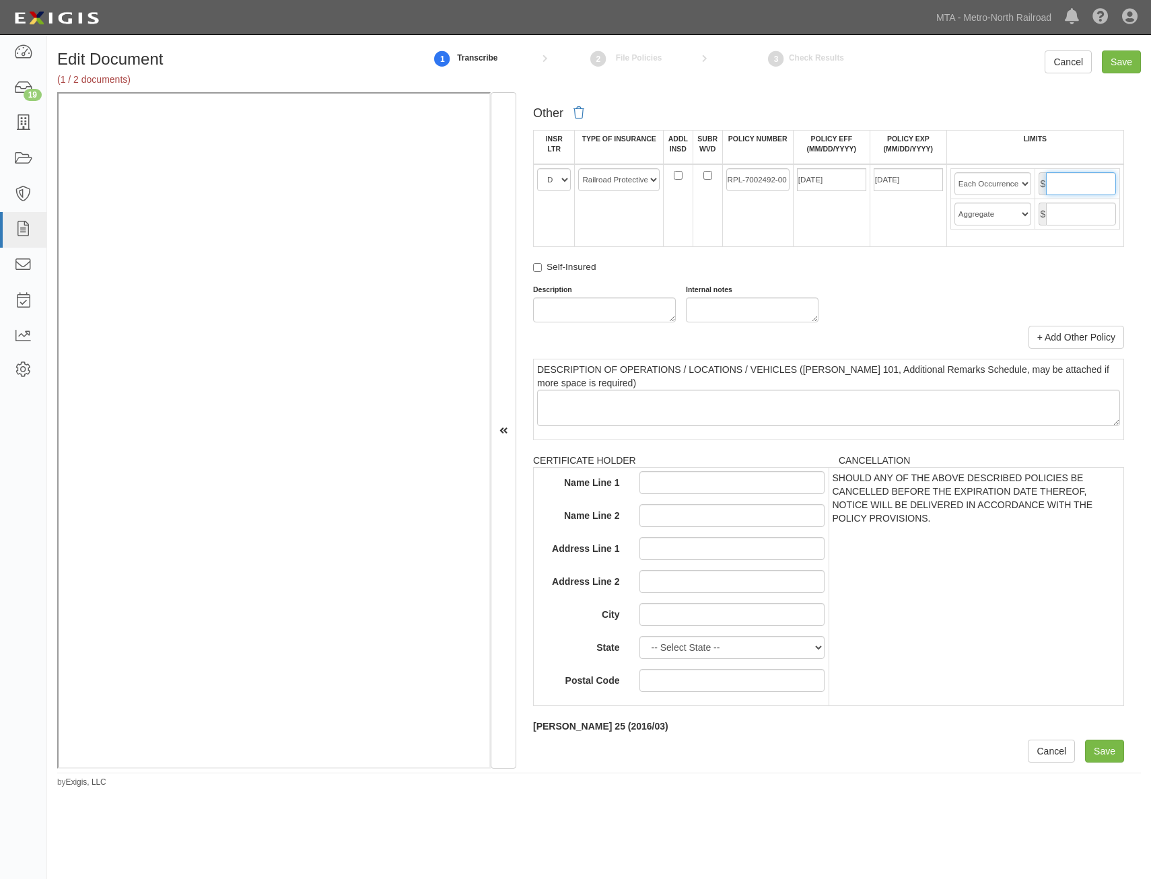
click at [1065, 182] on input "text" at bounding box center [1081, 183] width 70 height 23
type input "2,000,000"
drag, startPoint x: 1082, startPoint y: 199, endPoint x: 1071, endPoint y: 217, distance: 21.1
click at [1081, 200] on td "$" at bounding box center [1078, 214] width 85 height 30
click at [1071, 217] on input "text" at bounding box center [1081, 214] width 70 height 23
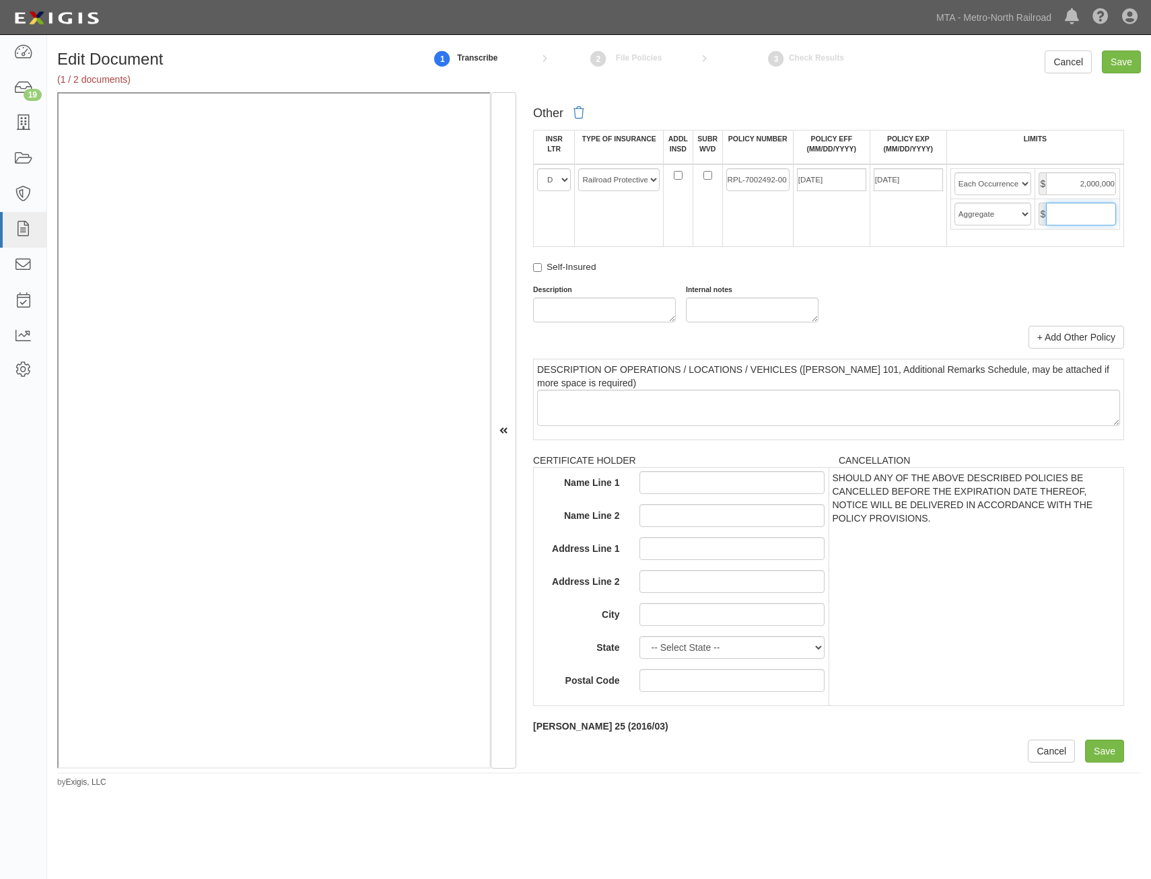
type input "6,000,000"
click at [846, 283] on div "Other INSR LTR TYPE OF INSURANCE ADDL INSD SUBR WVD POLICY NUMBER POLICY EFF (M…" at bounding box center [828, 211] width 591 height 222
click at [1135, 63] on input "Save" at bounding box center [1121, 62] width 39 height 23
type input "2000000"
type input "4000000"
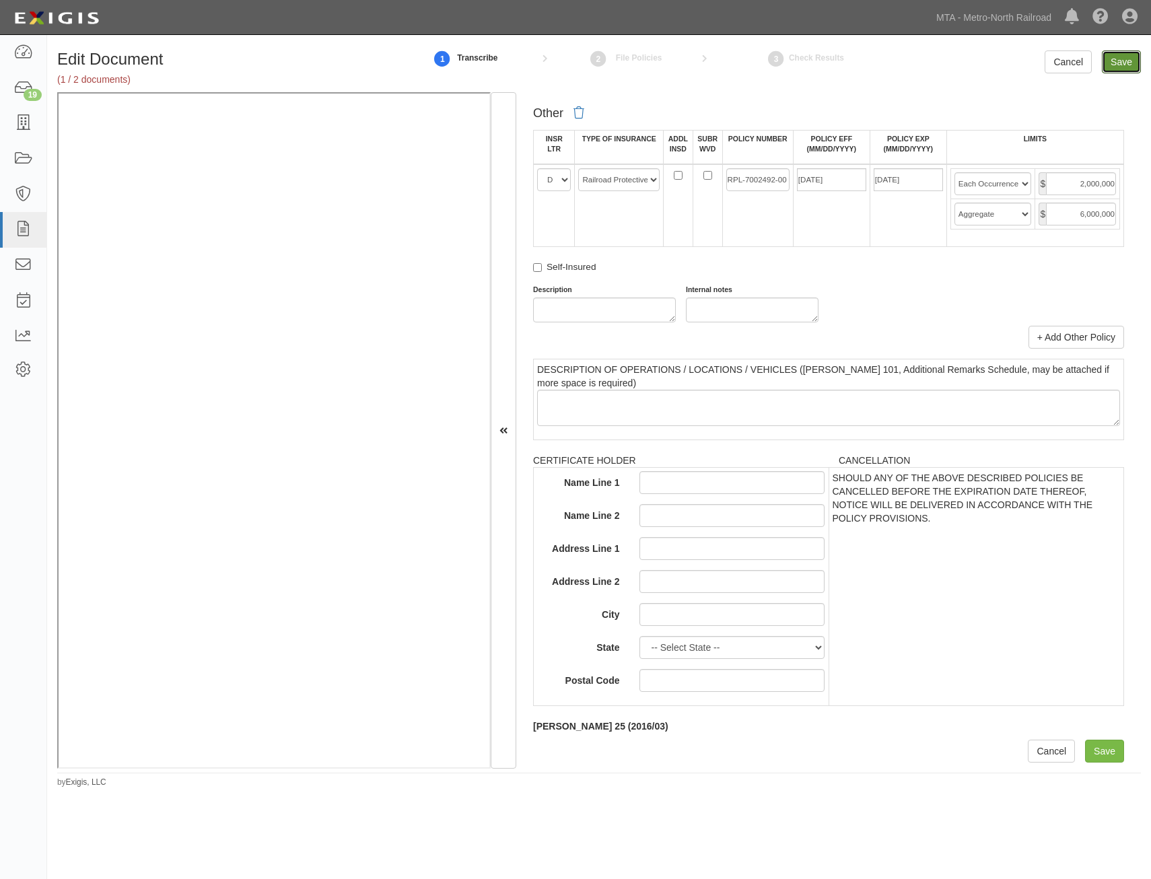
type input "4000000"
type input "2000000"
type input "5000000"
type input "1000000"
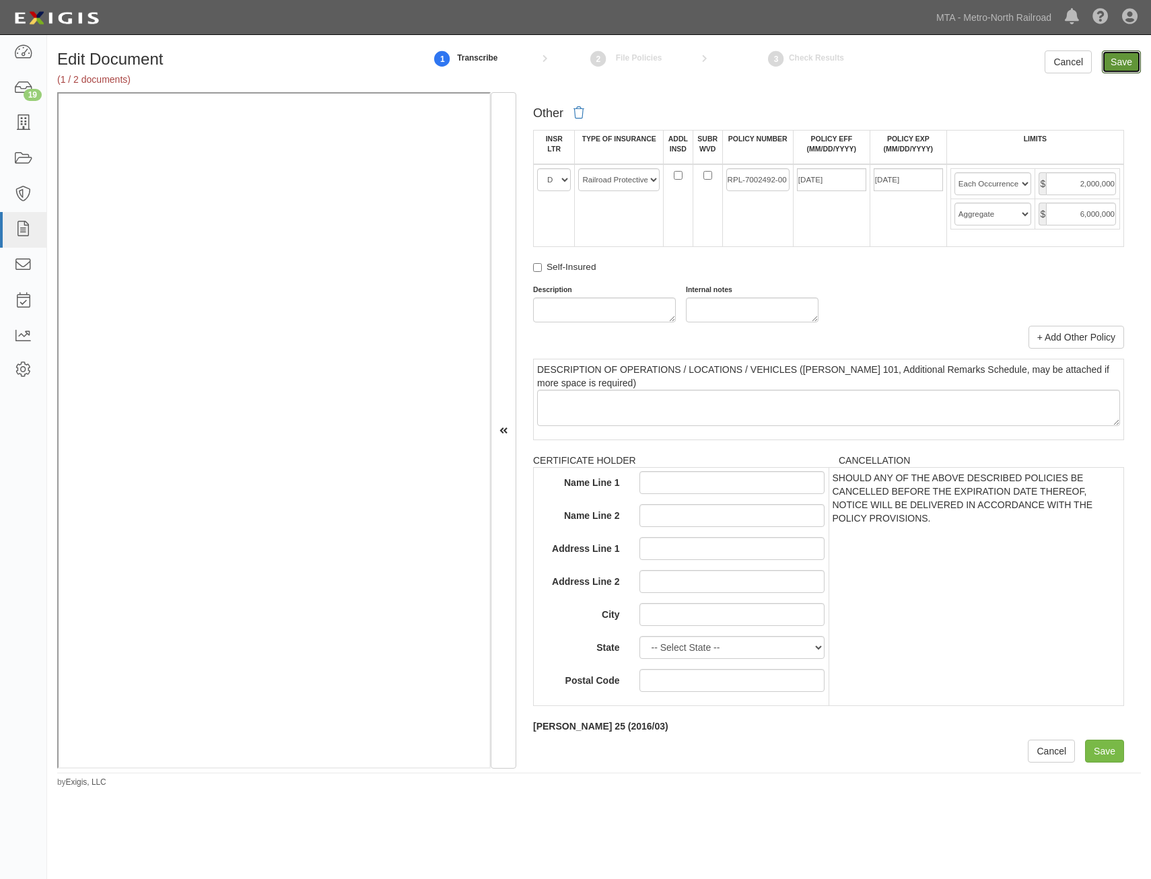
type input "1000000"
type input "2000000"
type input "6000000"
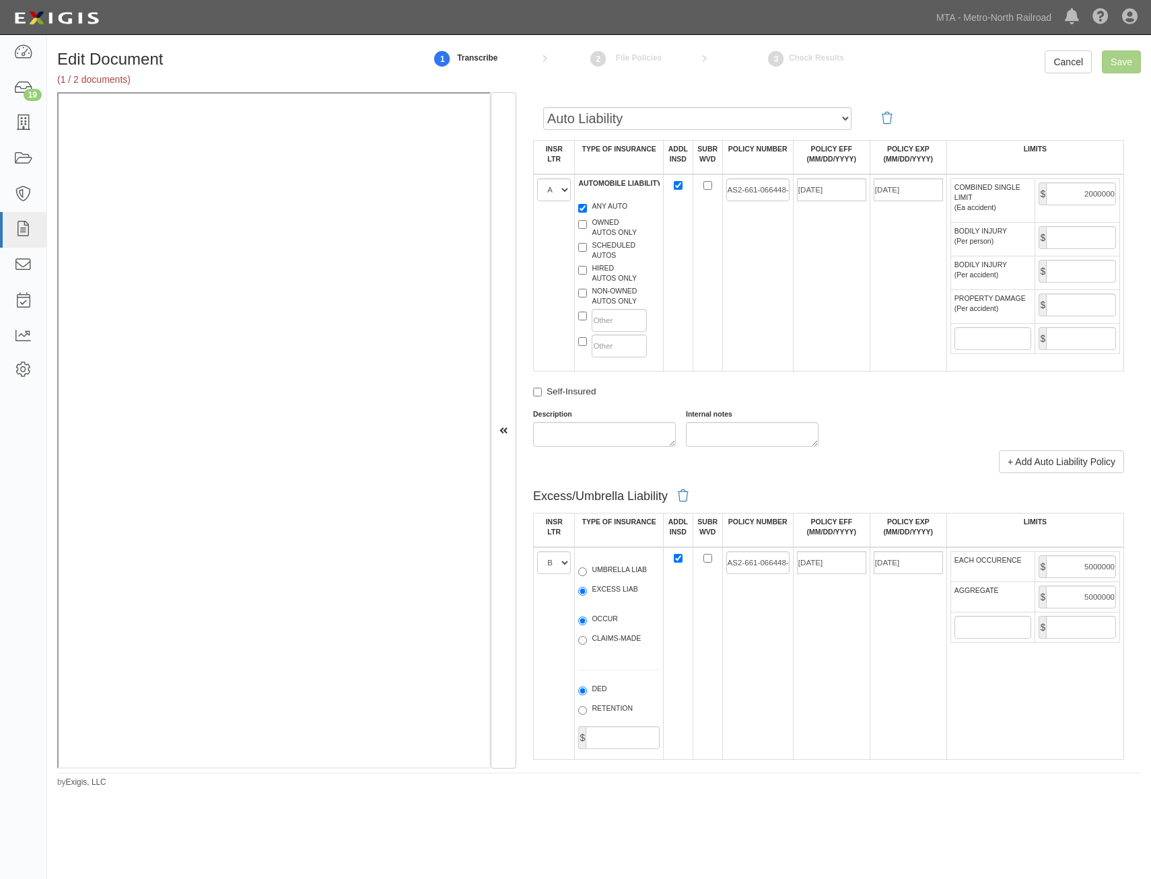
drag, startPoint x: 914, startPoint y: 360, endPoint x: 918, endPoint y: 160, distance: 200.0
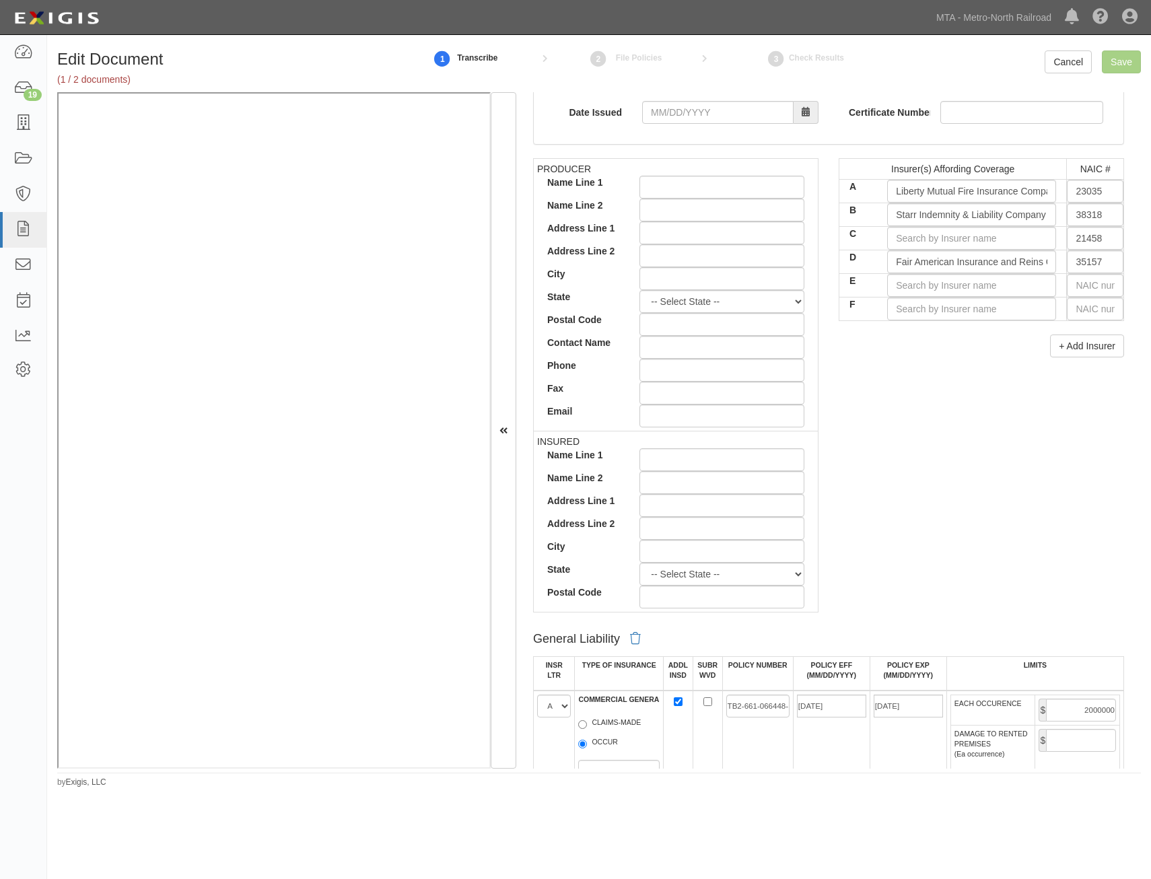
scroll to position [0, 0]
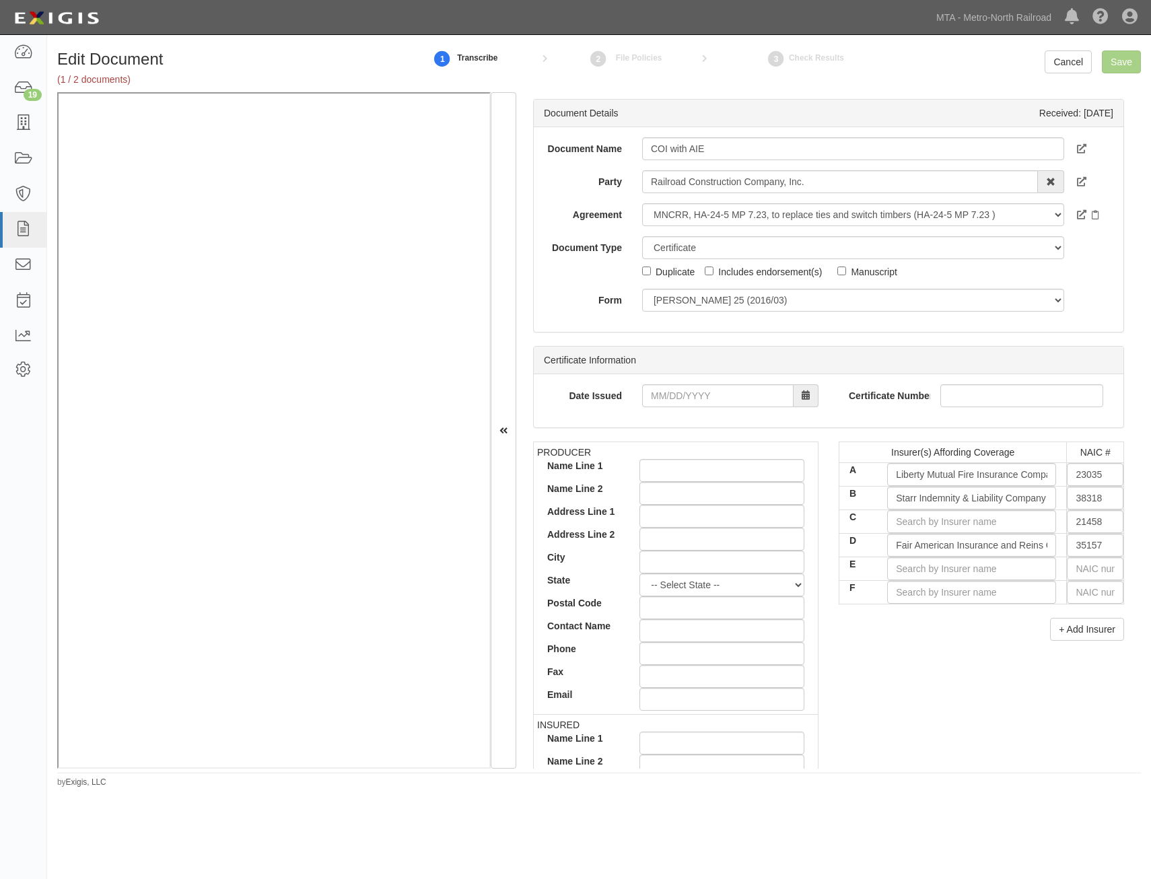
drag, startPoint x: 966, startPoint y: 330, endPoint x: 980, endPoint y: 207, distance: 123.3
click at [1093, 516] on input "21458" at bounding box center [1095, 521] width 57 height 23
click at [1035, 572] on div "21458" at bounding box center [1033, 565] width 106 height 18
type input "Employers Insurance Company of Wausau (A XV Rating)"
click at [984, 689] on div "PRODUCER Name Line 1 Name Line 2 Address Line 1 Address Line 2 City State -- Se…" at bounding box center [828, 676] width 611 height 468
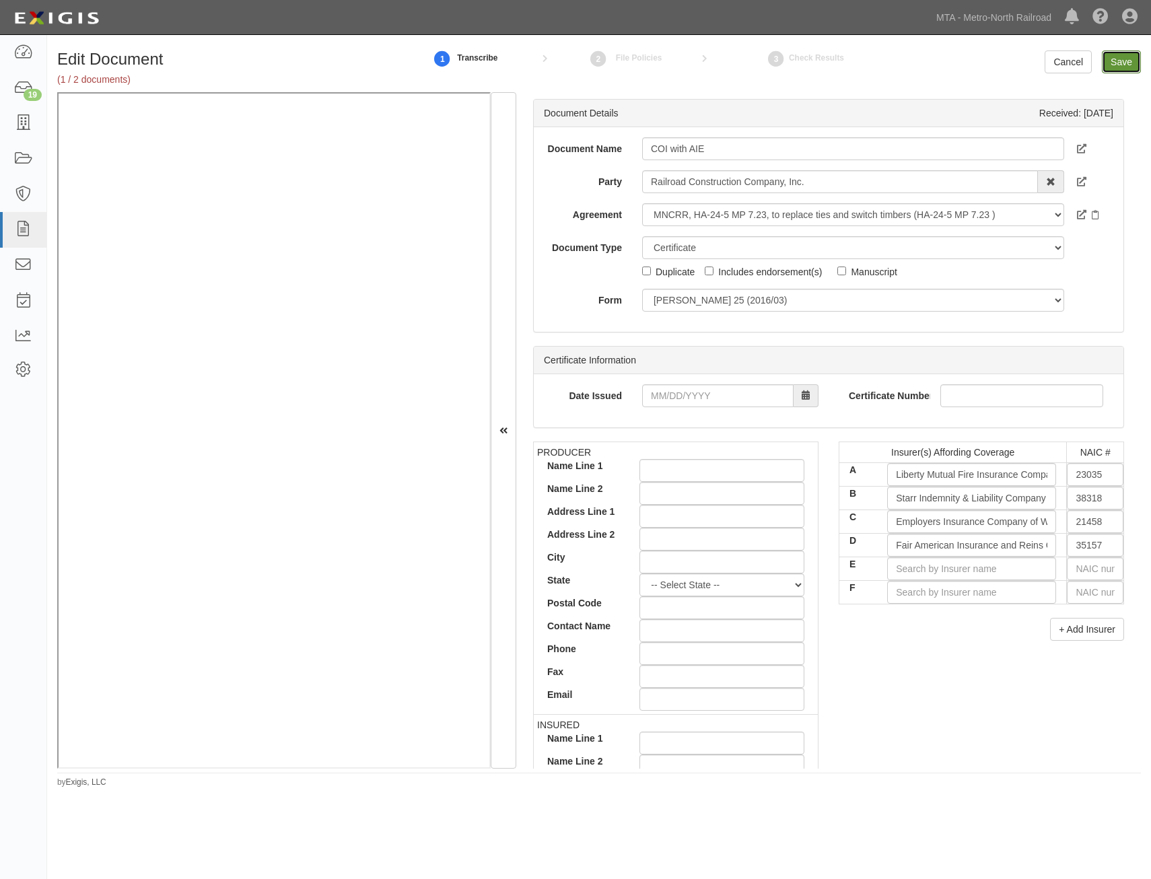
click at [1122, 61] on input "Save" at bounding box center [1121, 62] width 39 height 23
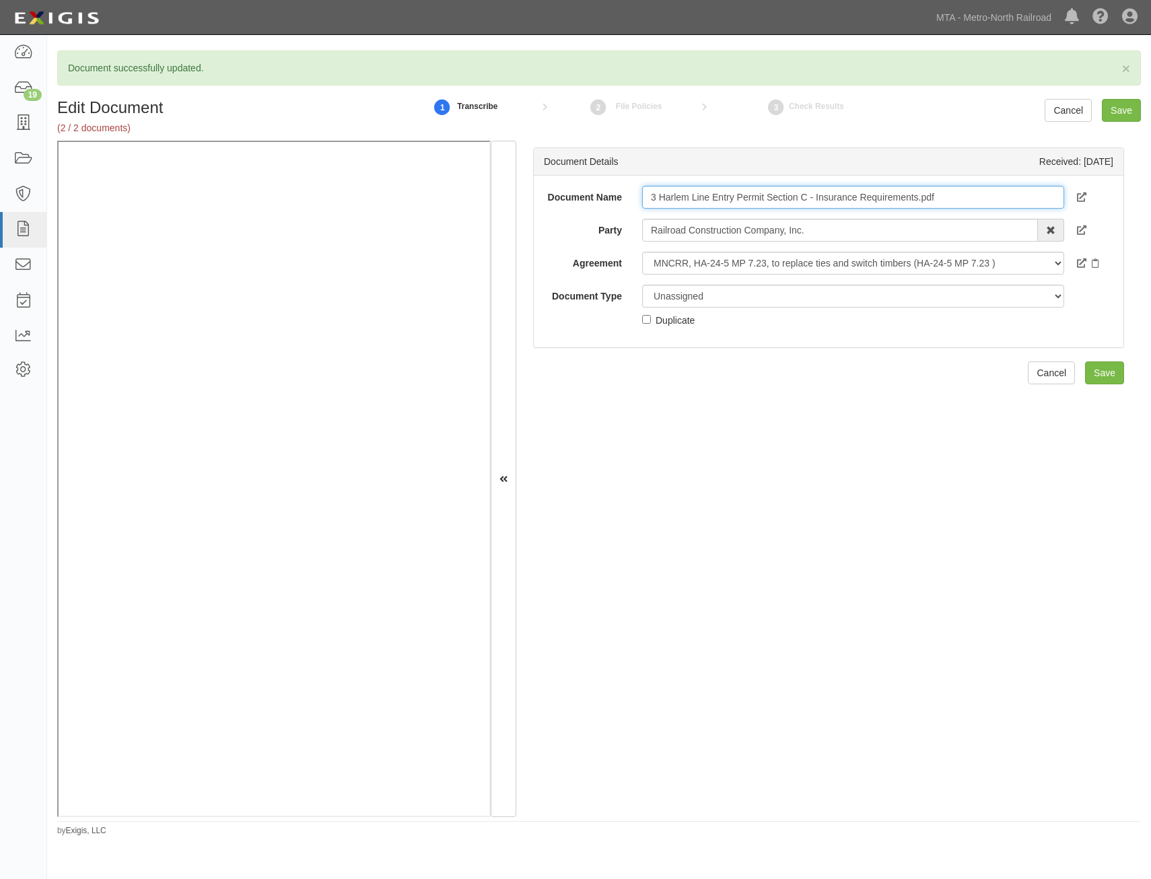
click at [974, 199] on input "3 Harlem Line Entry Permit Section C - Insurance Requirements.pdf" at bounding box center [853, 197] width 422 height 23
type input "Insurance Requirements"
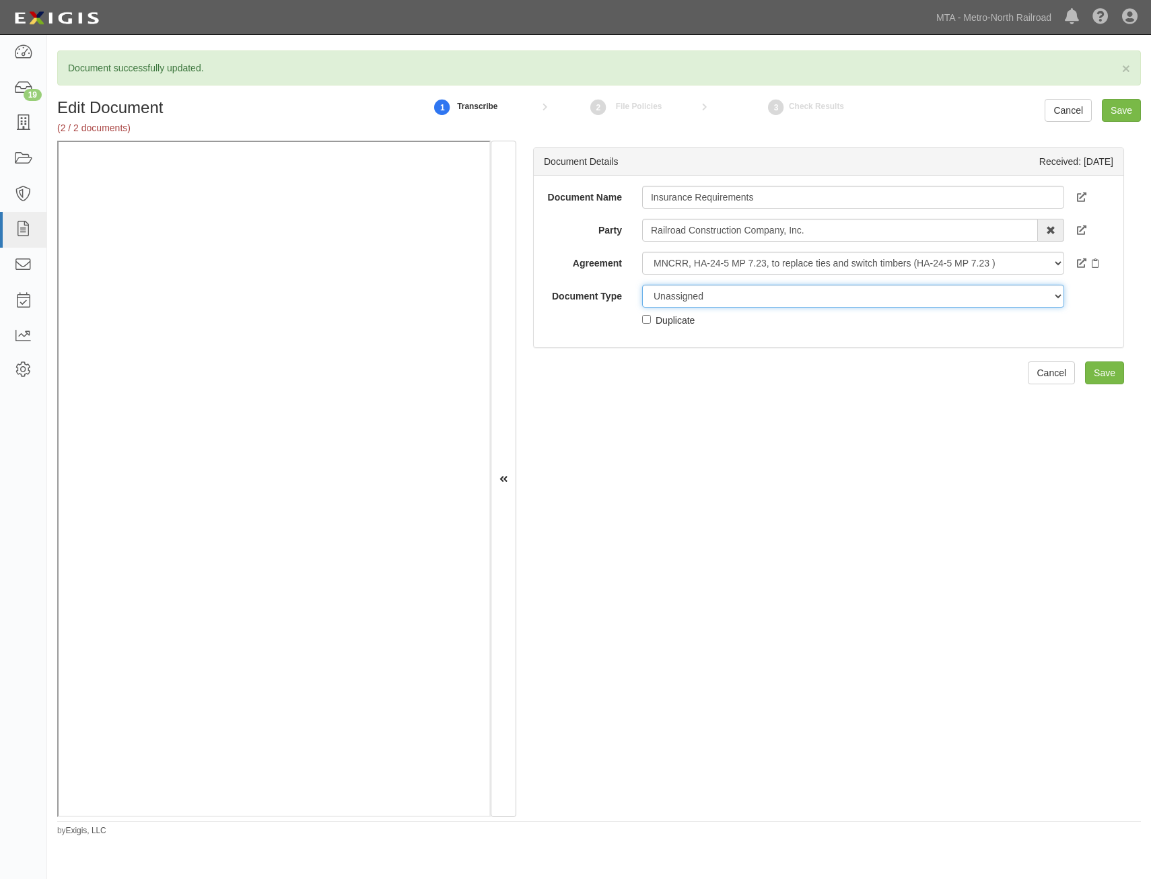
click at [853, 304] on select "Unassigned Binder Cancellation Notice Certificate Contract Endorsement Insuranc…" at bounding box center [853, 296] width 422 height 23
select select "RequirementDetail"
click at [642, 285] on select "Unassigned Binder Cancellation Notice Certificate Contract Endorsement Insuranc…" at bounding box center [853, 296] width 422 height 23
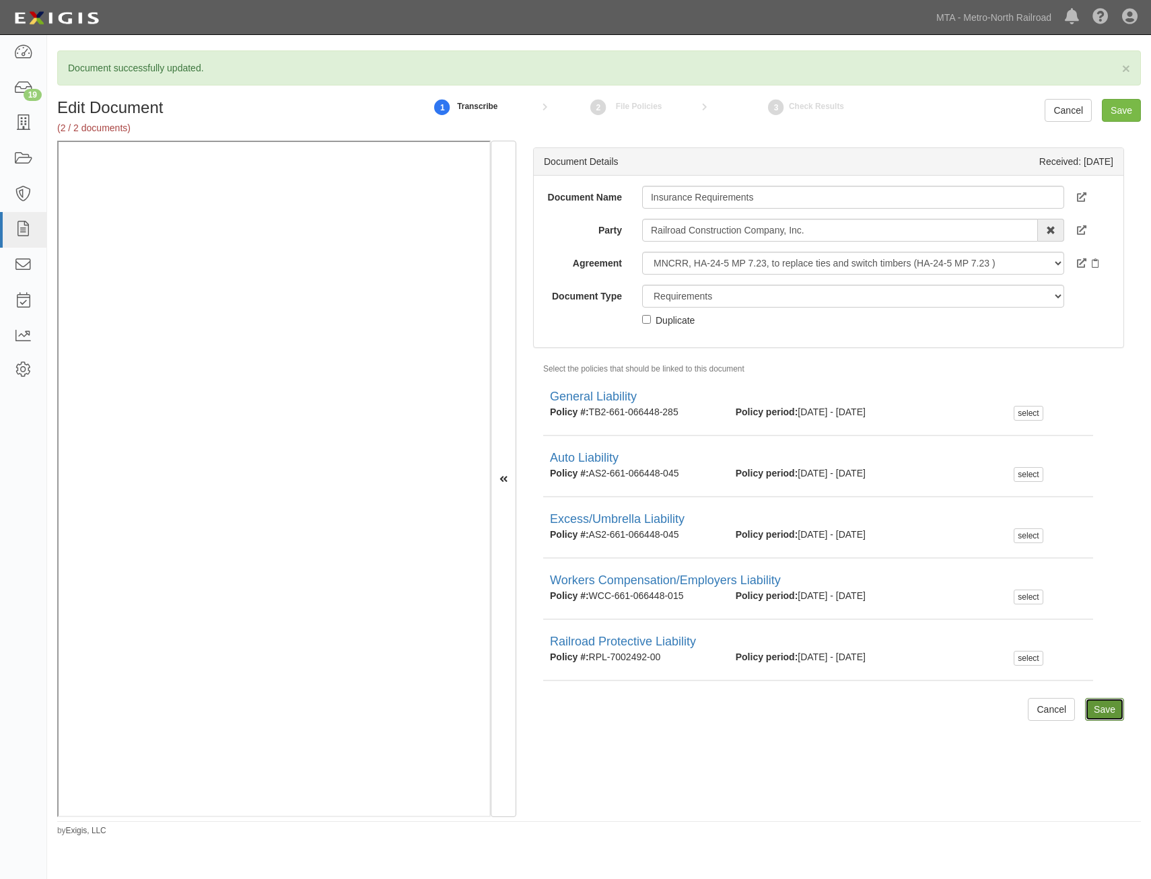
click at [1100, 716] on input "Save" at bounding box center [1104, 709] width 39 height 23
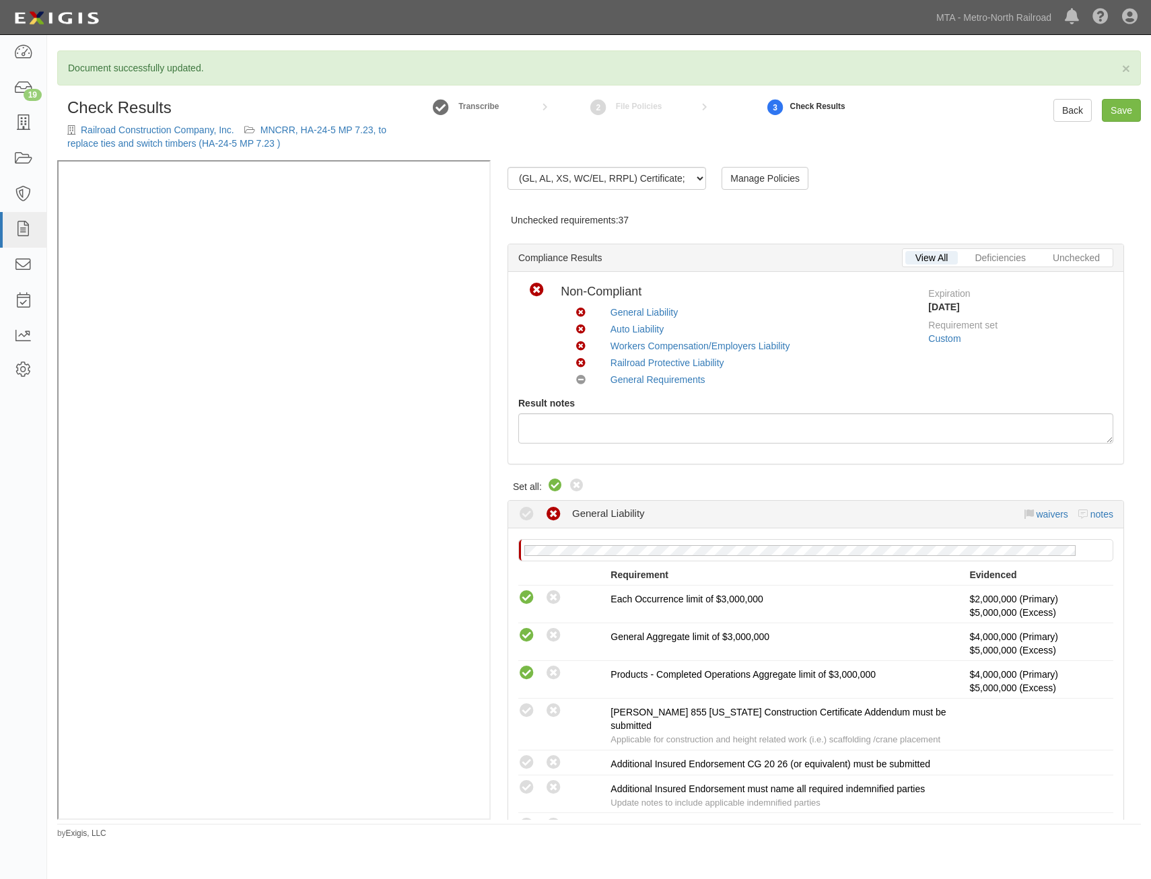
click at [549, 485] on icon at bounding box center [555, 486] width 16 height 16
radio input "true"
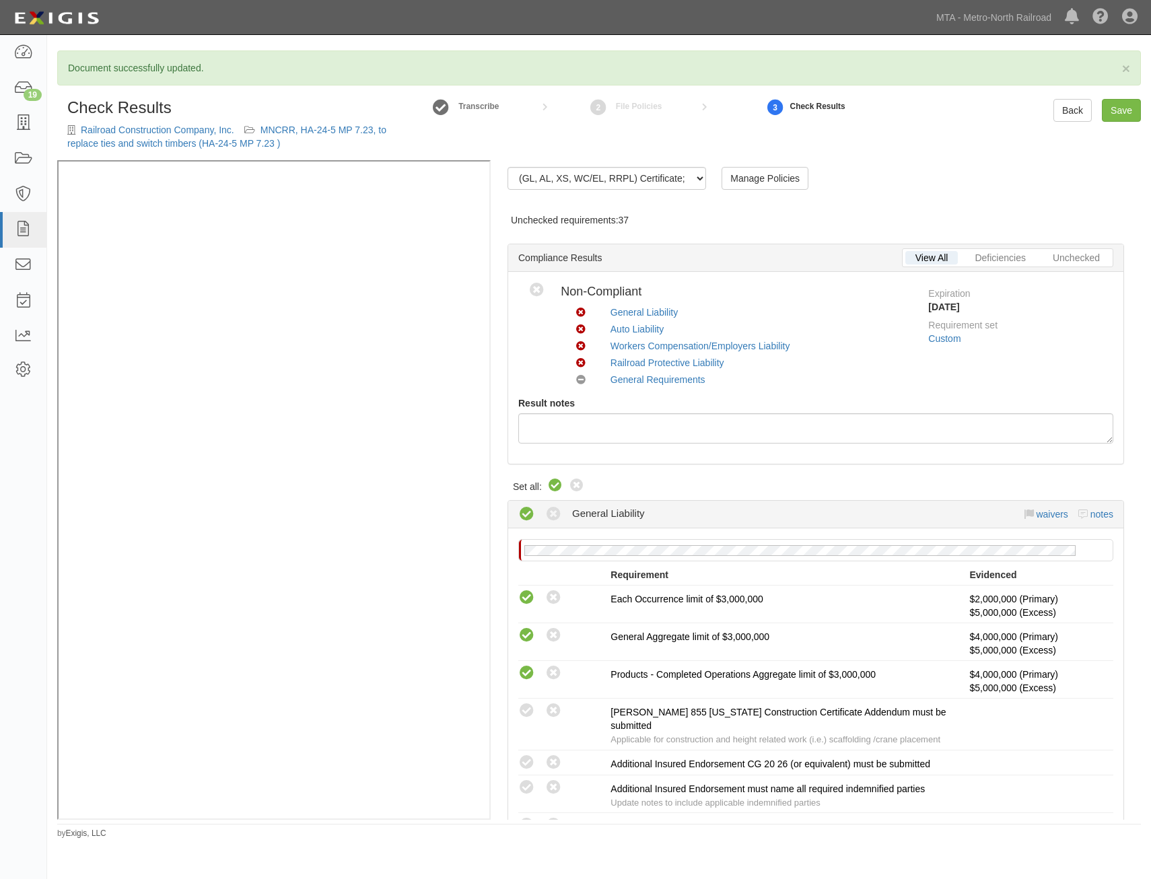
radio input "true"
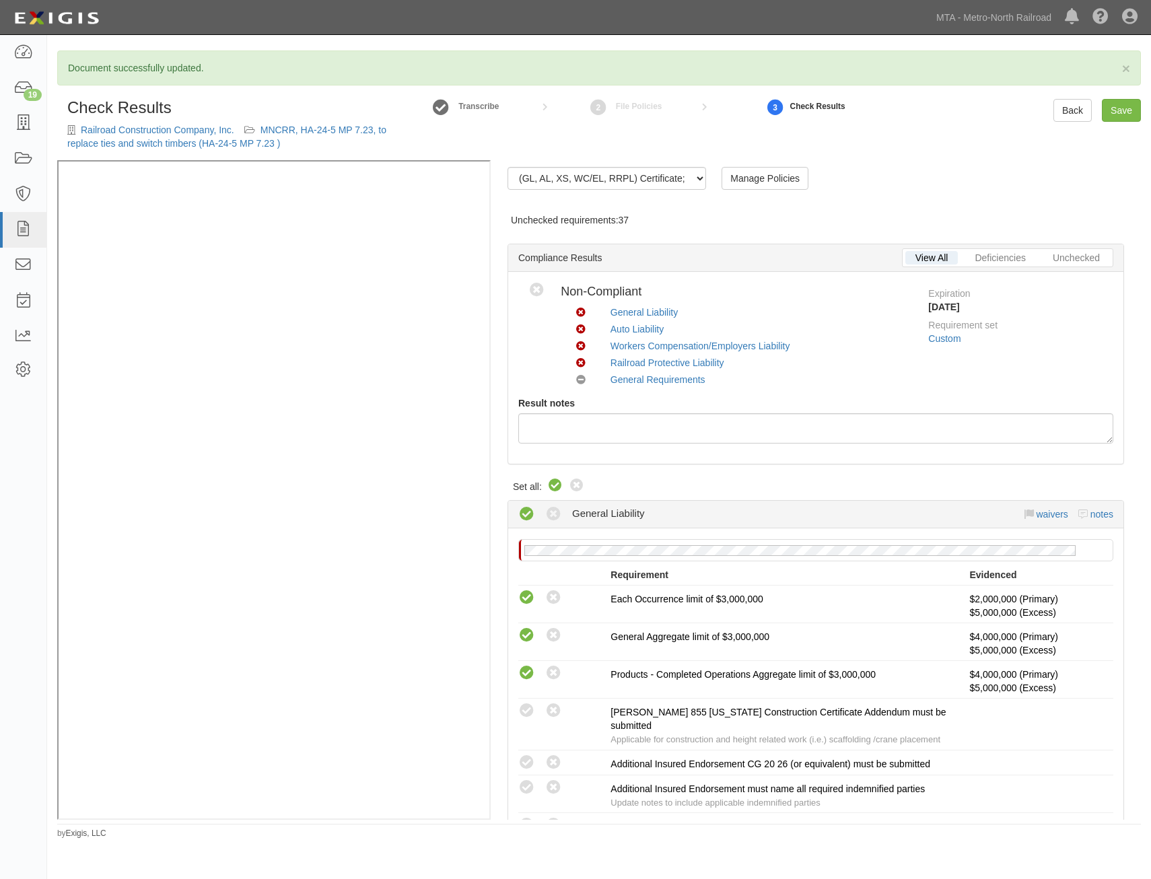
radio input "true"
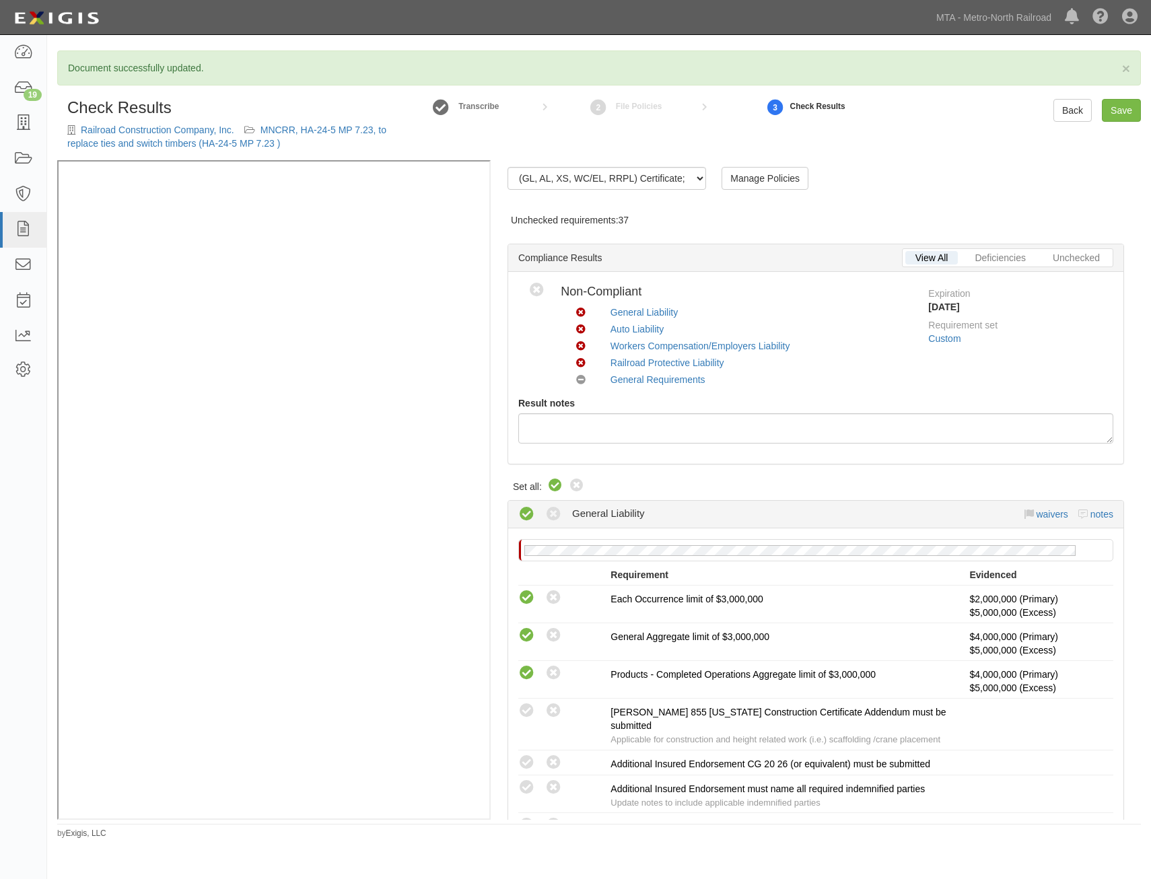
radio input "true"
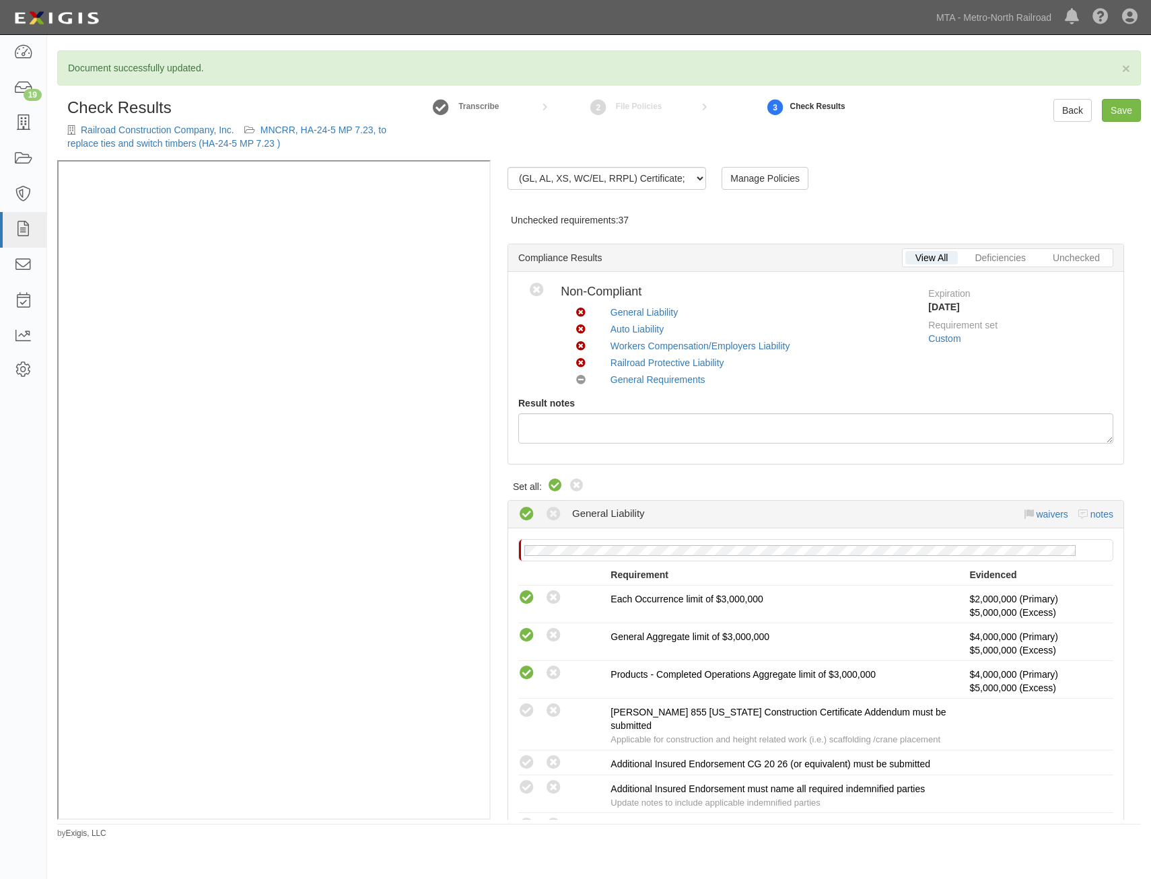
radio input "true"
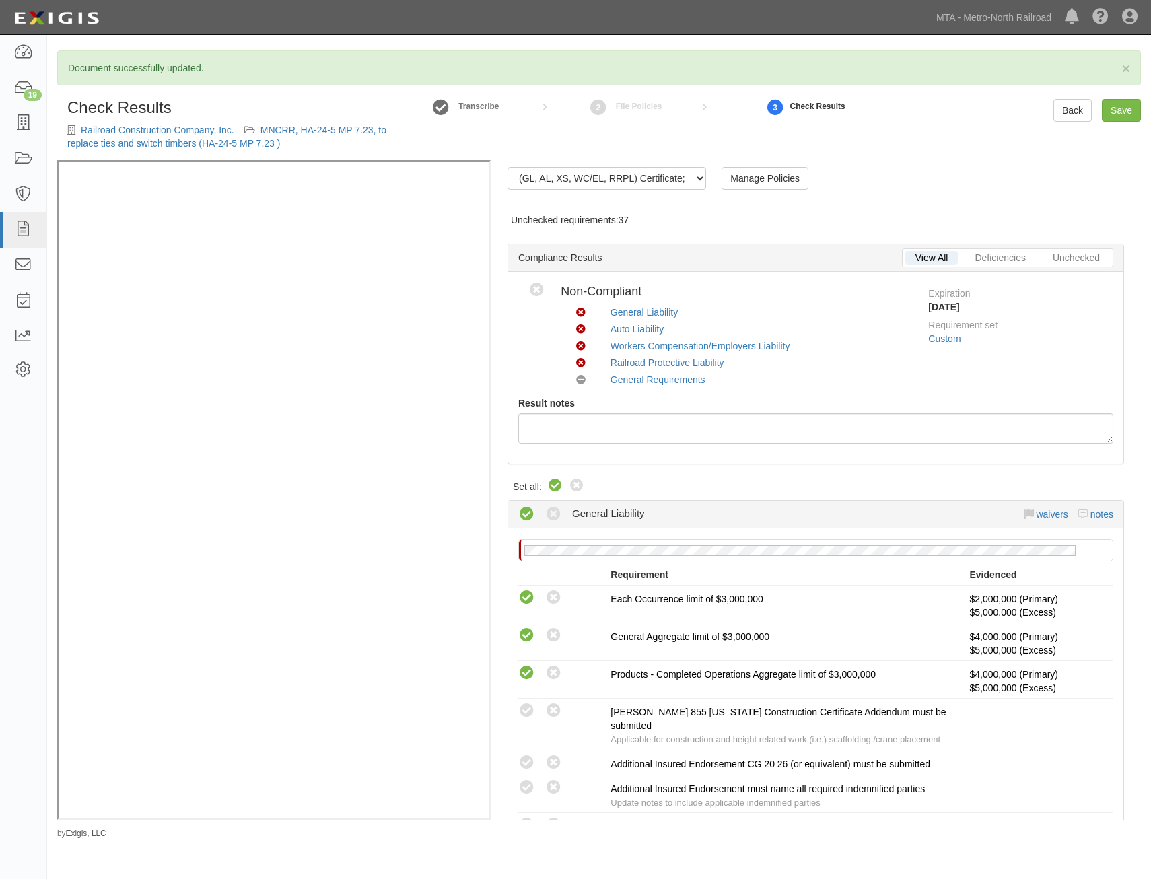
radio input "true"
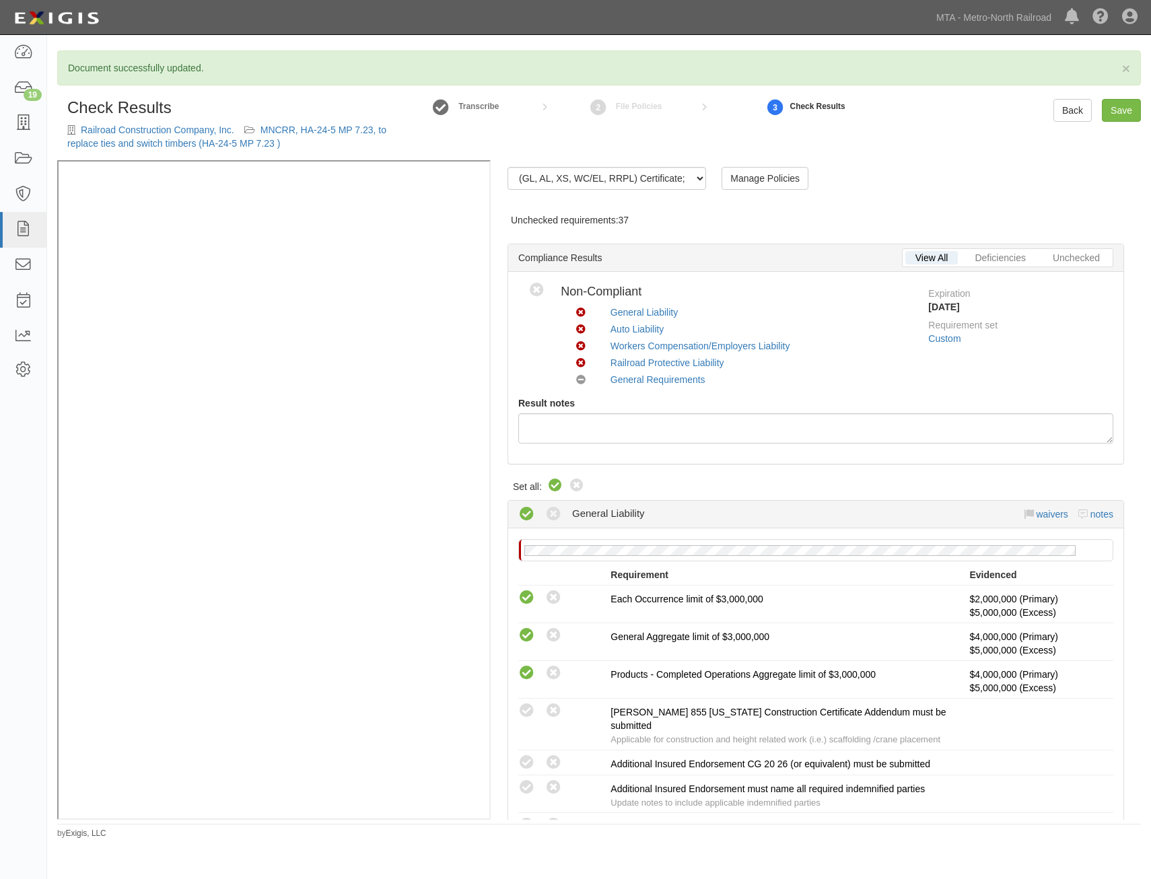
radio input "false"
radio input "true"
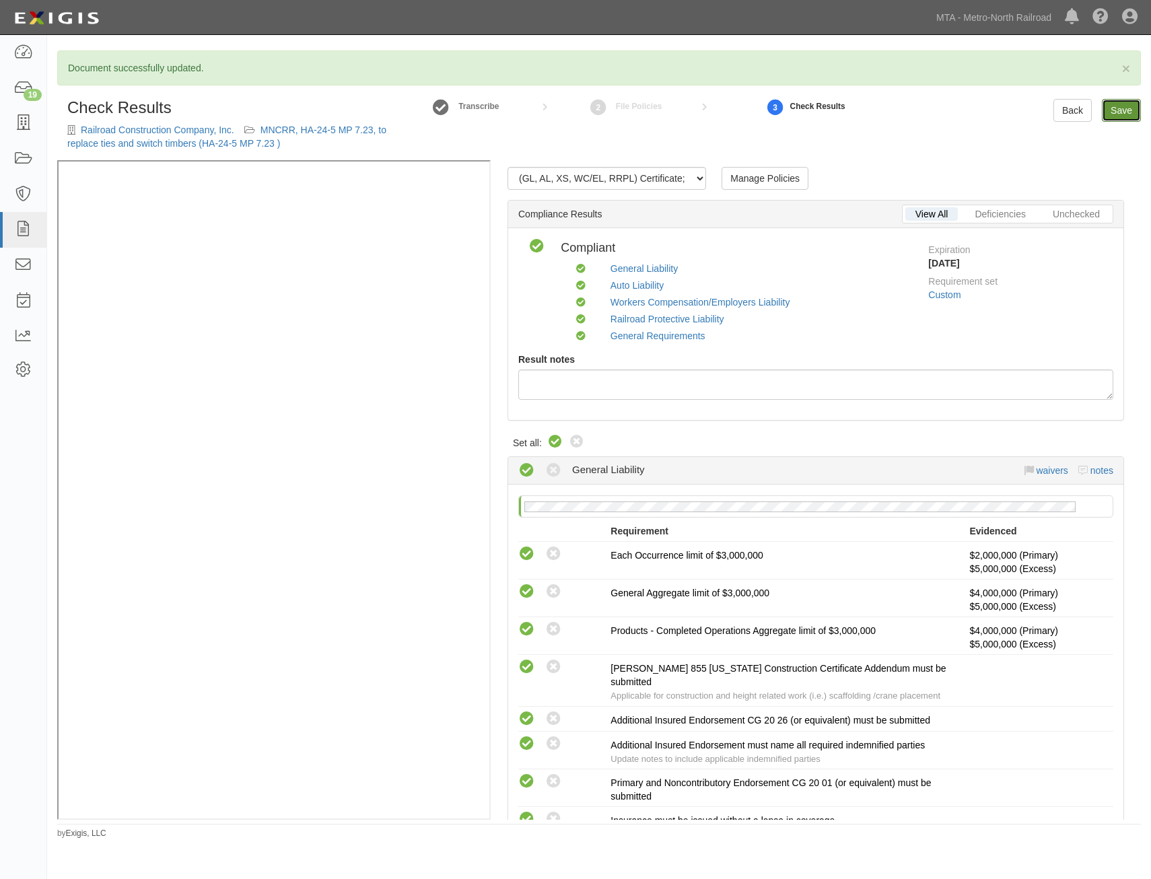
click at [1120, 112] on link "Save" at bounding box center [1121, 110] width 39 height 23
radio input "true"
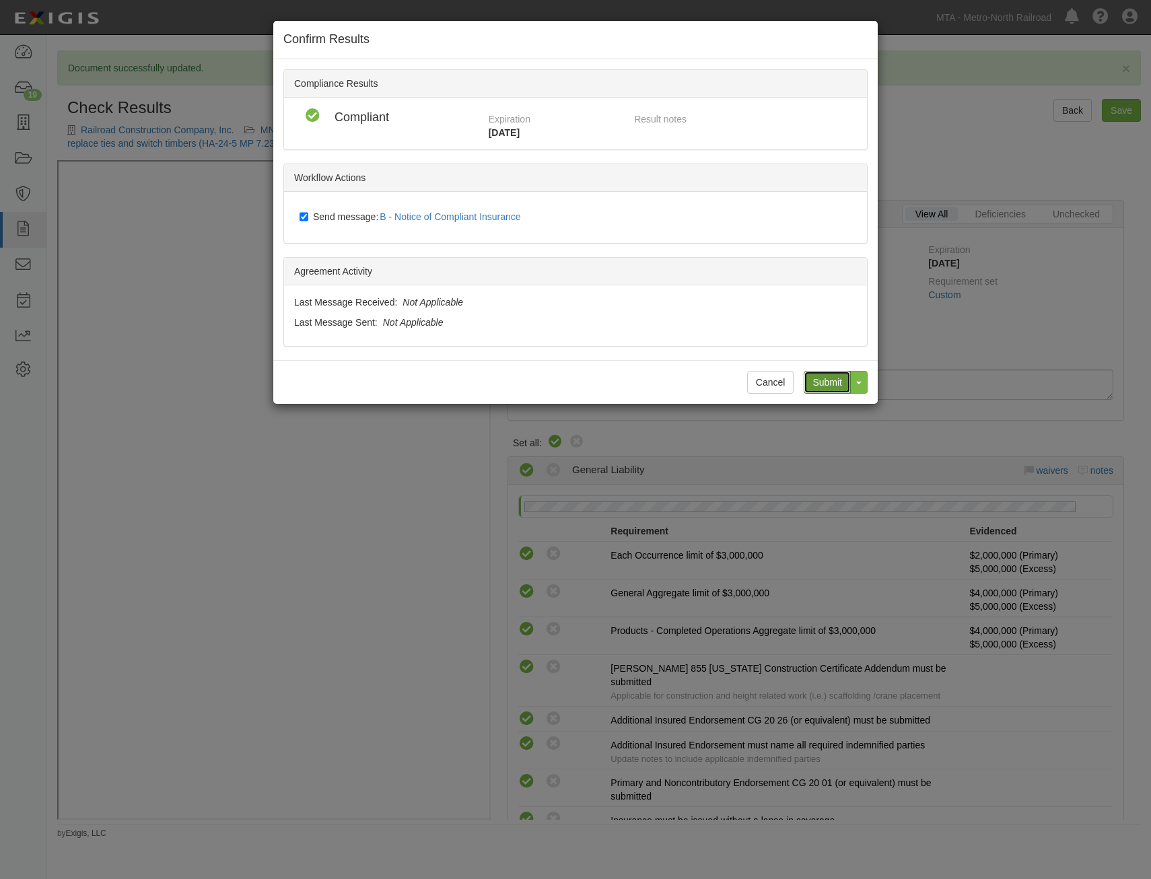
click at [819, 373] on input "Submit" at bounding box center [827, 382] width 47 height 23
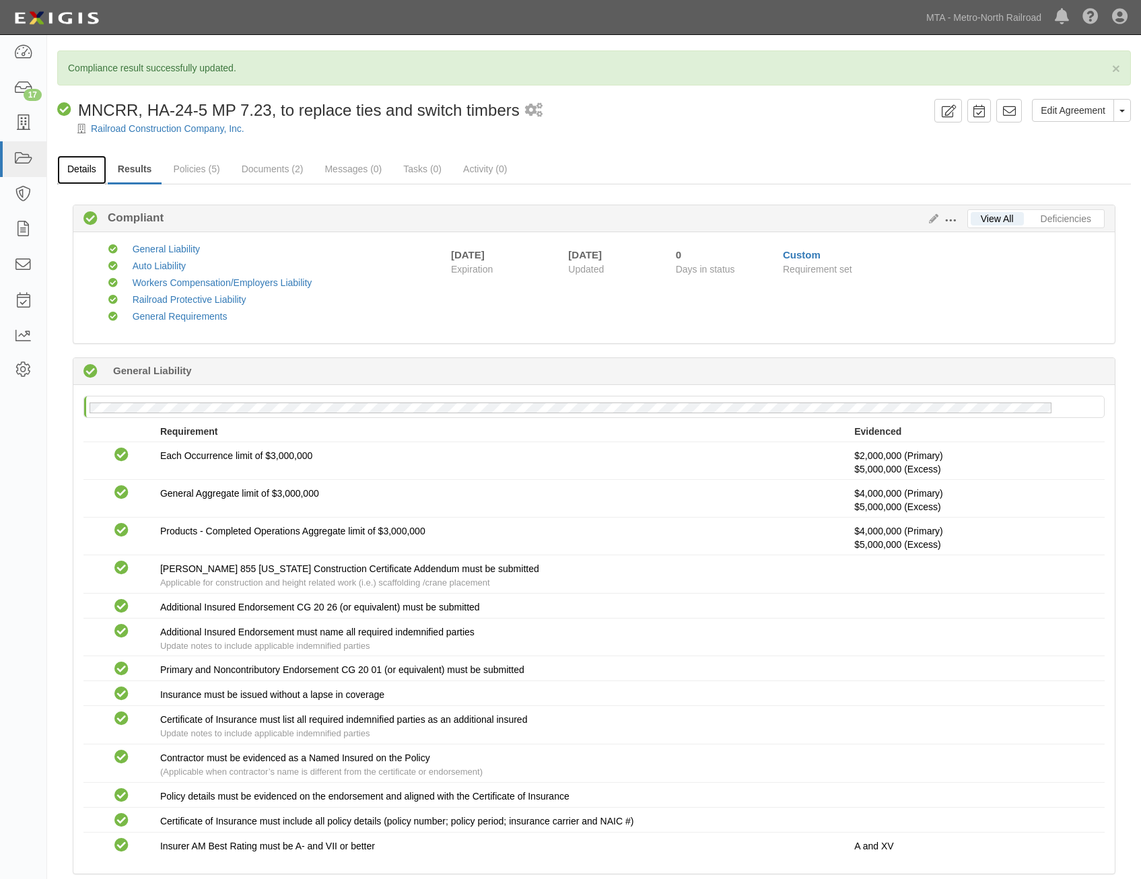
click at [77, 158] on link "Details" at bounding box center [81, 170] width 49 height 29
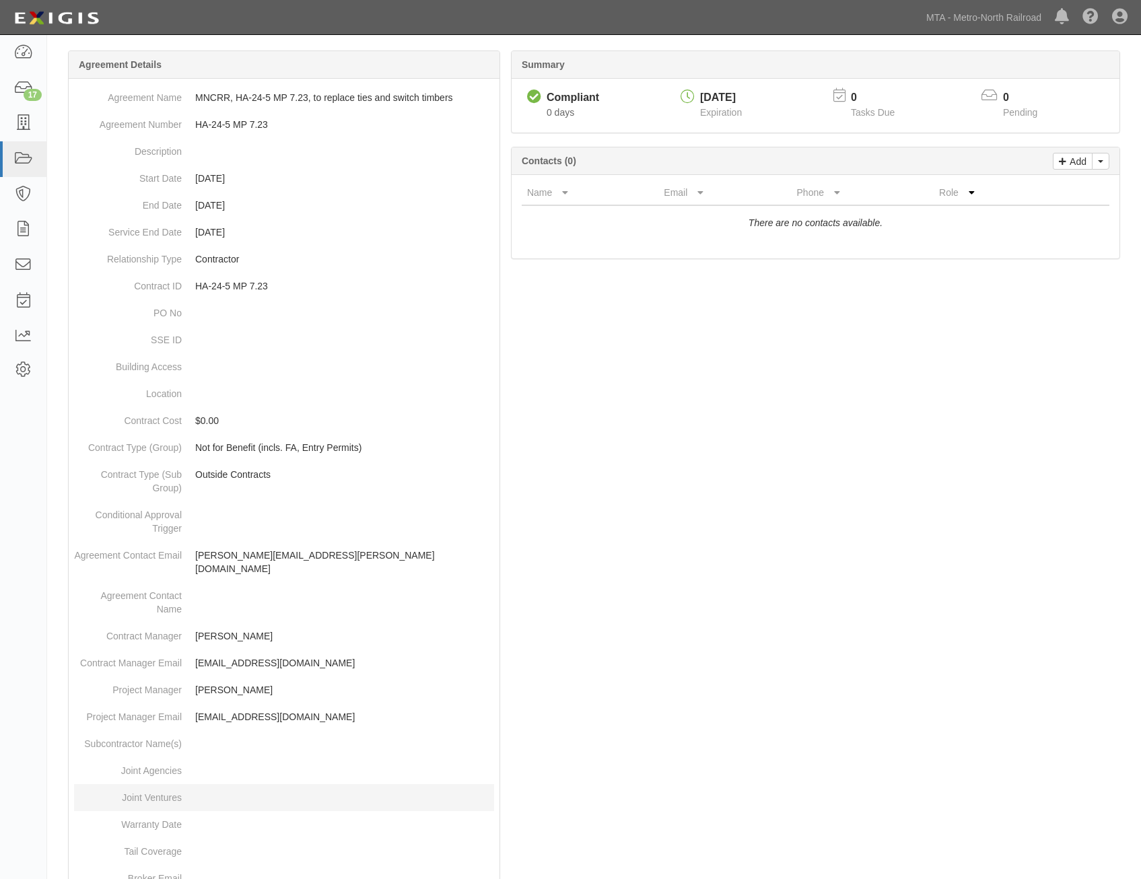
scroll to position [425, 0]
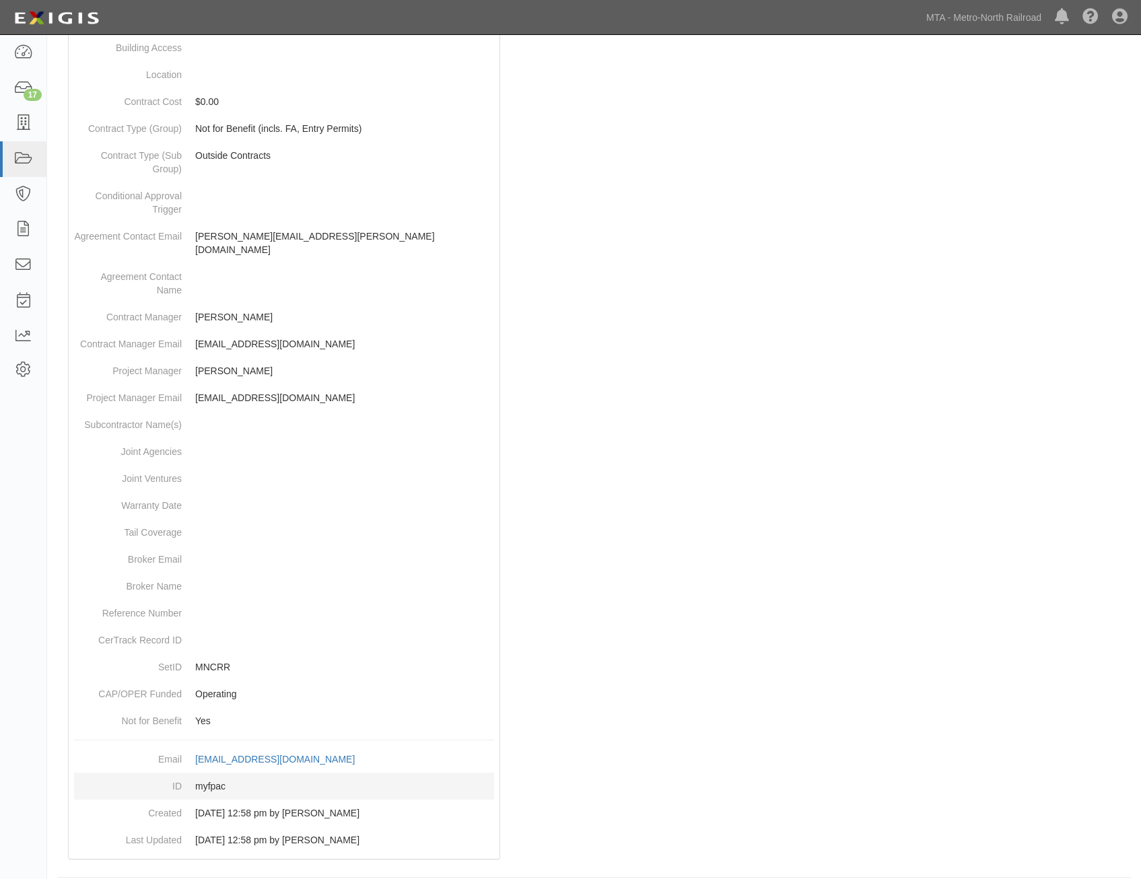
click at [213, 774] on dd "myfpac" at bounding box center [284, 786] width 420 height 27
copy dd "myfpac"
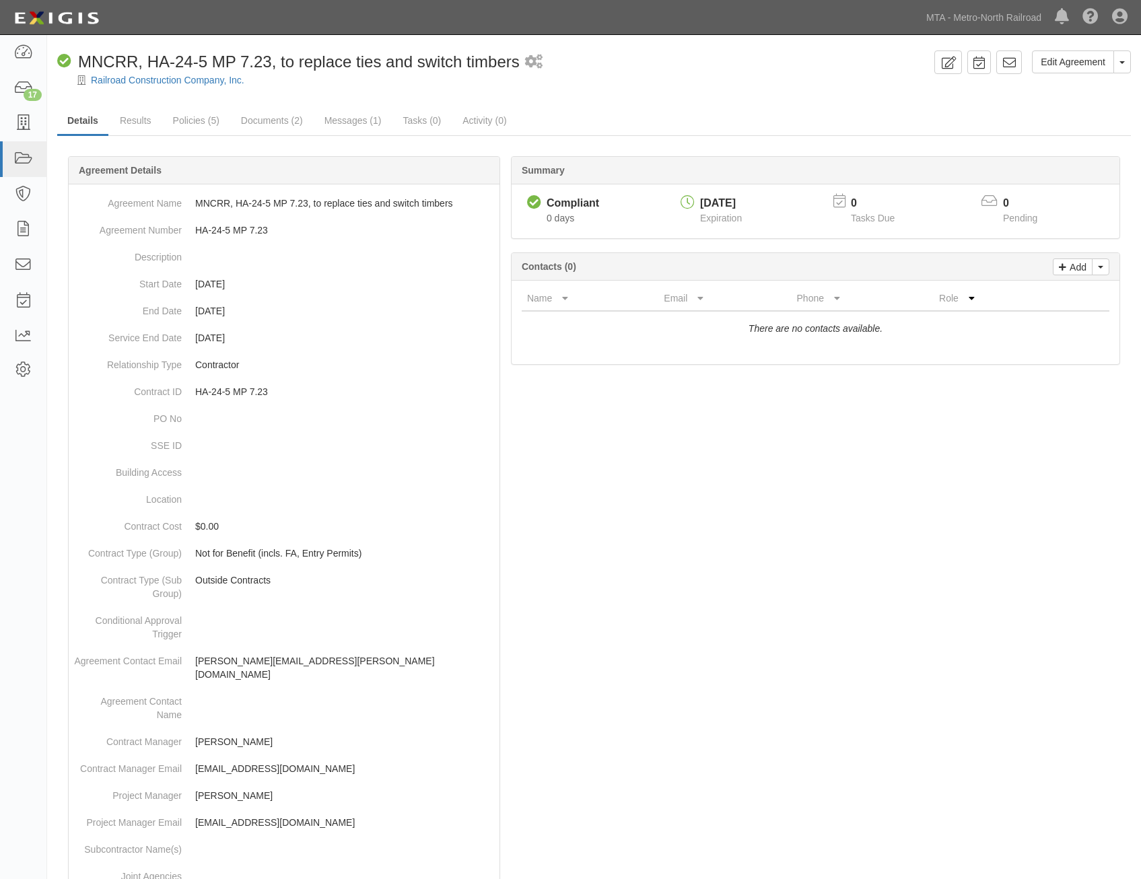
drag, startPoint x: 972, startPoint y: 547, endPoint x: 980, endPoint y: 157, distance: 389.9
click at [1007, 65] on icon at bounding box center [1009, 62] width 13 height 13
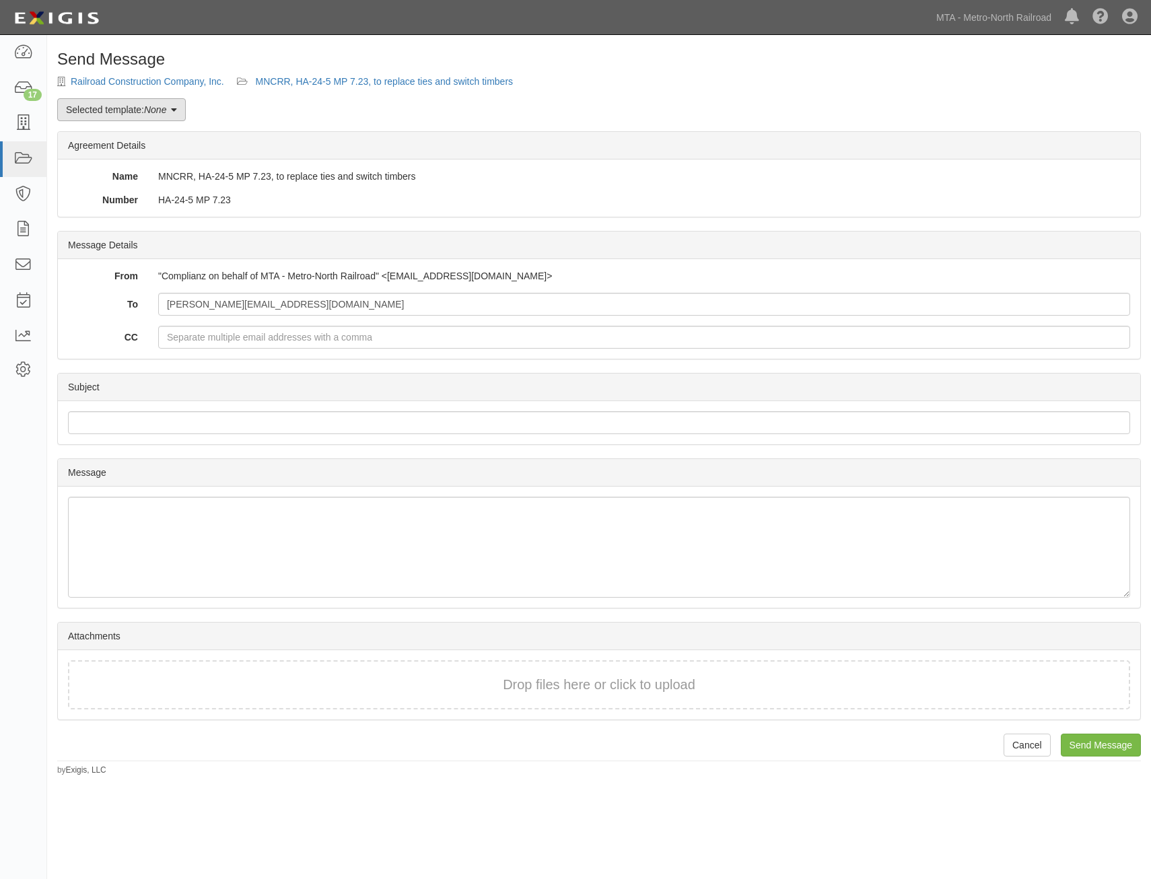
click at [112, 114] on link "Selected template: None" at bounding box center [121, 109] width 129 height 23
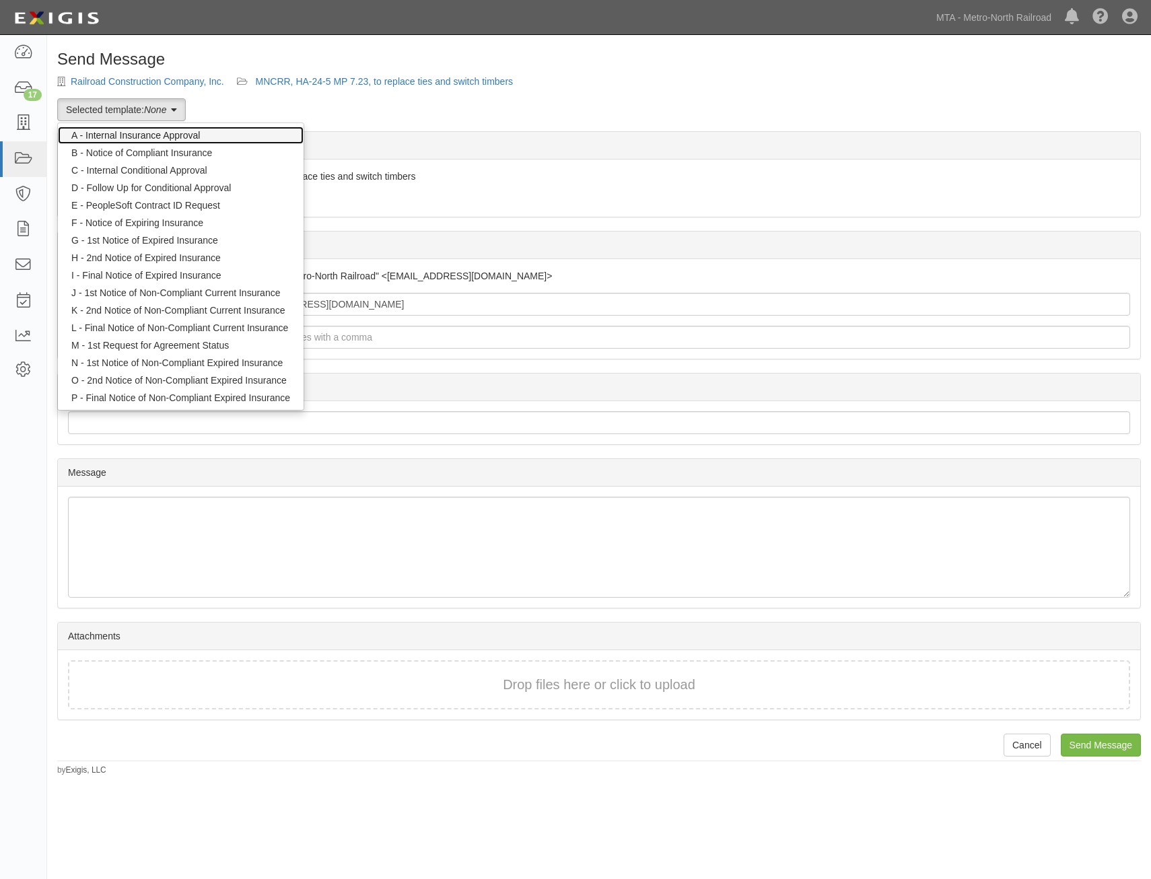
click at [120, 133] on link "A - Internal Insurance Approval" at bounding box center [181, 136] width 246 height 18
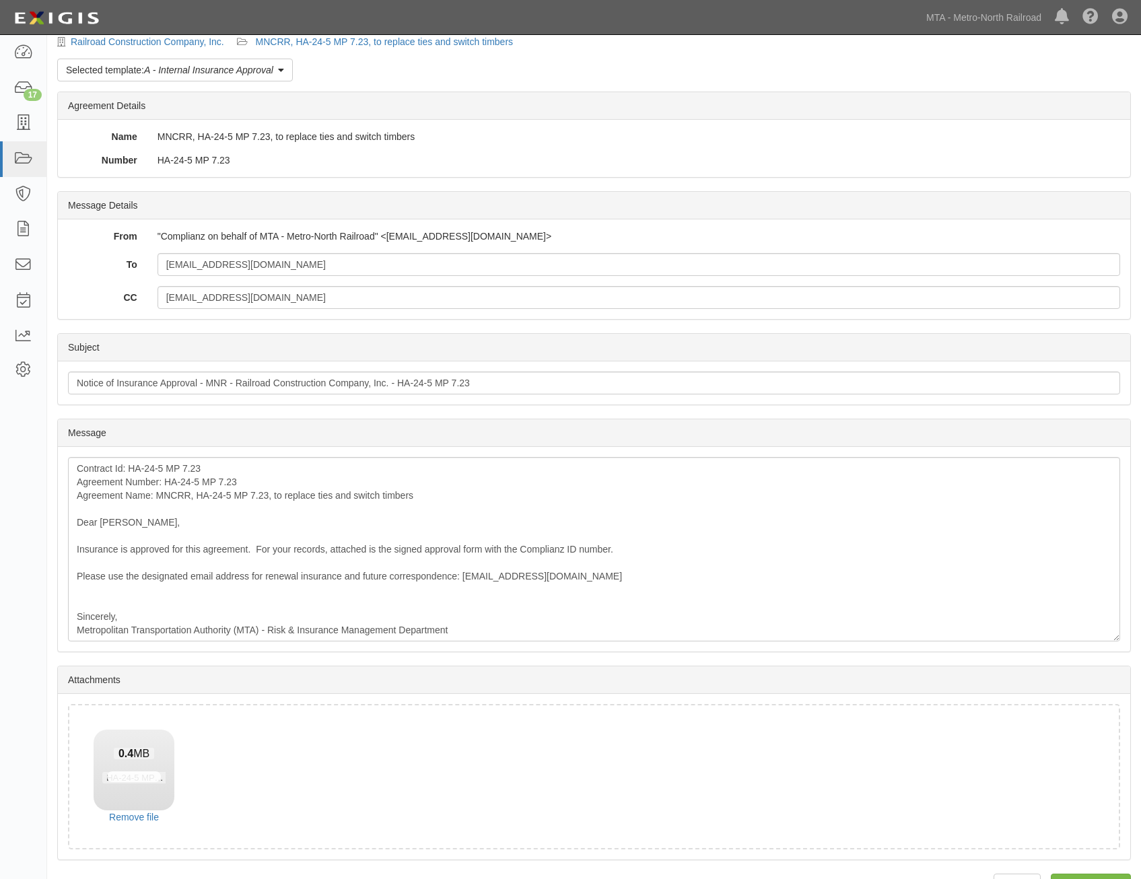
scroll to position [77, 0]
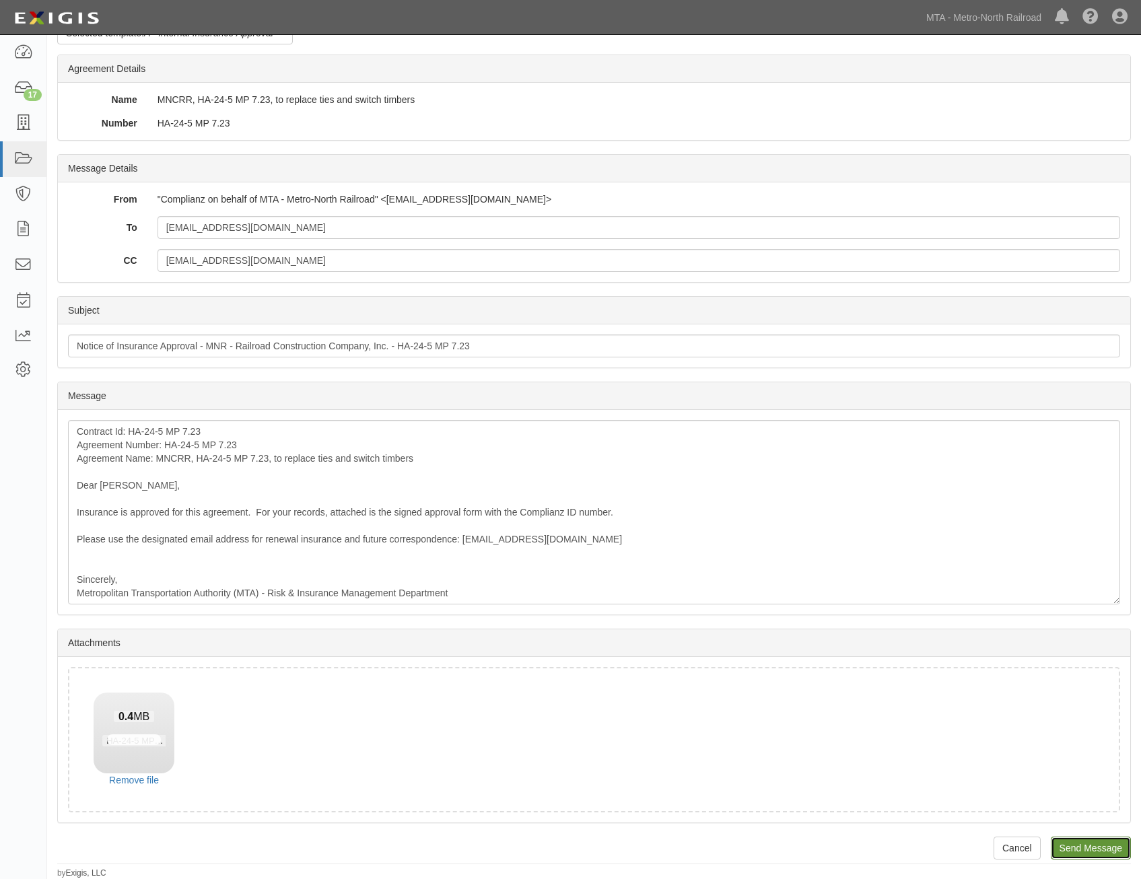
click at [1085, 839] on input "Send Message" at bounding box center [1091, 848] width 80 height 23
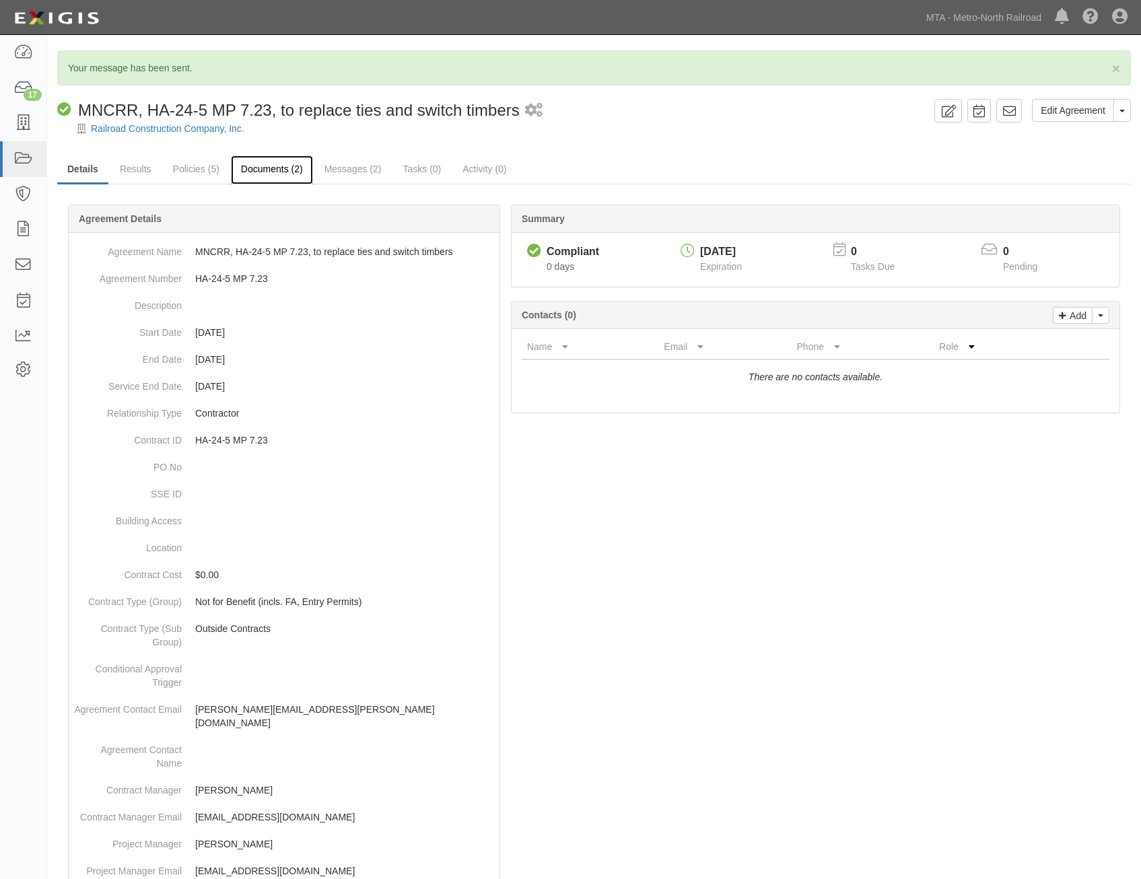
click at [288, 170] on link "Documents (2)" at bounding box center [272, 170] width 82 height 29
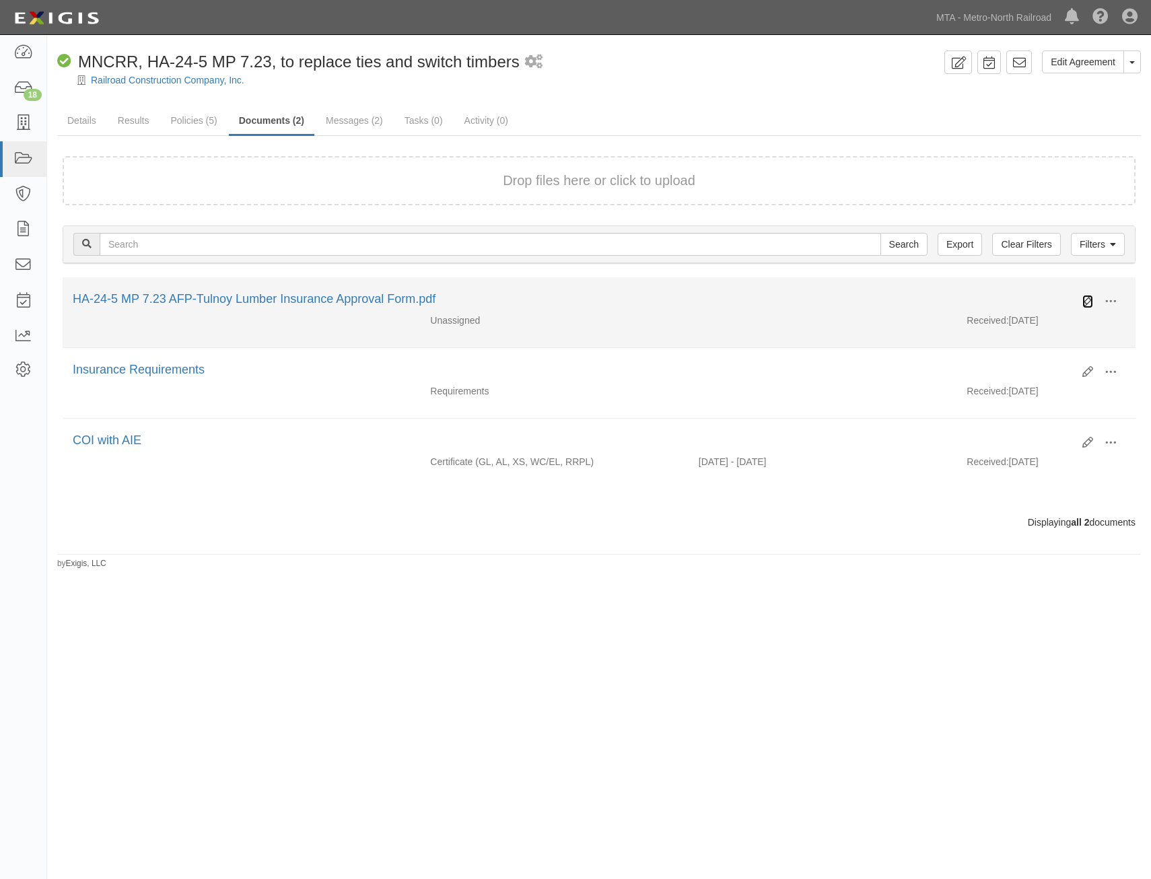
click at [1089, 302] on icon at bounding box center [1088, 301] width 11 height 11
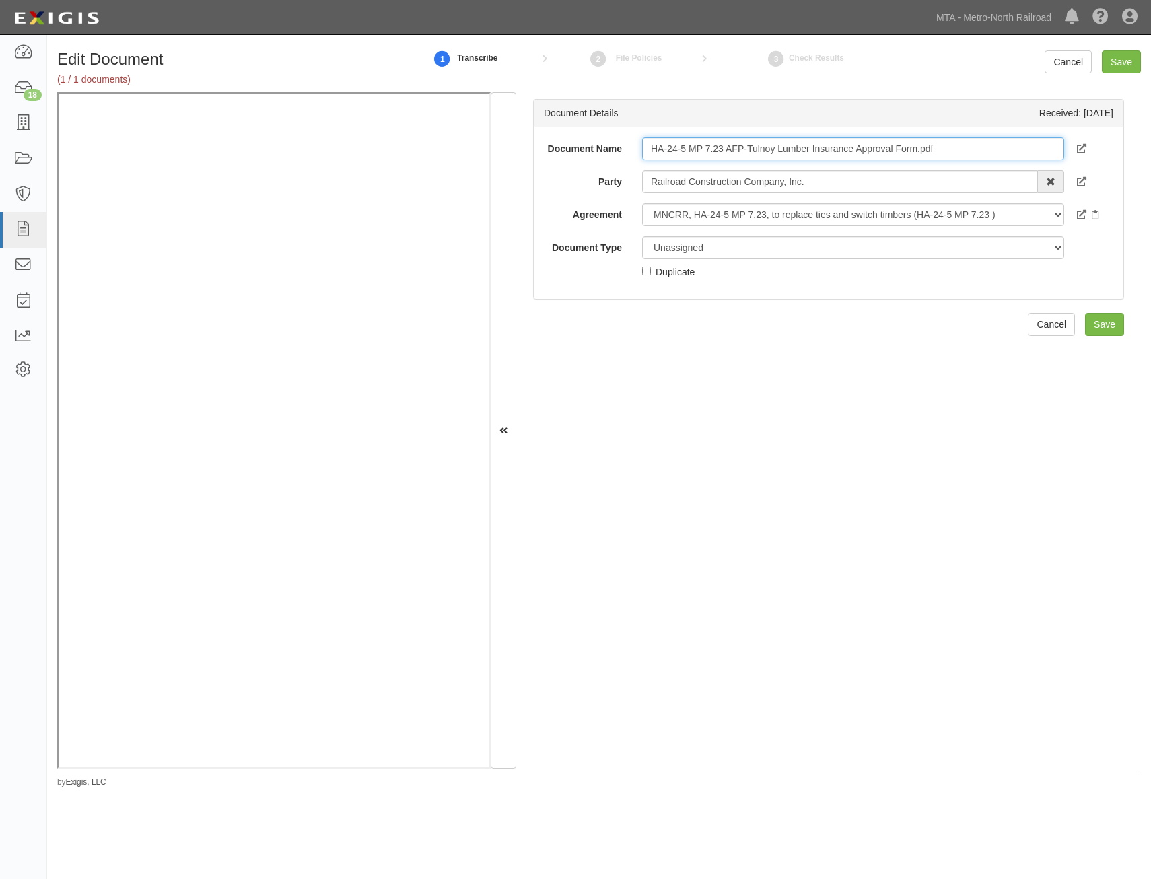
click at [945, 152] on input "HA-24-5 MP 7.23 AFP-Tulnoy Lumber Insurance Approval Form.pdf" at bounding box center [853, 148] width 422 height 23
type input "Approval Form"
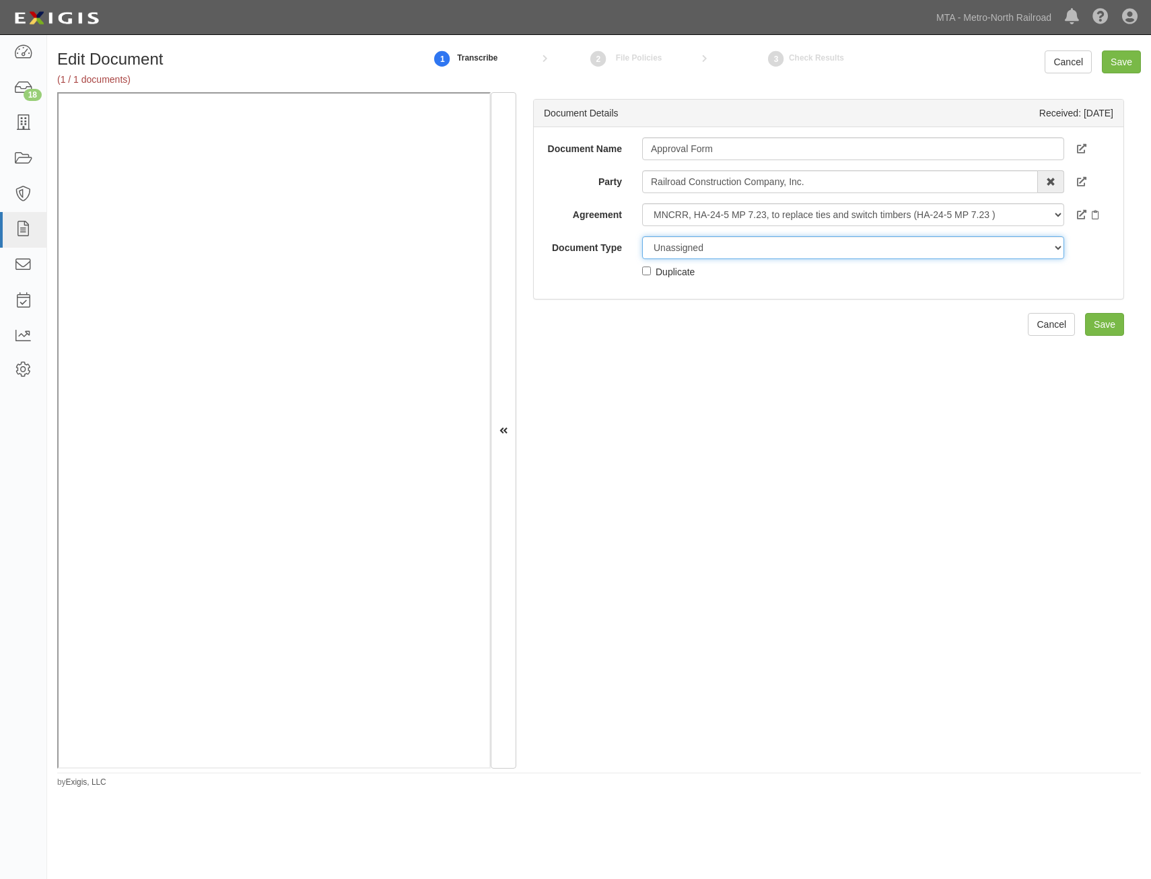
drag, startPoint x: 830, startPoint y: 252, endPoint x: 835, endPoint y: 261, distance: 10.9
click at [830, 252] on select "Unassigned Binder Cancellation Notice Certificate Contract Endorsement Insuranc…" at bounding box center [853, 247] width 422 height 23
select select "OtherDetail"
click at [642, 236] on select "Unassigned Binder Cancellation Notice Certificate Contract Endorsement Insuranc…" at bounding box center [853, 247] width 422 height 23
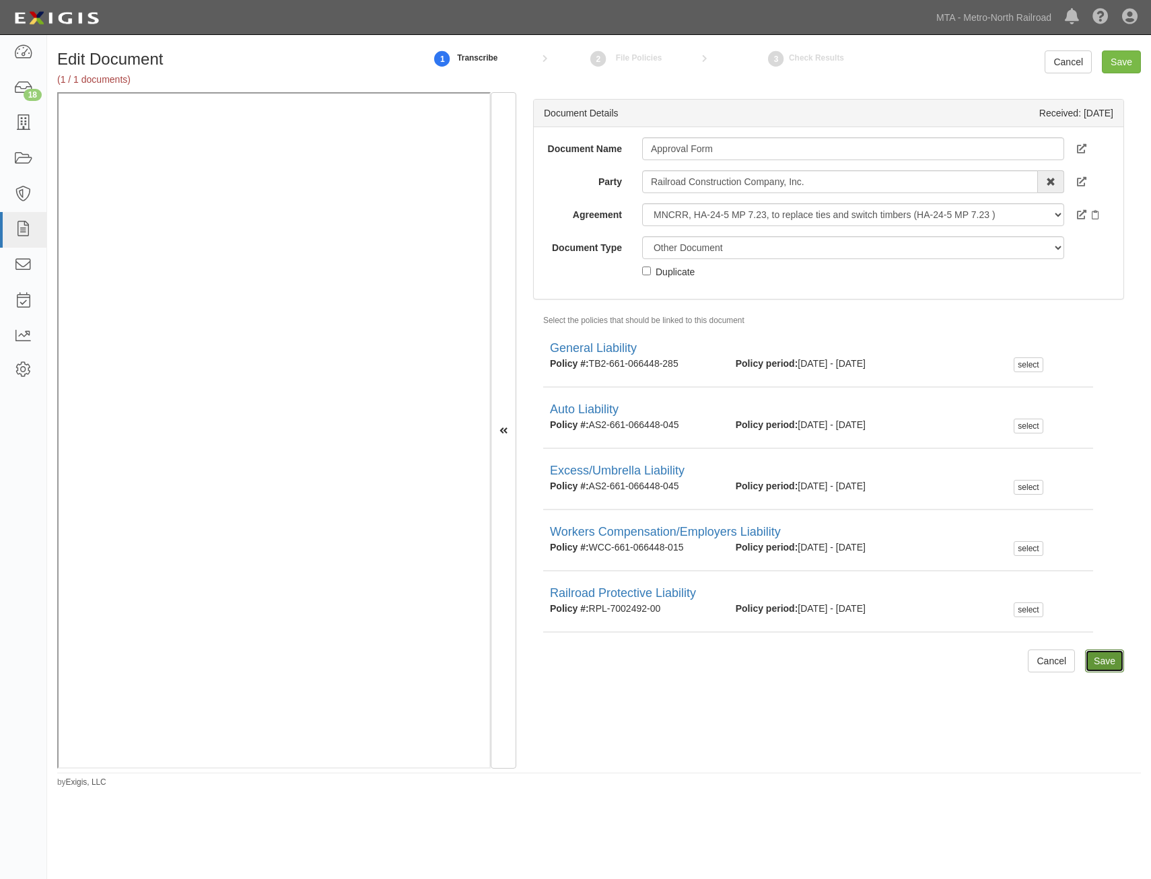
click at [1096, 654] on input "Save" at bounding box center [1104, 661] width 39 height 23
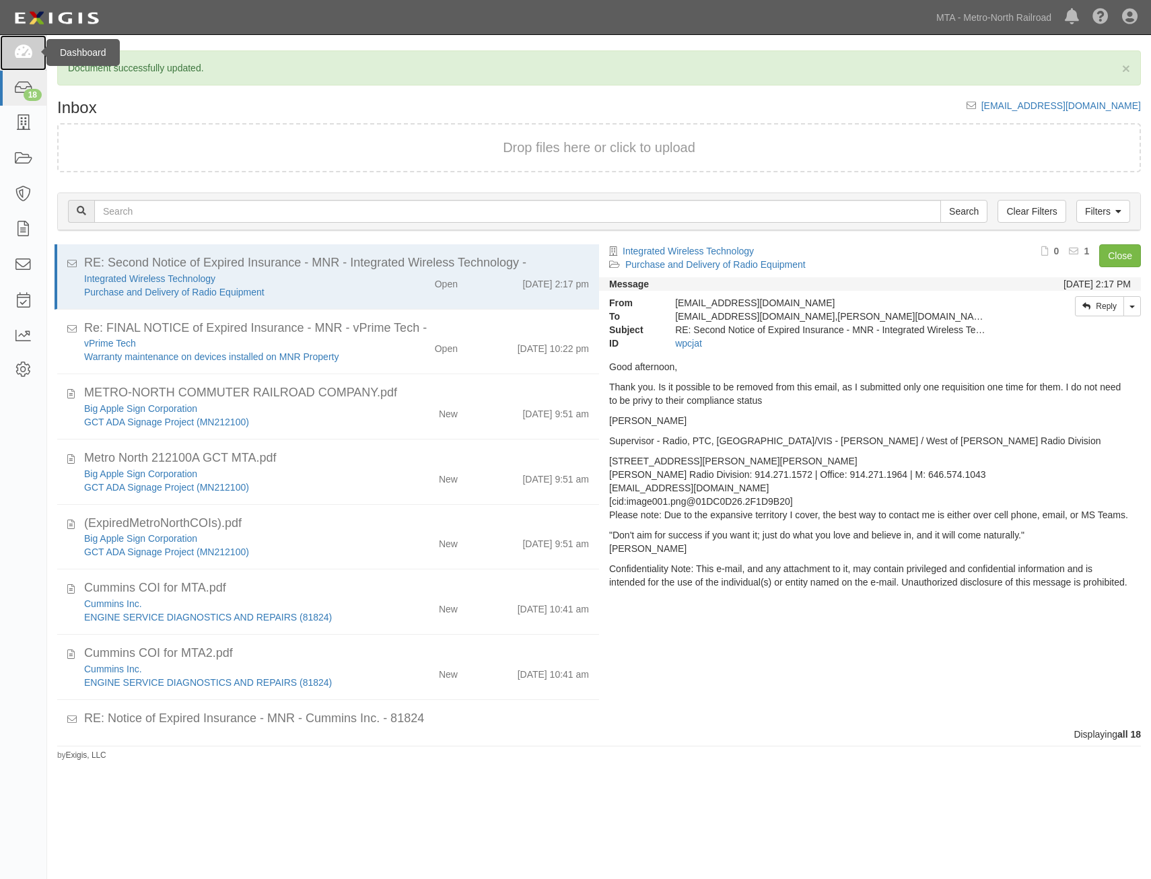
click at [27, 48] on icon at bounding box center [22, 52] width 19 height 15
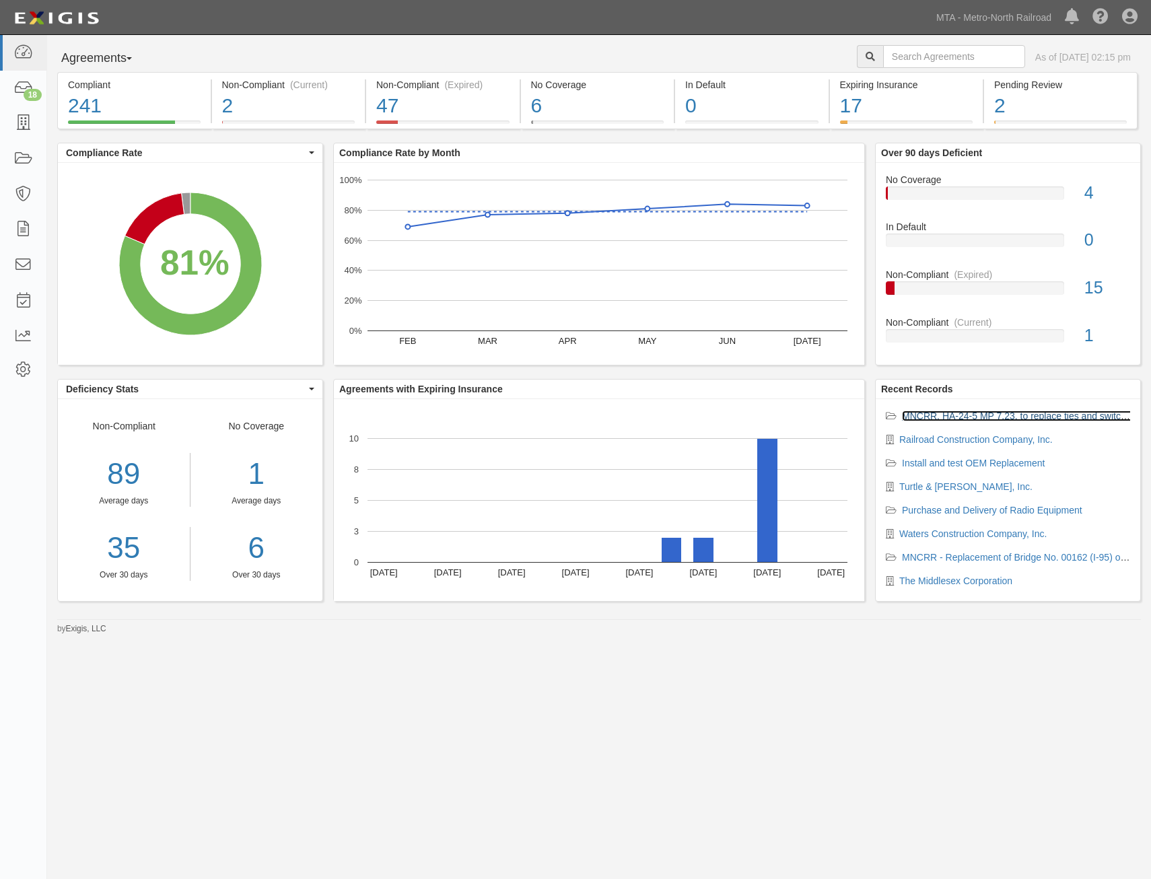
click at [993, 416] on link "MNCRR, HA-24-5 MP 7.23, to replace ties and switch timbers" at bounding box center [1031, 416] width 258 height 11
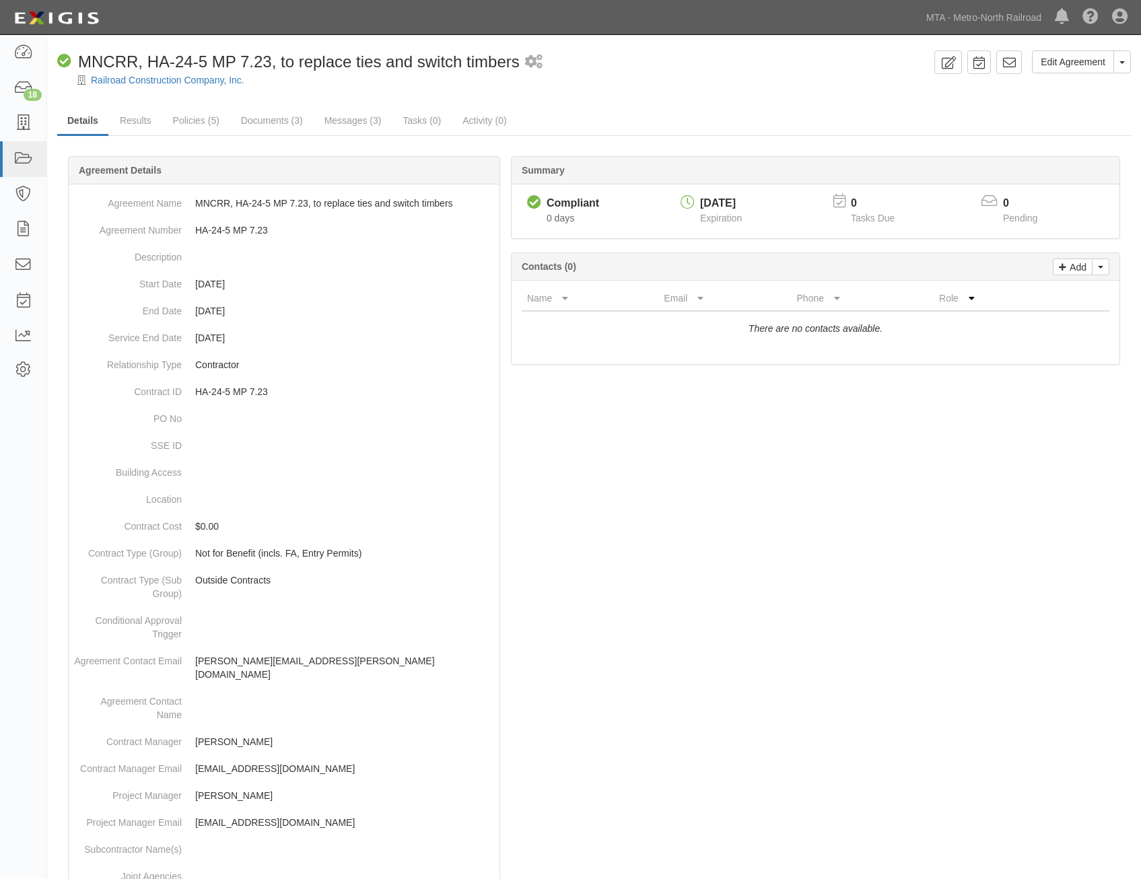
drag, startPoint x: 717, startPoint y: 544, endPoint x: 662, endPoint y: 253, distance: 296.1
click at [362, 111] on link "Messages (3)" at bounding box center [352, 121] width 77 height 29
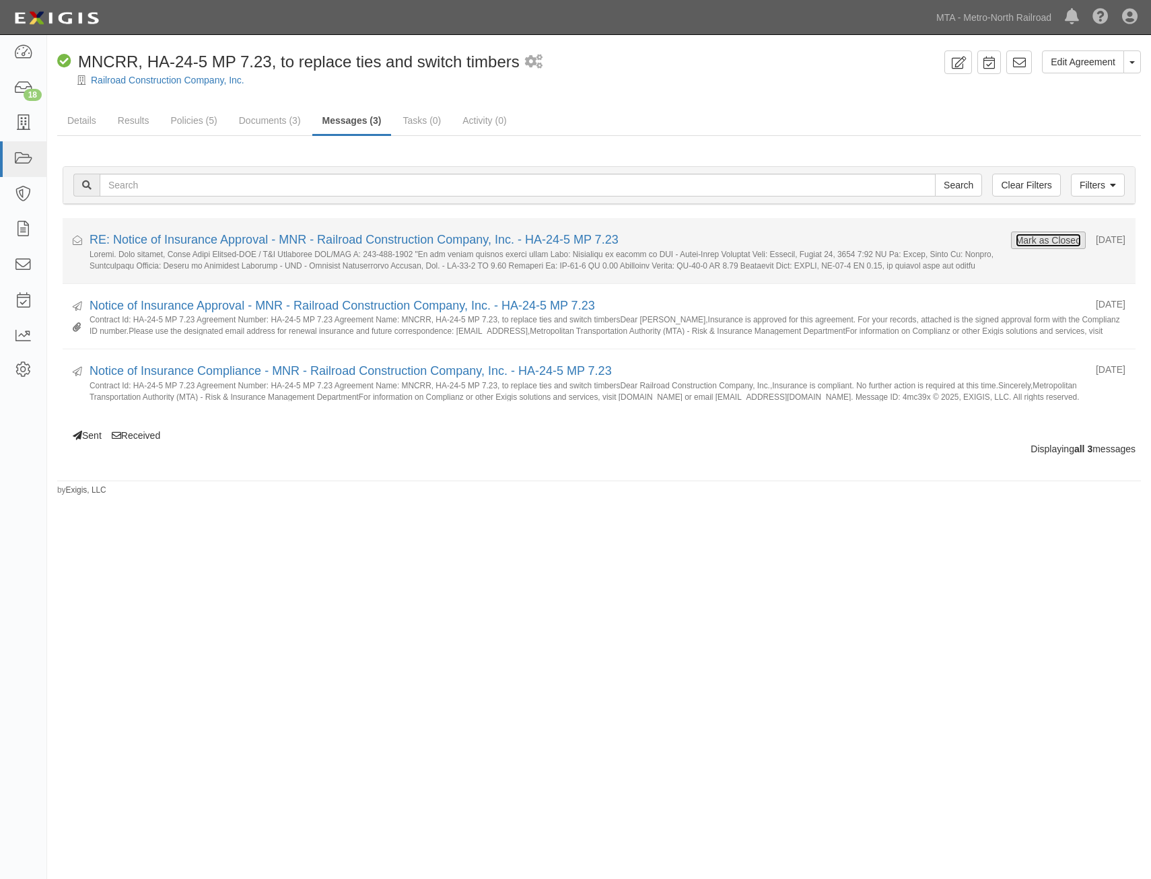
click at [1020, 239] on button "Mark as Closed" at bounding box center [1048, 240] width 67 height 15
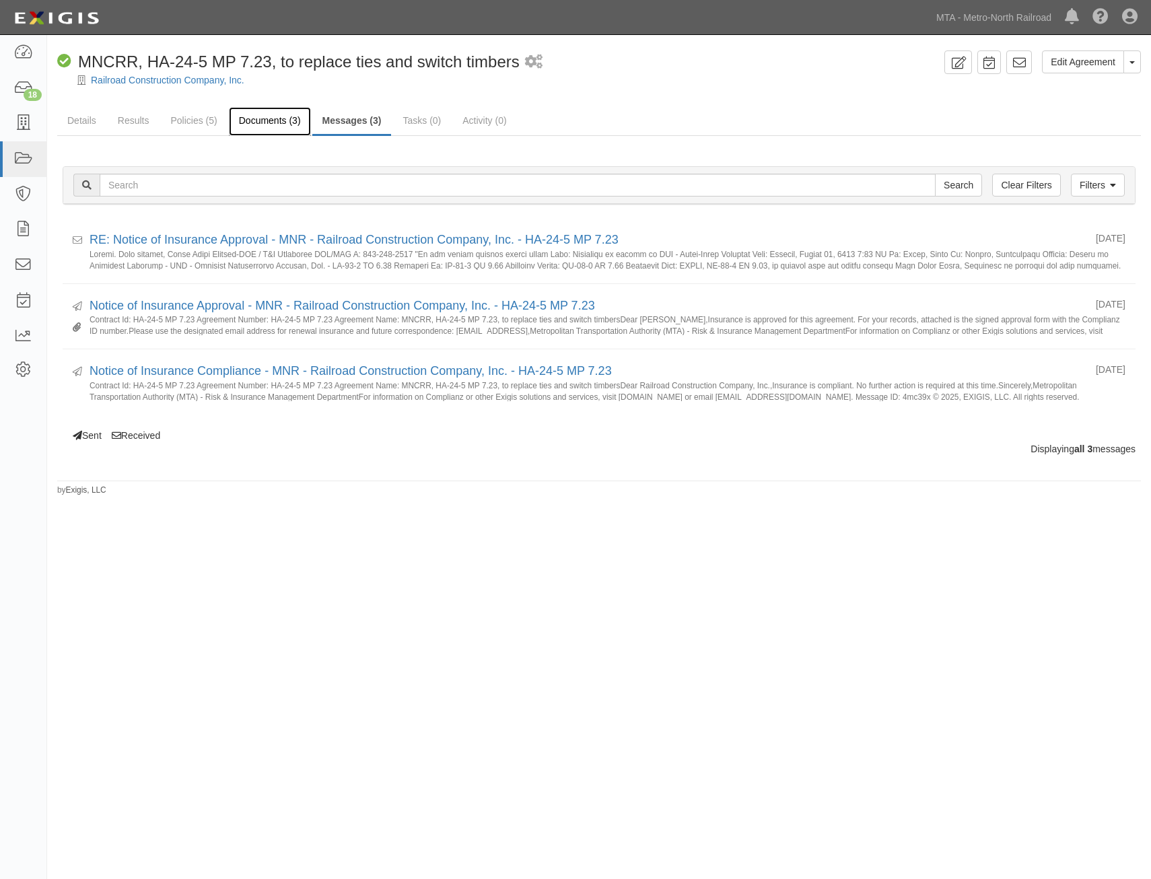
click at [244, 125] on link "Documents (3)" at bounding box center [270, 121] width 82 height 29
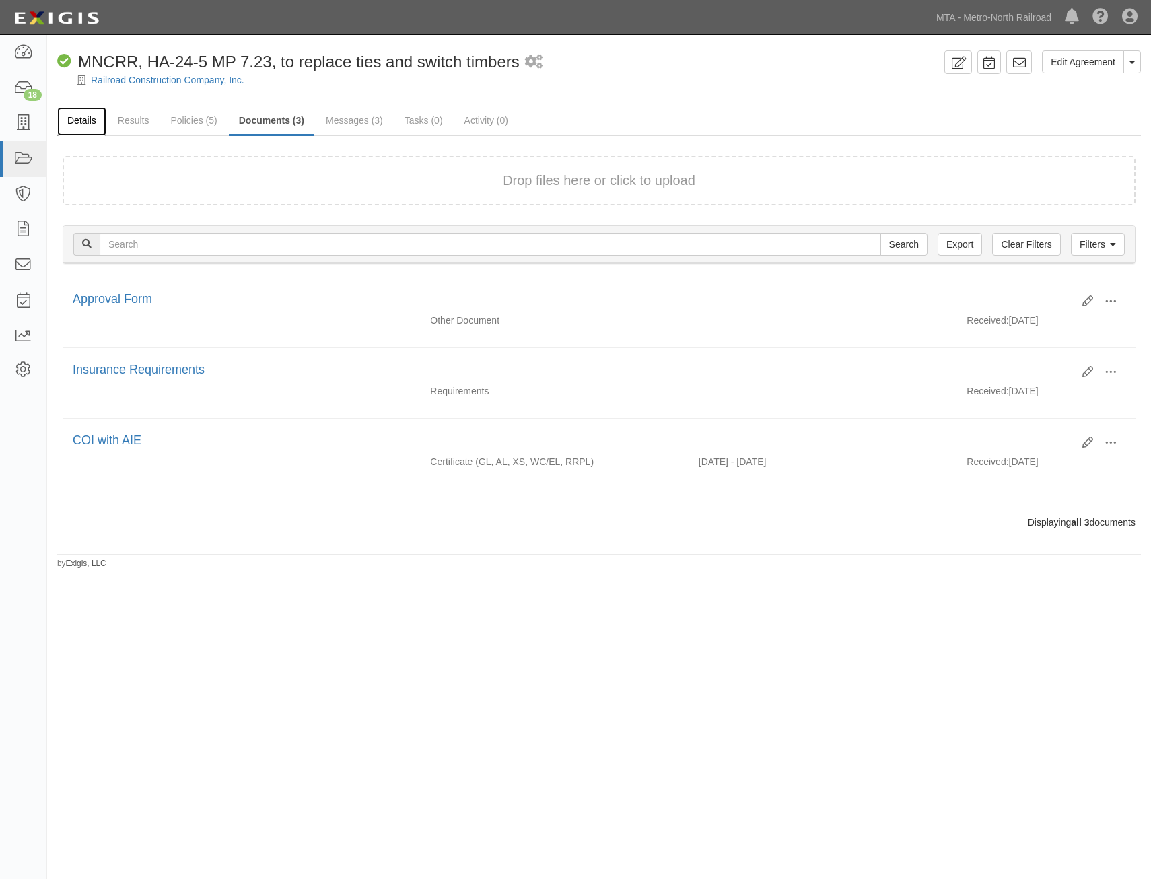
click at [77, 131] on link "Details" at bounding box center [81, 121] width 49 height 29
